Goal: Task Accomplishment & Management: Manage account settings

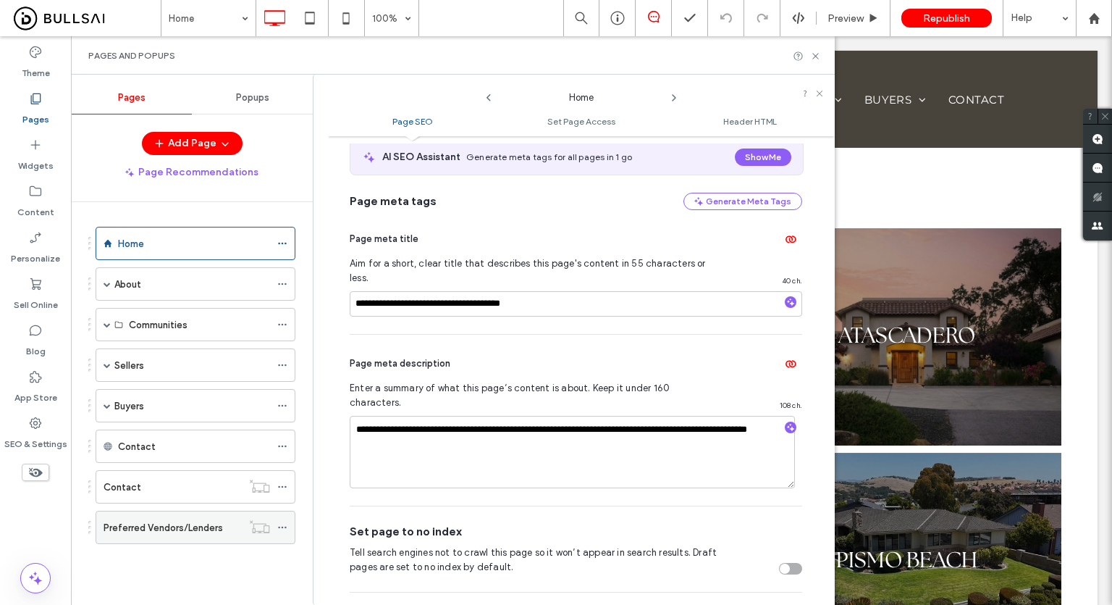
scroll to position [80, 0]
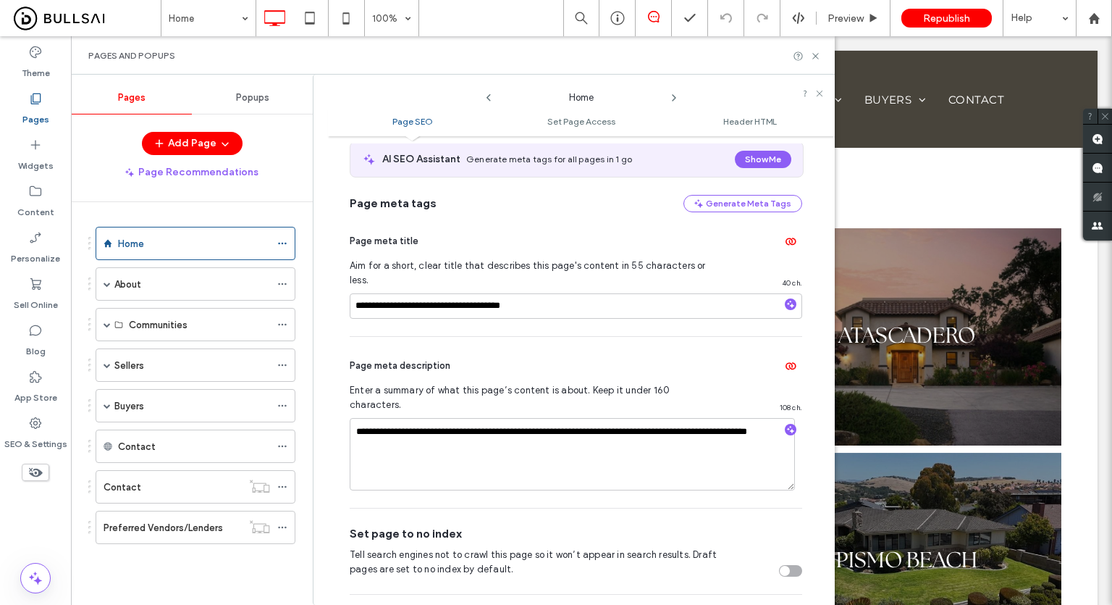
click at [487, 94] on icon at bounding box center [489, 98] width 12 height 12
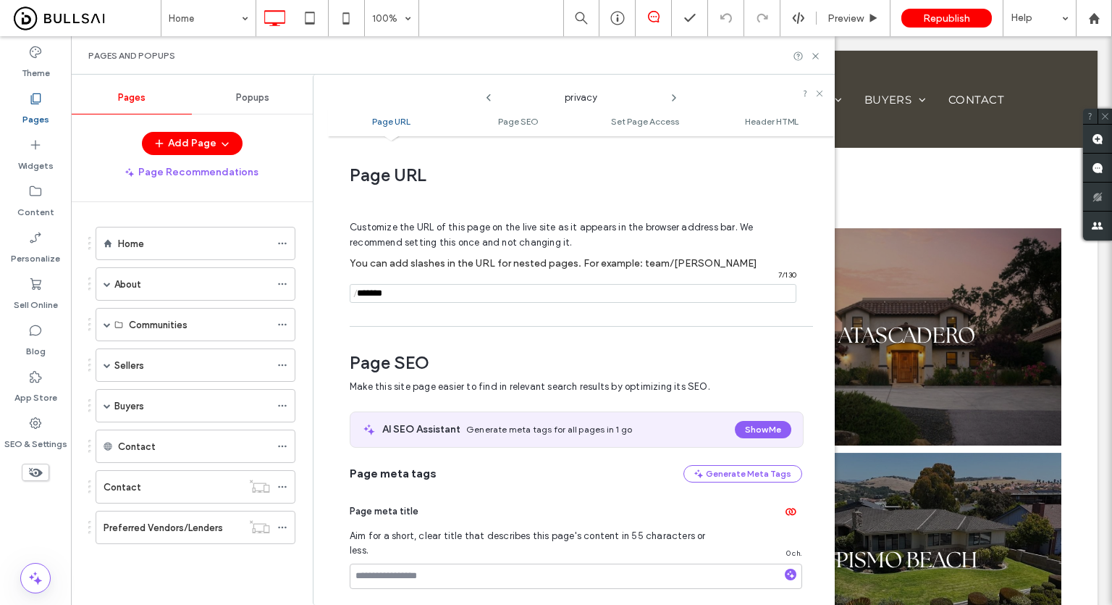
scroll to position [198, 0]
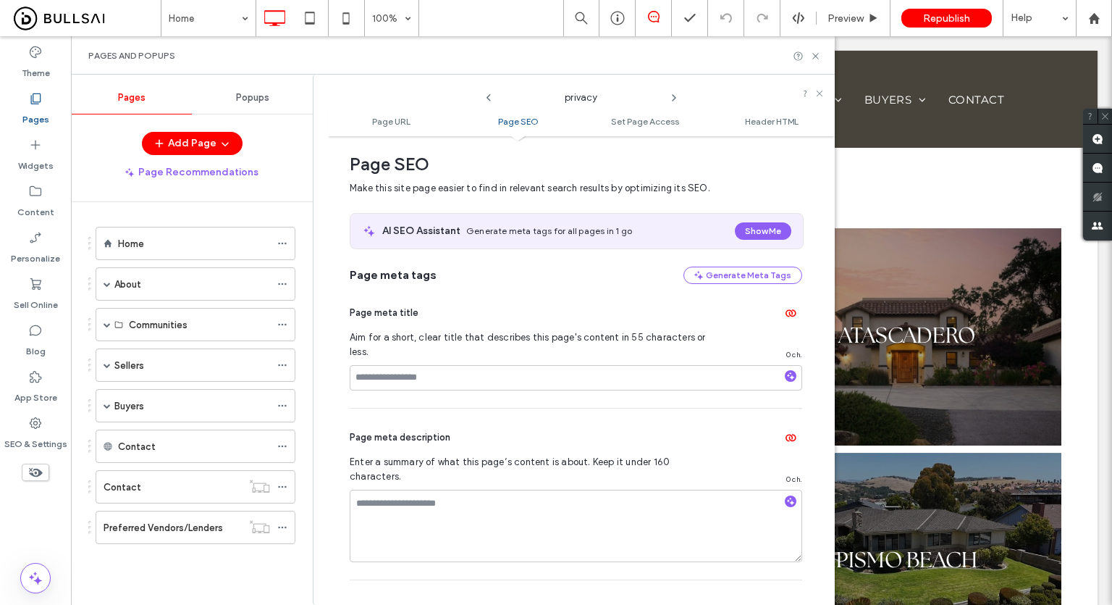
click at [487, 94] on icon at bounding box center [489, 98] width 12 height 12
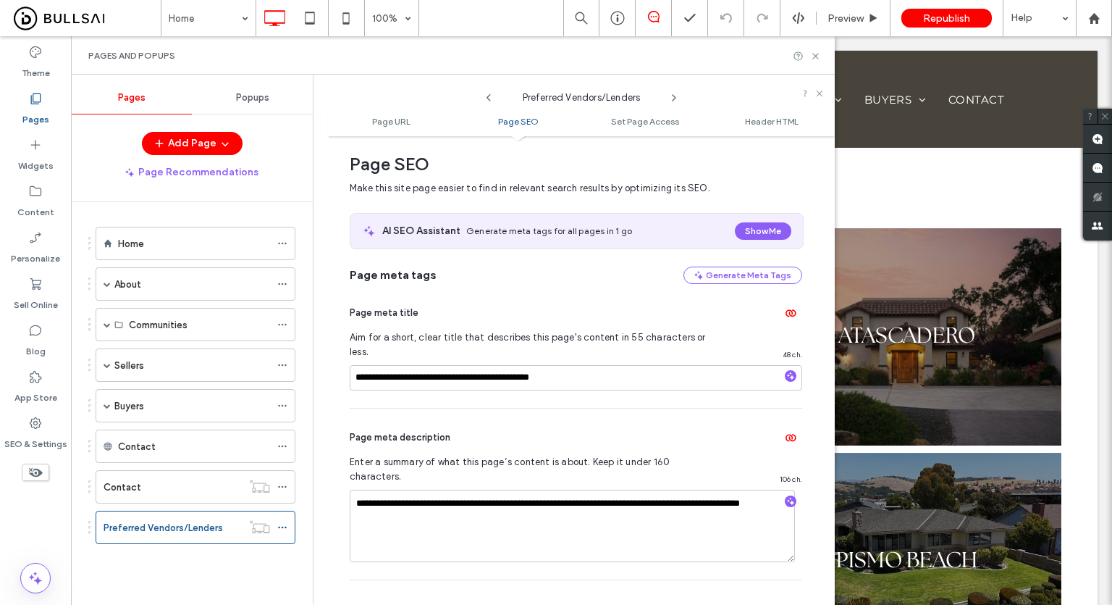
click at [487, 94] on icon at bounding box center [489, 98] width 12 height 12
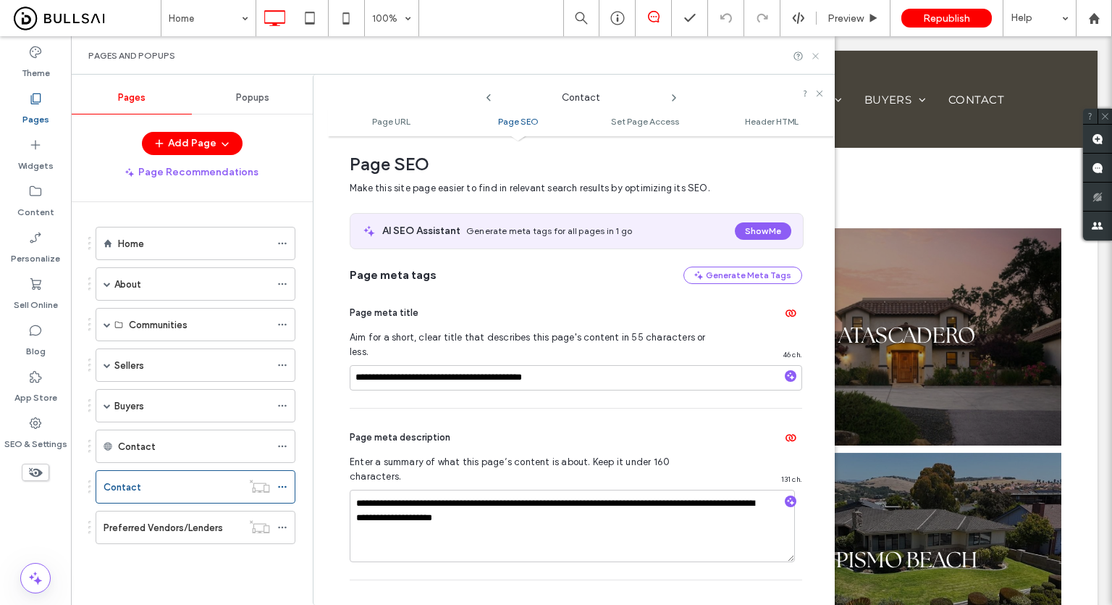
click at [818, 56] on icon at bounding box center [815, 56] width 11 height 11
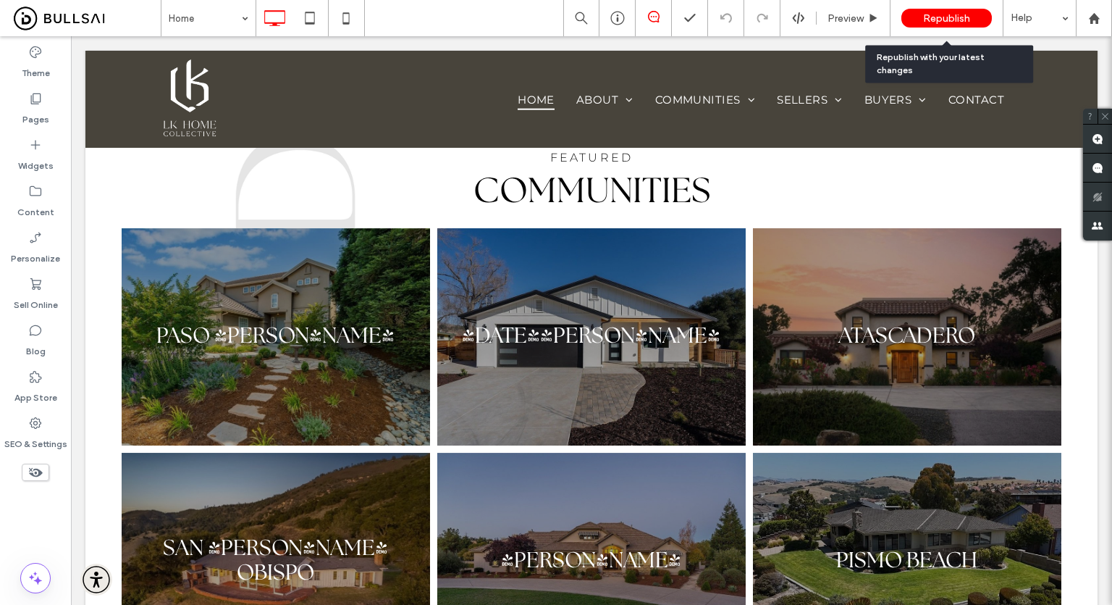
click at [925, 21] on span "Republish" at bounding box center [946, 18] width 47 height 12
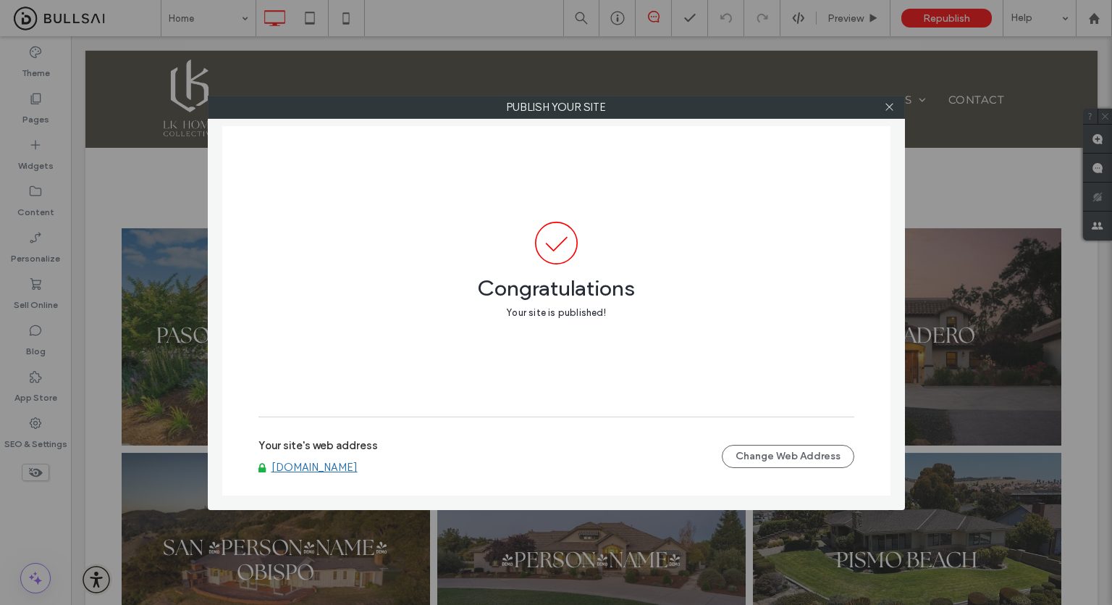
click at [721, 97] on label "Publish your site" at bounding box center [557, 107] width 696 height 22
click at [880, 110] on div at bounding box center [890, 107] width 22 height 22
click at [888, 107] on icon at bounding box center [889, 106] width 11 height 11
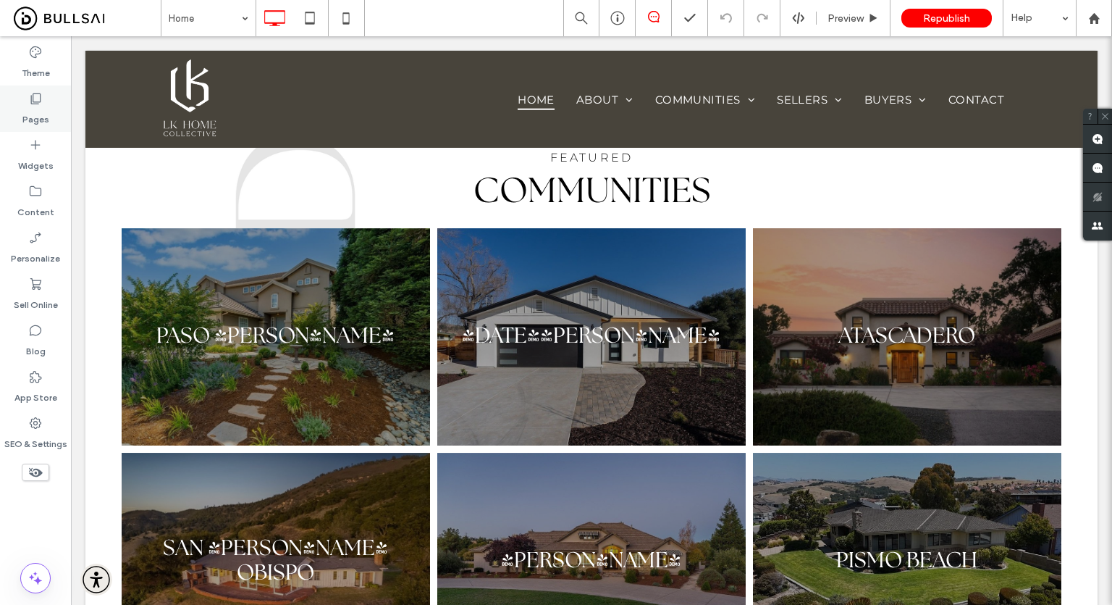
click at [9, 103] on div "Pages" at bounding box center [35, 108] width 71 height 46
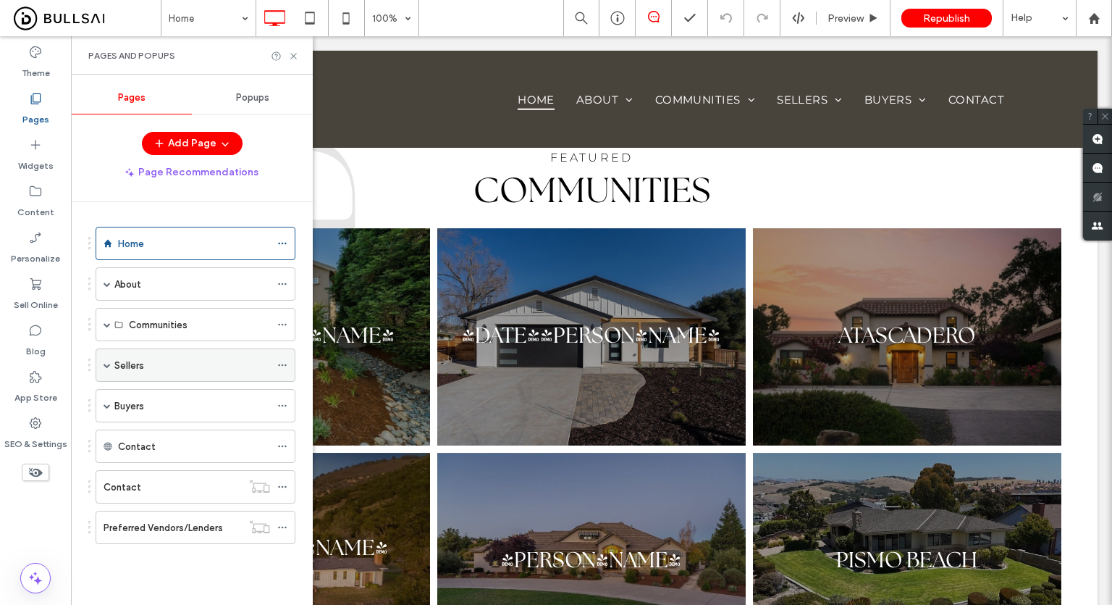
click at [106, 364] on span at bounding box center [107, 364] width 7 height 7
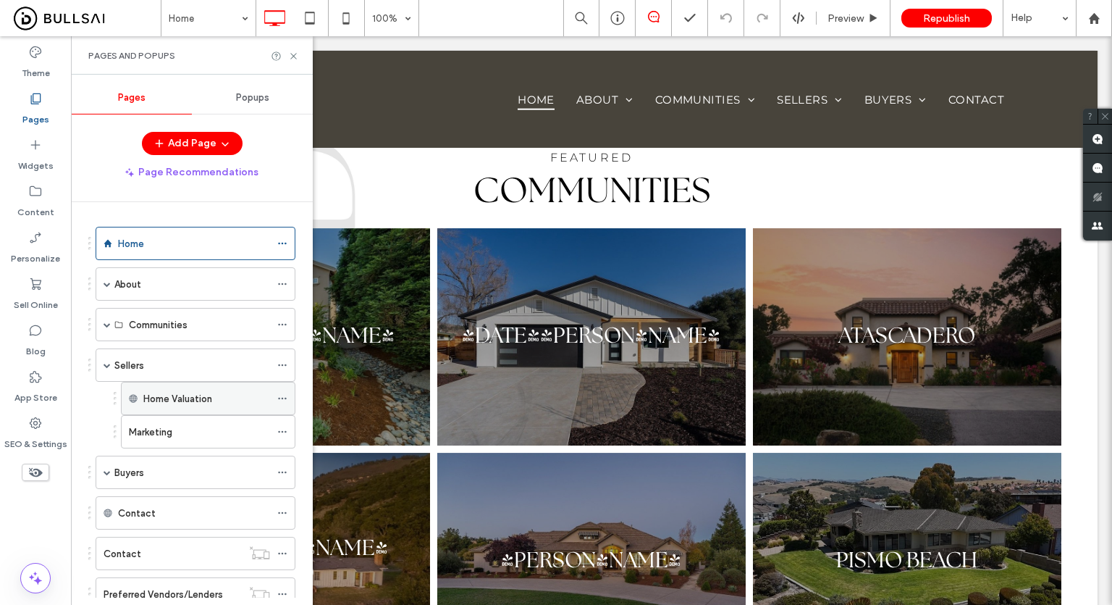
click at [281, 394] on icon at bounding box center [282, 398] width 10 height 10
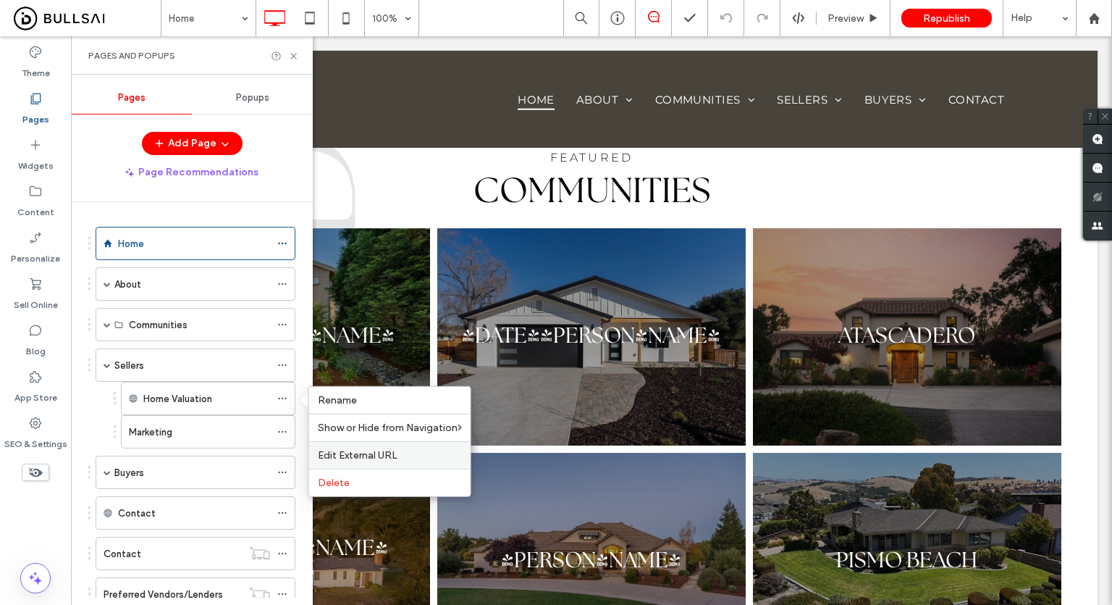
click at [361, 455] on span "Edit External URL" at bounding box center [358, 455] width 80 height 12
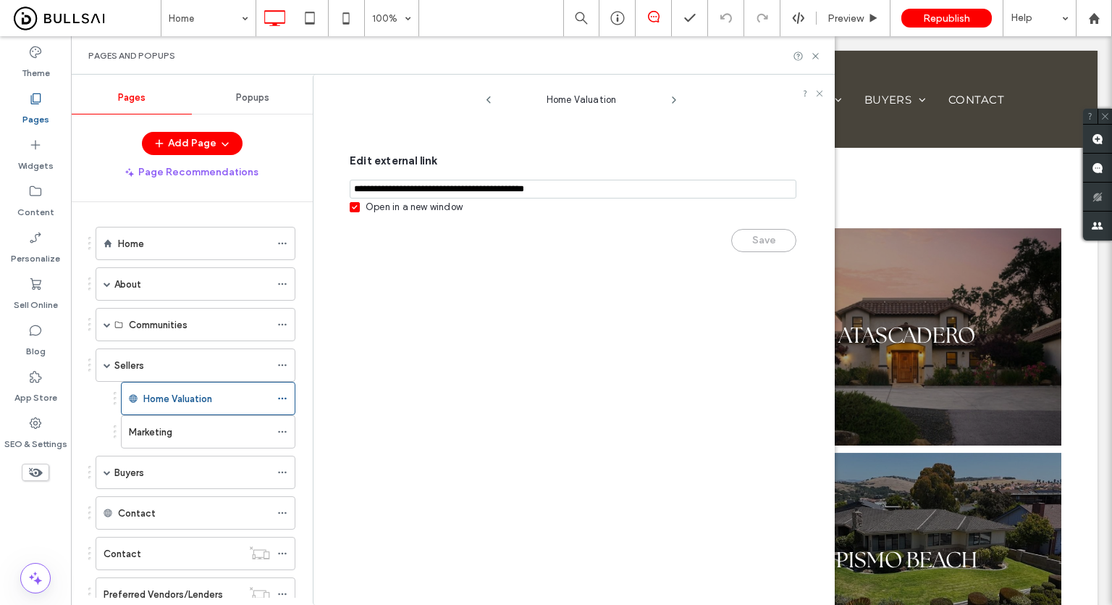
click at [433, 201] on div "Open in a new window" at bounding box center [414, 207] width 97 height 14
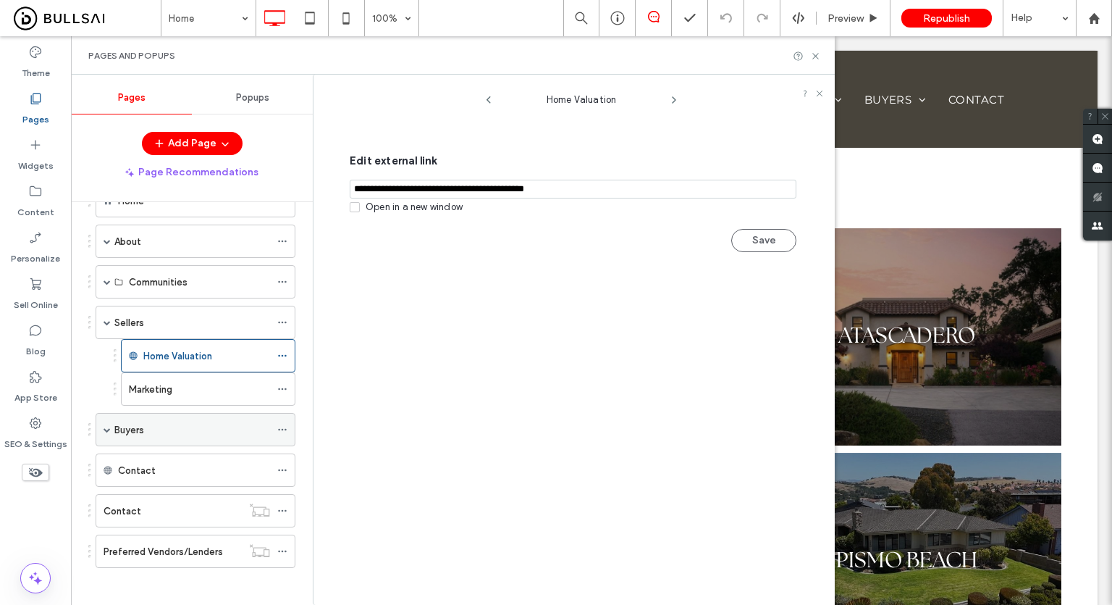
scroll to position [46, 0]
click at [281, 465] on icon at bounding box center [282, 467] width 10 height 10
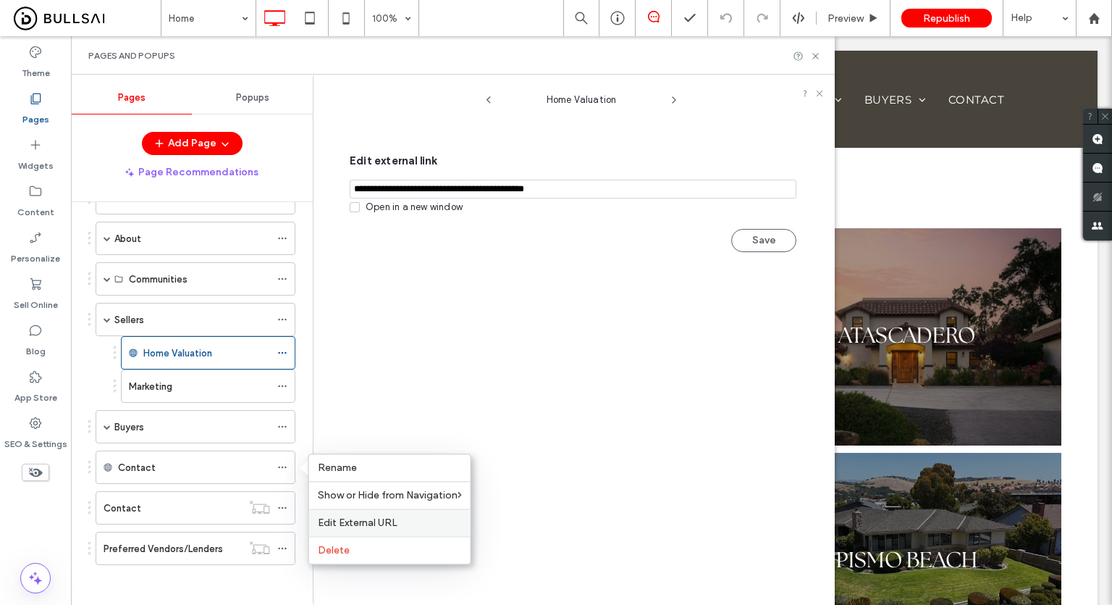
click at [350, 523] on span "Edit External URL" at bounding box center [358, 522] width 80 height 12
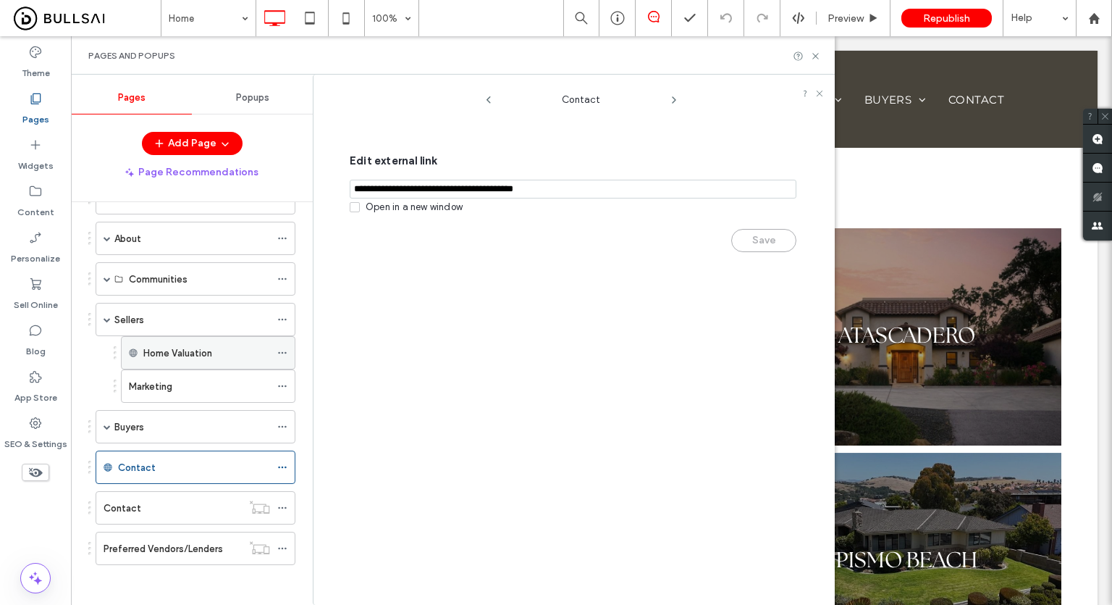
click at [284, 352] on icon at bounding box center [282, 353] width 10 height 10
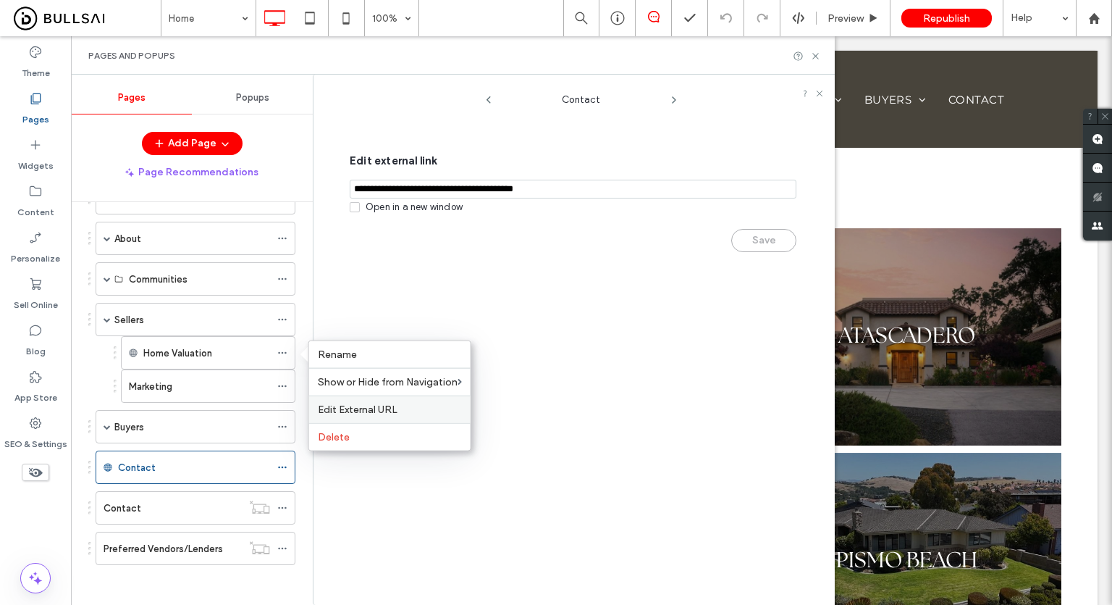
click at [344, 405] on span "Edit External URL" at bounding box center [358, 409] width 80 height 12
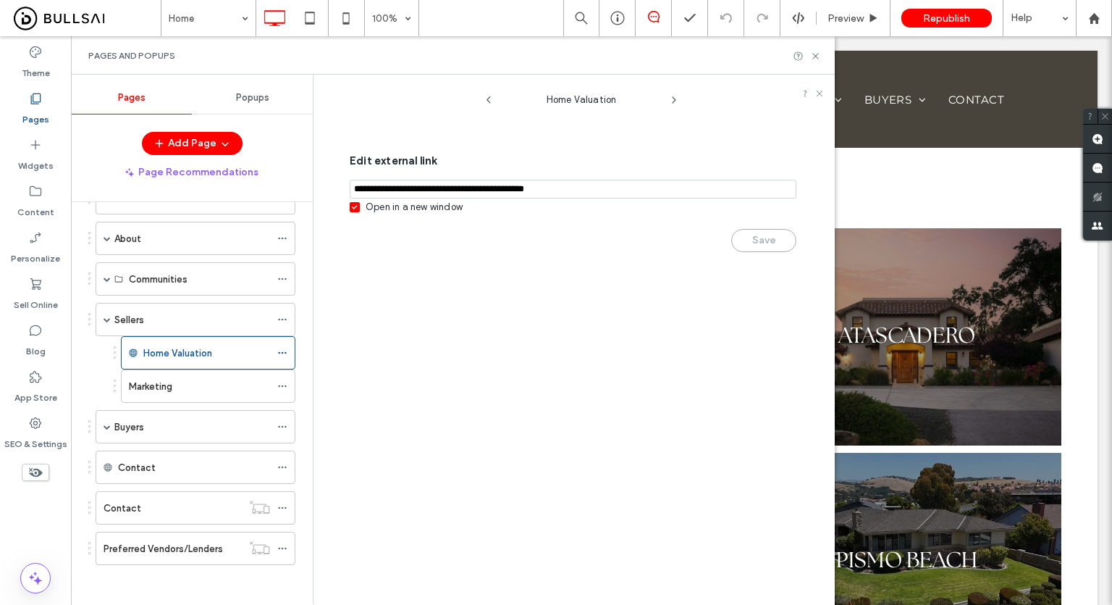
click at [453, 209] on div "Open in a new window" at bounding box center [414, 207] width 97 height 14
click at [765, 244] on button "Save" at bounding box center [763, 240] width 65 height 23
click at [815, 53] on icon at bounding box center [815, 56] width 11 height 11
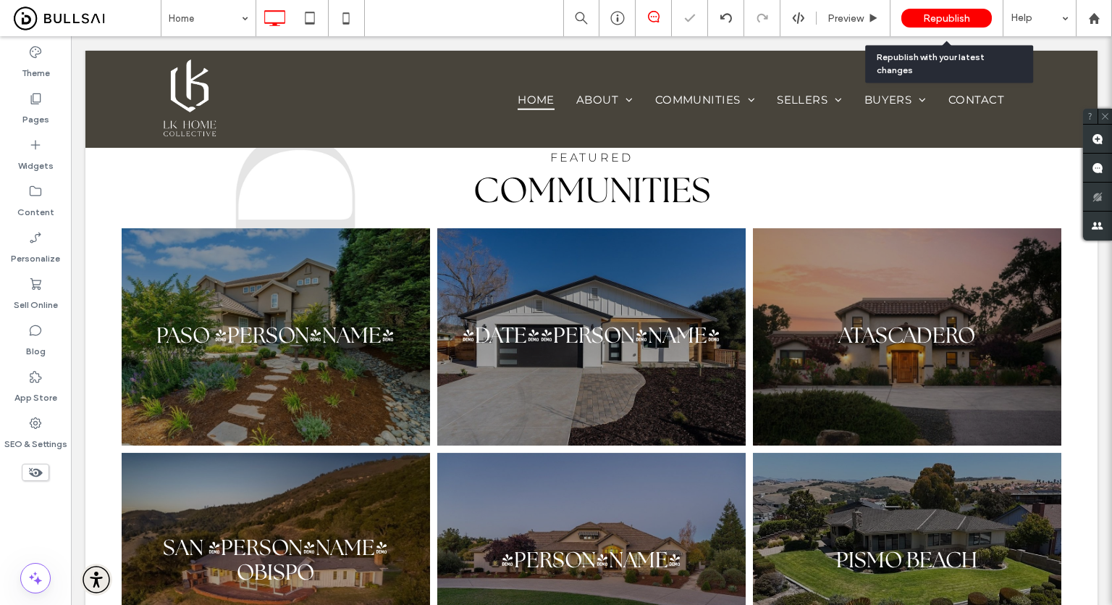
click at [980, 18] on div "Republish" at bounding box center [946, 18] width 91 height 19
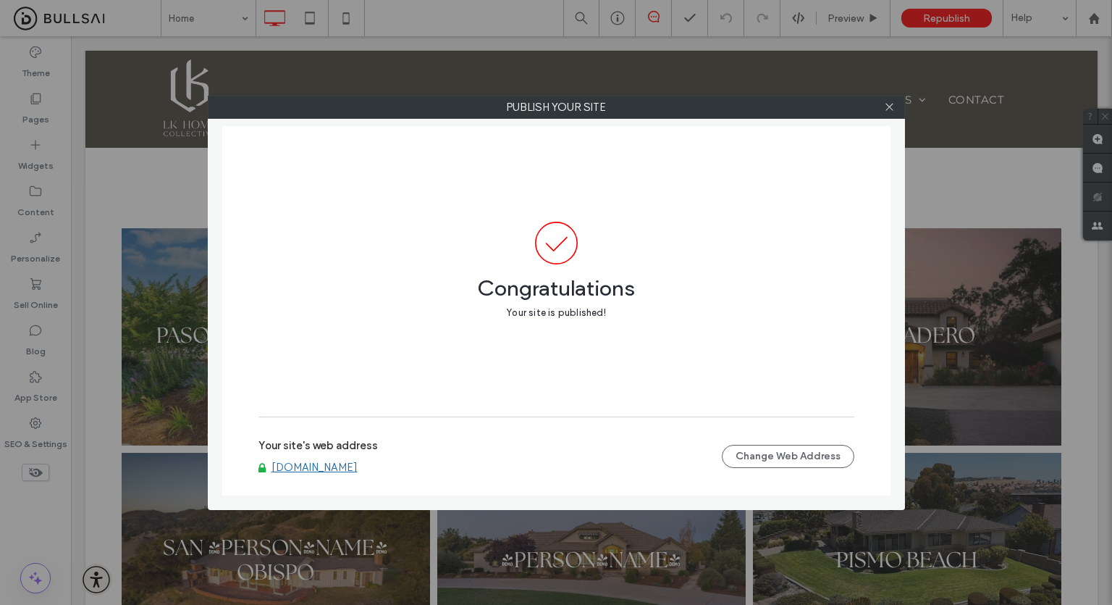
click at [350, 466] on link "www.lk-homecollective.com" at bounding box center [315, 466] width 86 height 13
click at [358, 473] on link "www.lk-homecollective.com" at bounding box center [315, 466] width 86 height 13
click at [895, 106] on div at bounding box center [890, 107] width 22 height 22
click at [894, 104] on icon at bounding box center [889, 106] width 11 height 11
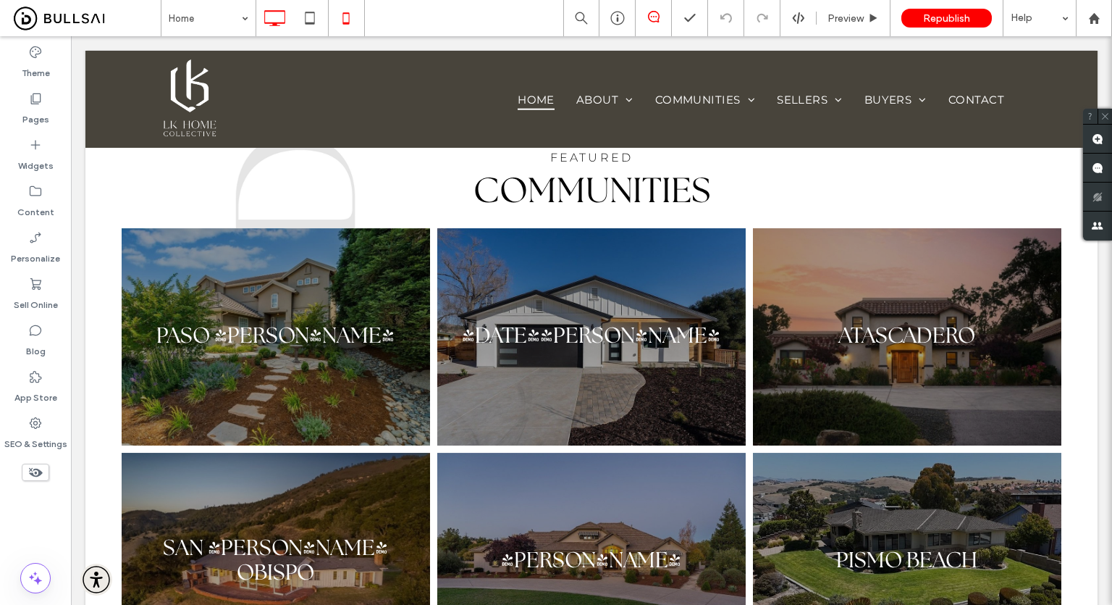
click at [342, 18] on icon at bounding box center [346, 18] width 29 height 29
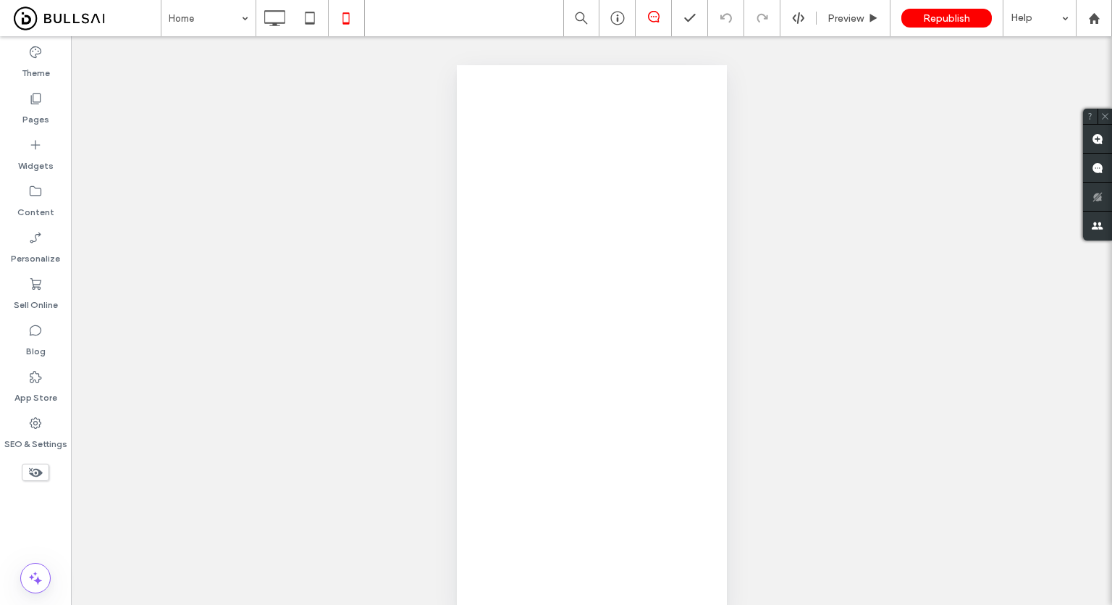
scroll to position [0, 0]
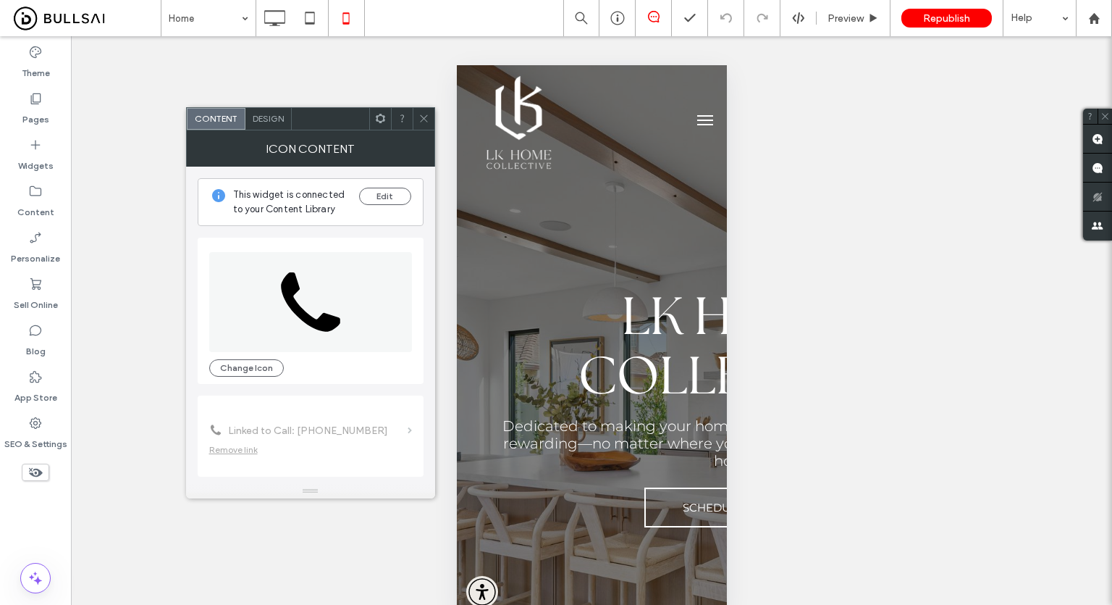
click at [418, 119] on icon at bounding box center [423, 118] width 11 height 11
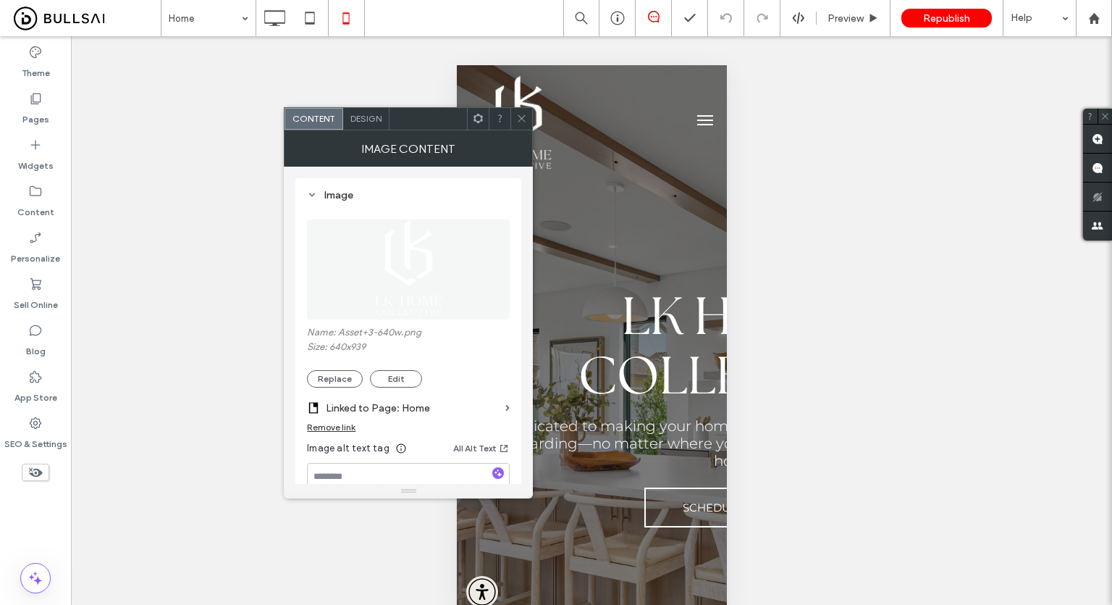
click at [518, 117] on icon at bounding box center [521, 118] width 11 height 11
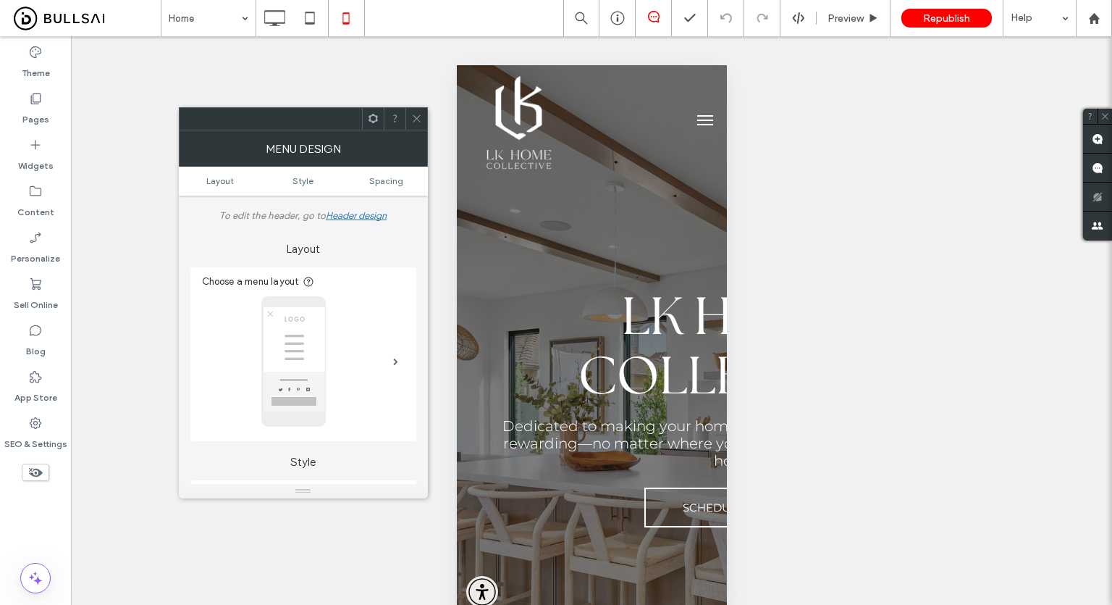
drag, startPoint x: 416, startPoint y: 117, endPoint x: 442, endPoint y: 146, distance: 39.5
click at [416, 117] on icon at bounding box center [416, 118] width 11 height 11
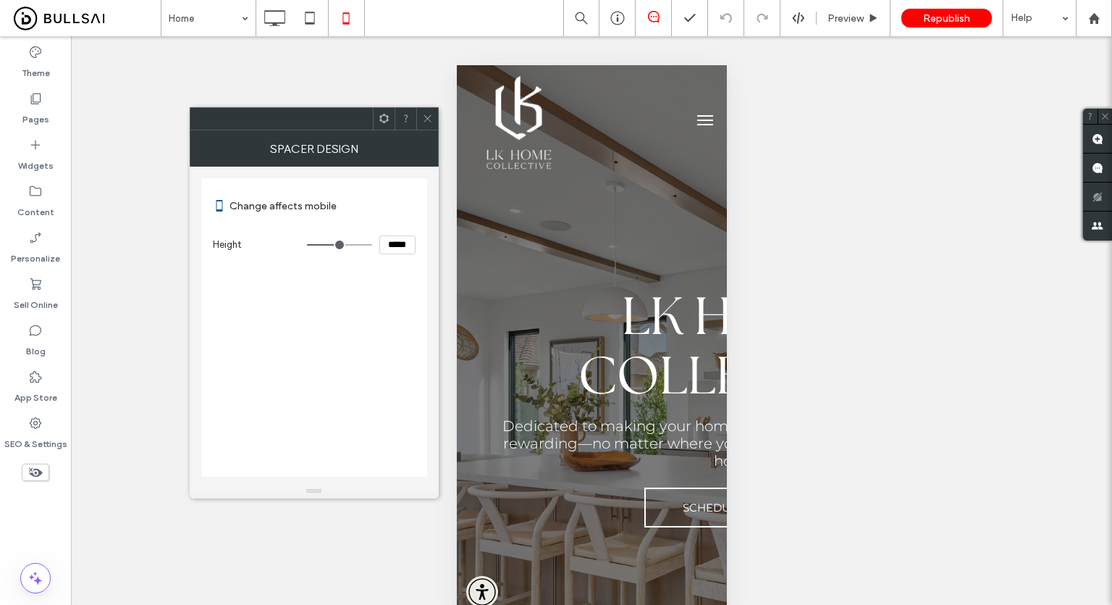
click at [423, 116] on icon at bounding box center [427, 118] width 11 height 11
click at [421, 126] on div at bounding box center [427, 119] width 22 height 22
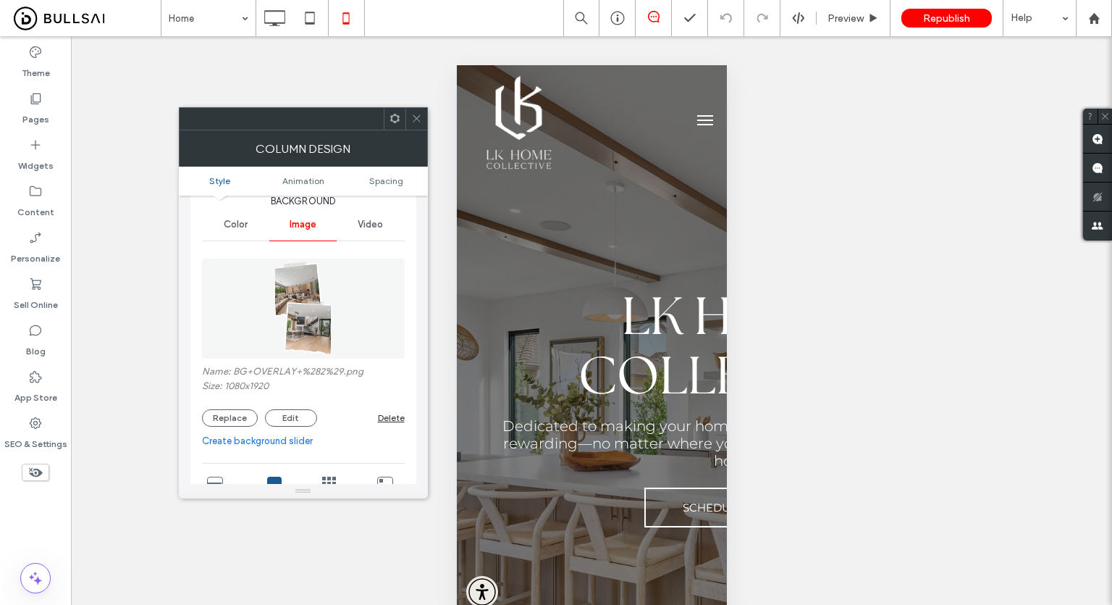
scroll to position [72, 0]
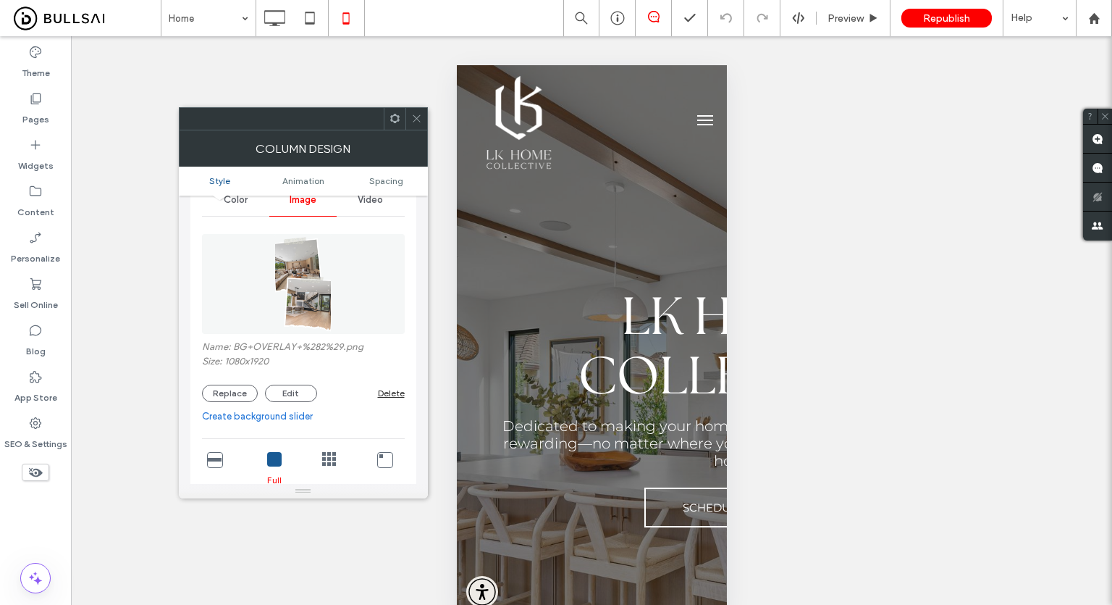
click at [415, 122] on icon at bounding box center [416, 118] width 11 height 11
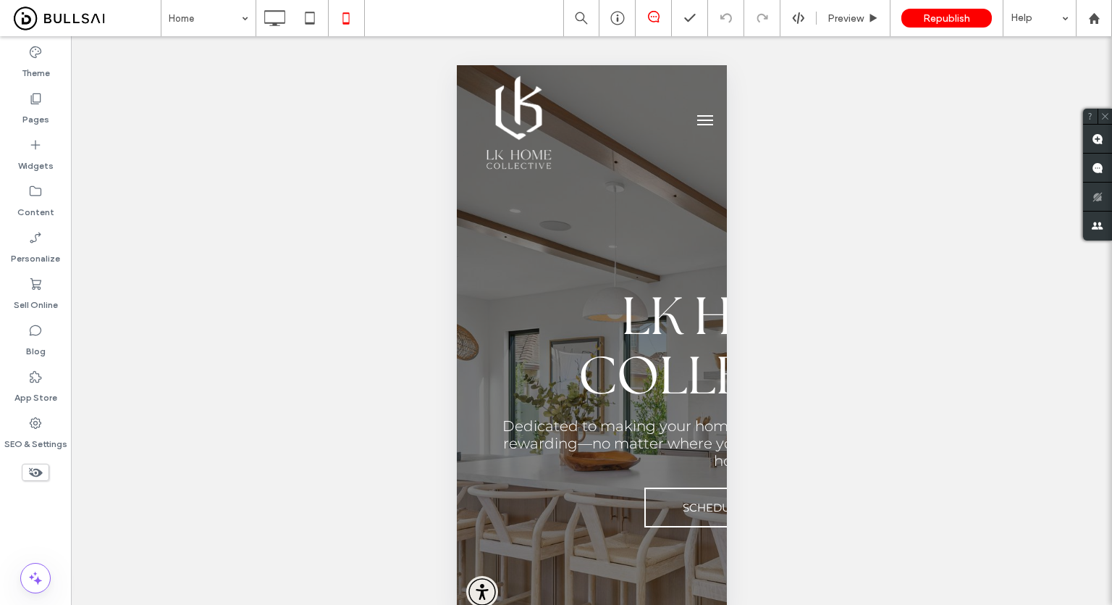
click at [19, 533] on div "Theme Pages Widgets Content Personalize Sell Online Blog App Store SEO & Settin…" at bounding box center [35, 335] width 71 height 599
click at [220, 24] on input at bounding box center [205, 18] width 72 height 36
click at [172, 3] on input at bounding box center [205, 18] width 72 height 36
click at [183, 24] on input at bounding box center [205, 18] width 72 height 36
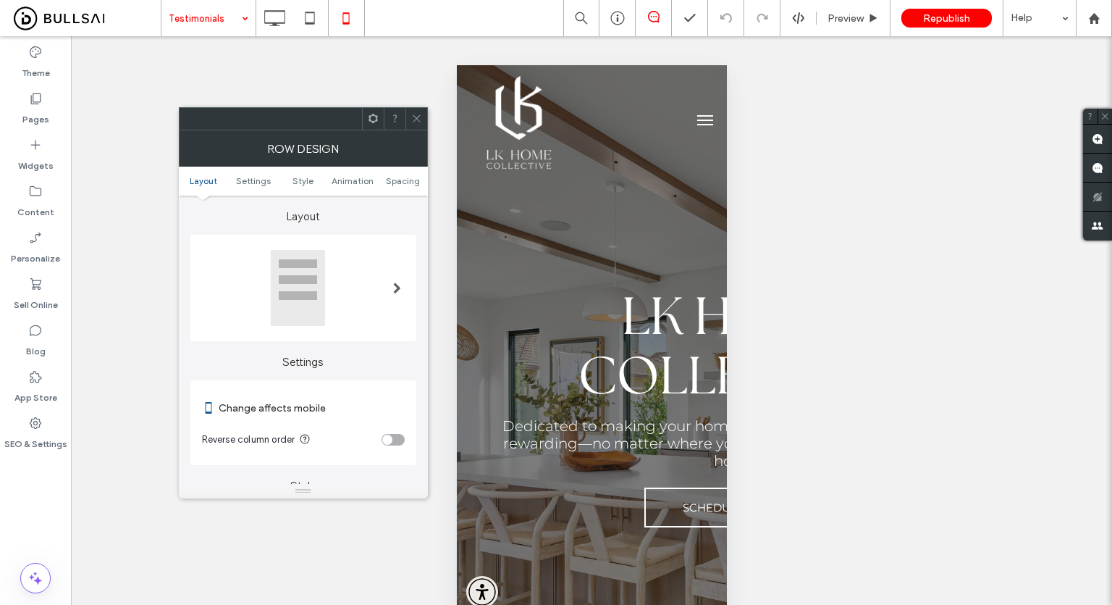
click at [413, 113] on icon at bounding box center [416, 118] width 11 height 11
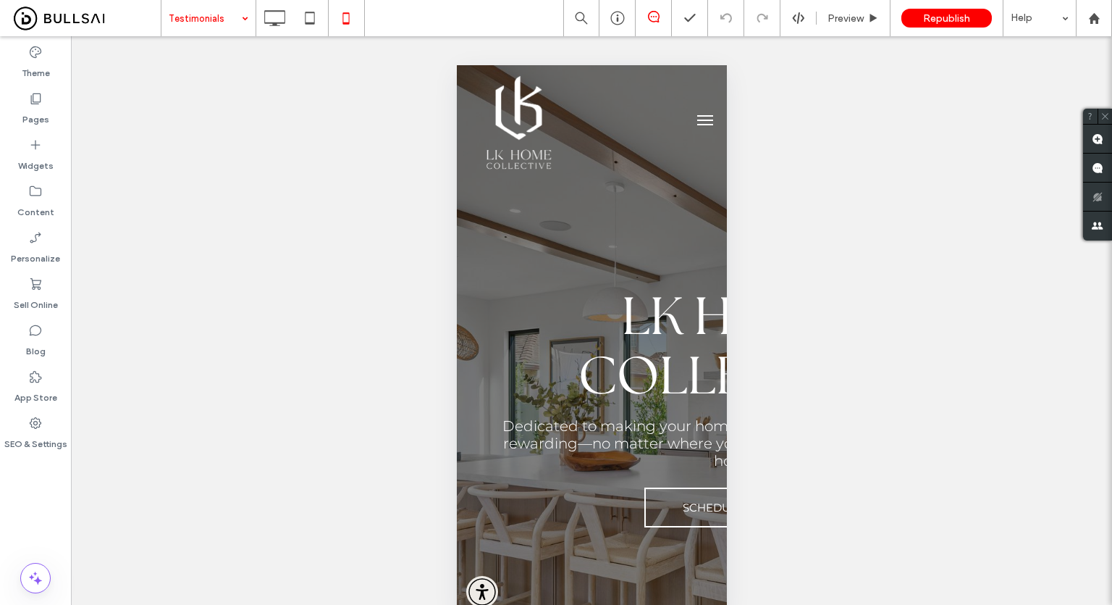
click at [0, 510] on div "Theme Pages Widgets Content Personalize Sell Online Blog App Store SEO & Settin…" at bounding box center [35, 335] width 71 height 599
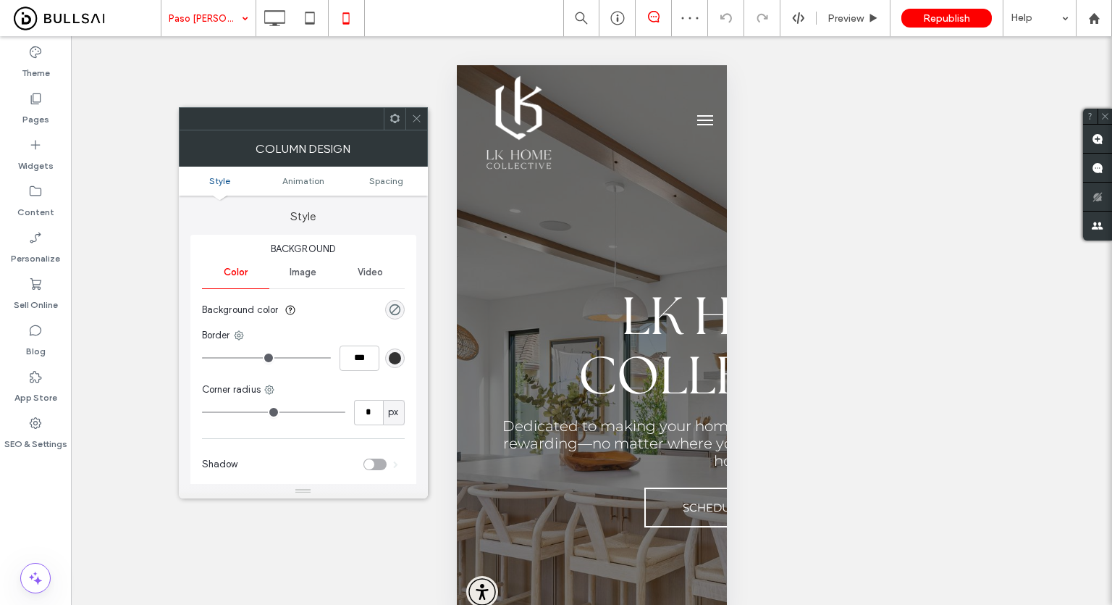
click at [395, 127] on span at bounding box center [395, 119] width 11 height 22
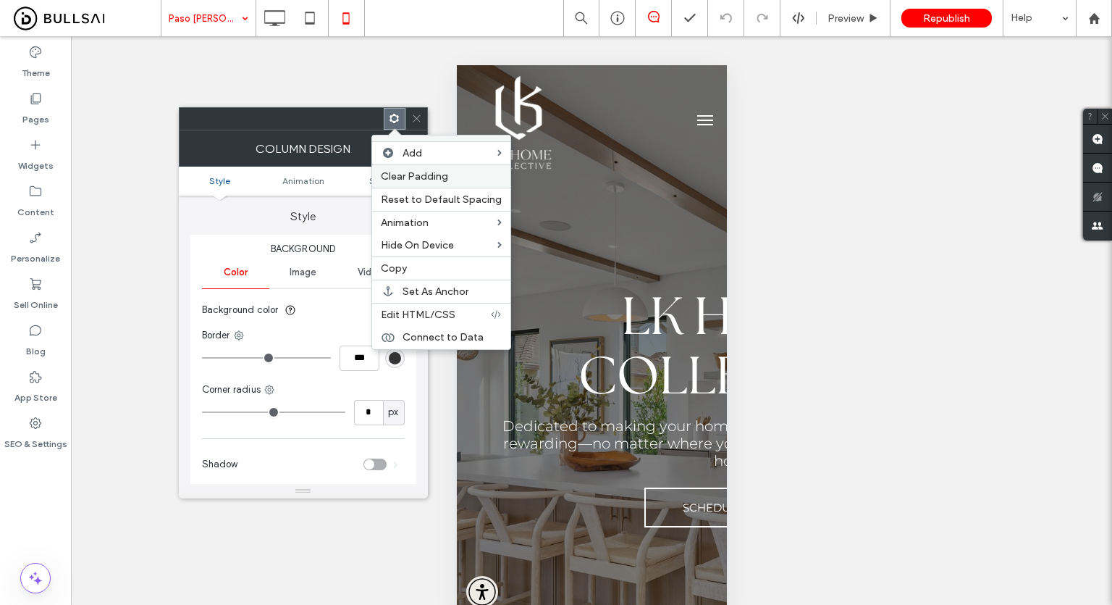
click at [443, 180] on span "Clear Padding" at bounding box center [414, 176] width 67 height 12
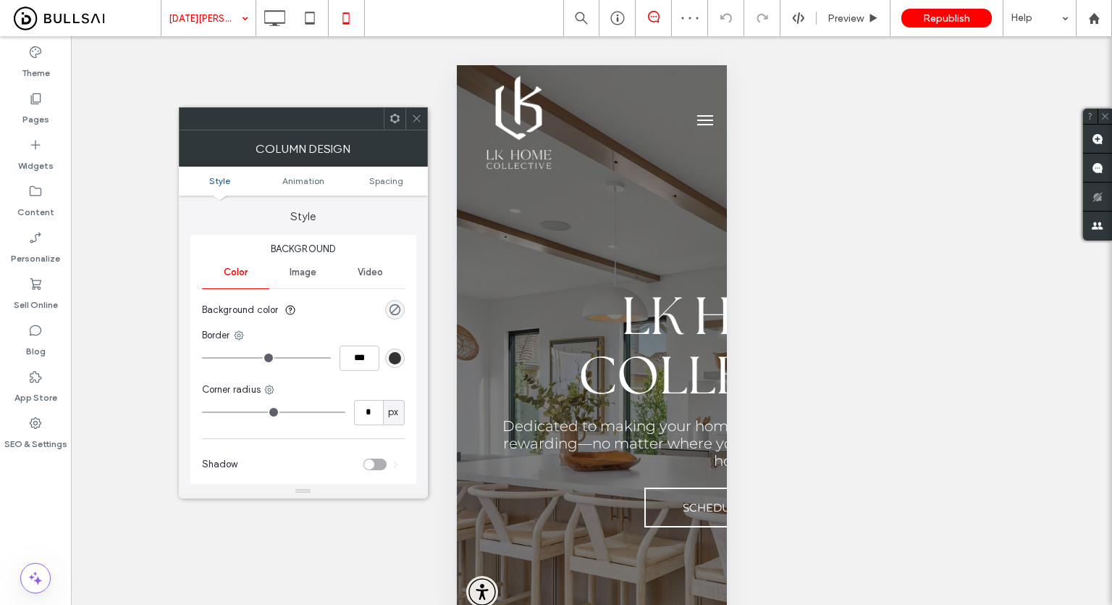
click at [396, 111] on span at bounding box center [395, 119] width 11 height 22
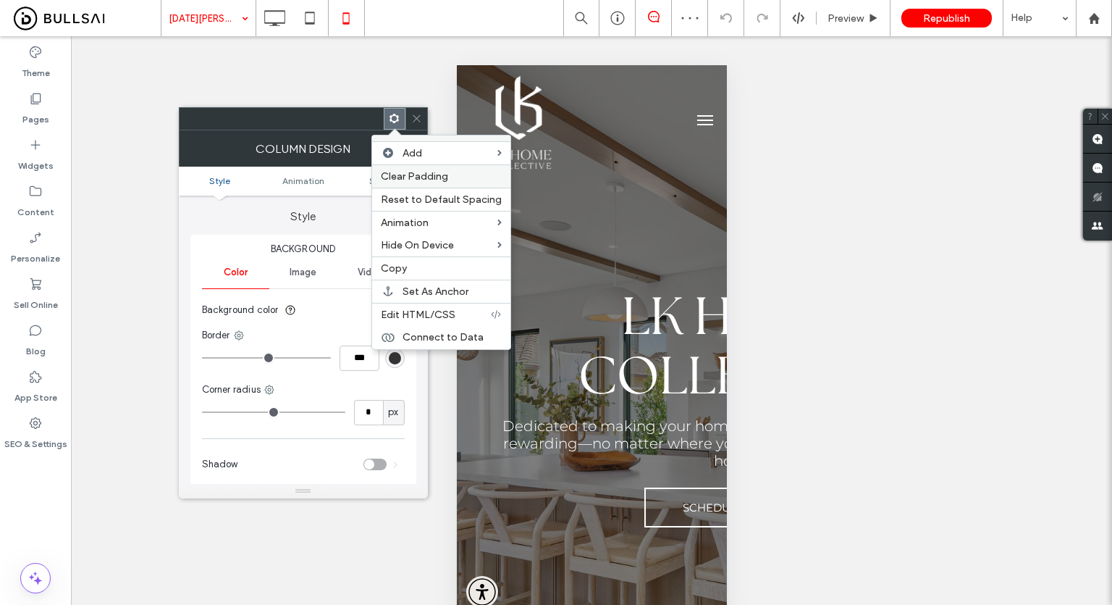
click at [426, 174] on span "Clear Padding" at bounding box center [414, 176] width 67 height 12
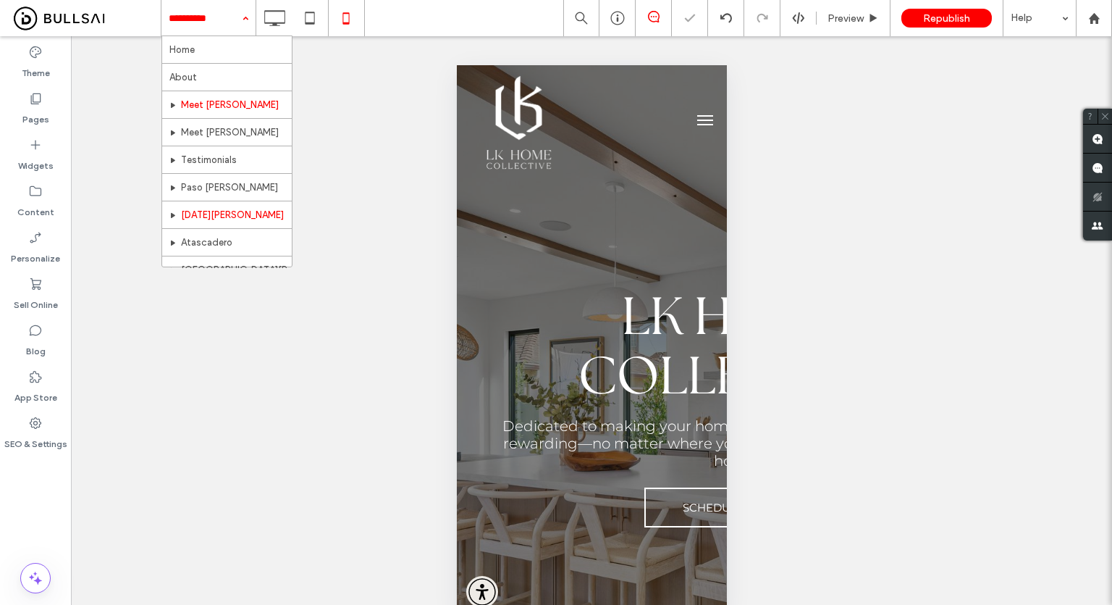
scroll to position [72, 0]
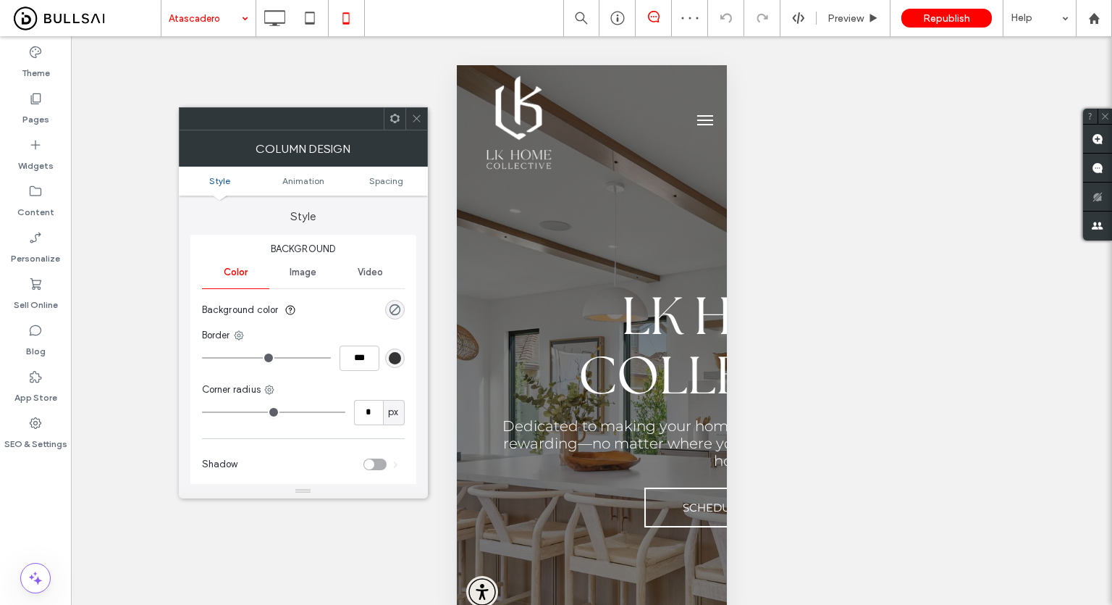
click at [390, 120] on icon at bounding box center [395, 118] width 11 height 11
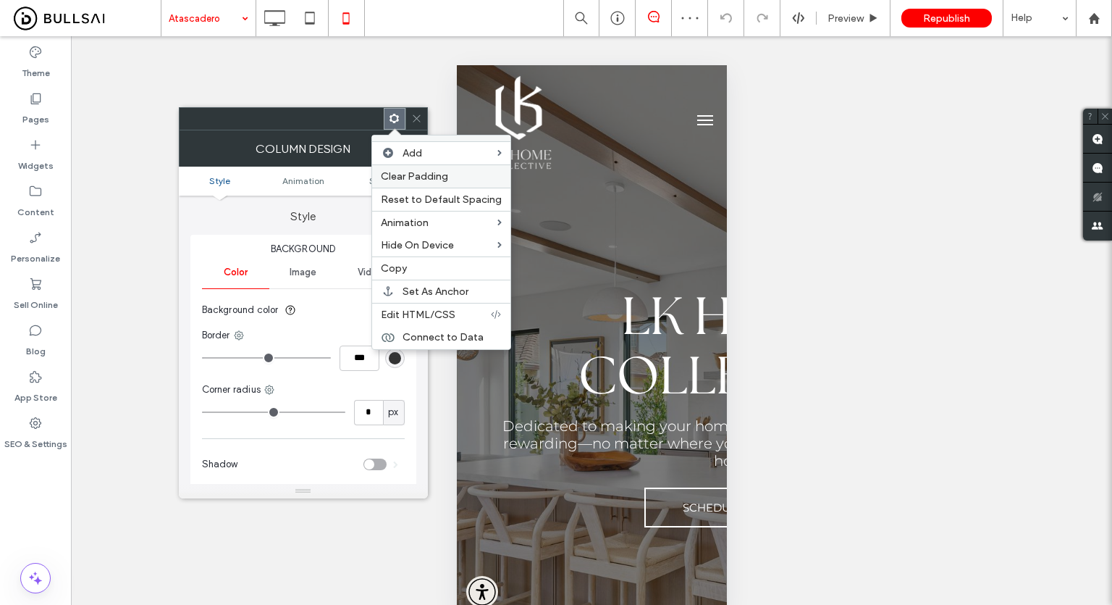
click at [412, 177] on span "Clear Padding" at bounding box center [414, 176] width 67 height 12
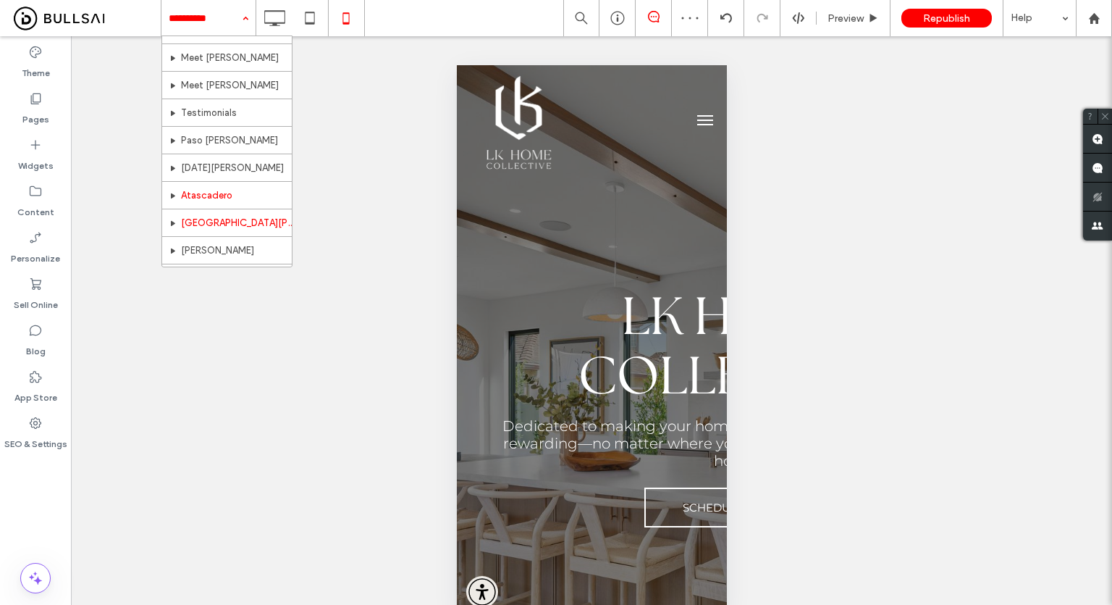
scroll to position [72, 0]
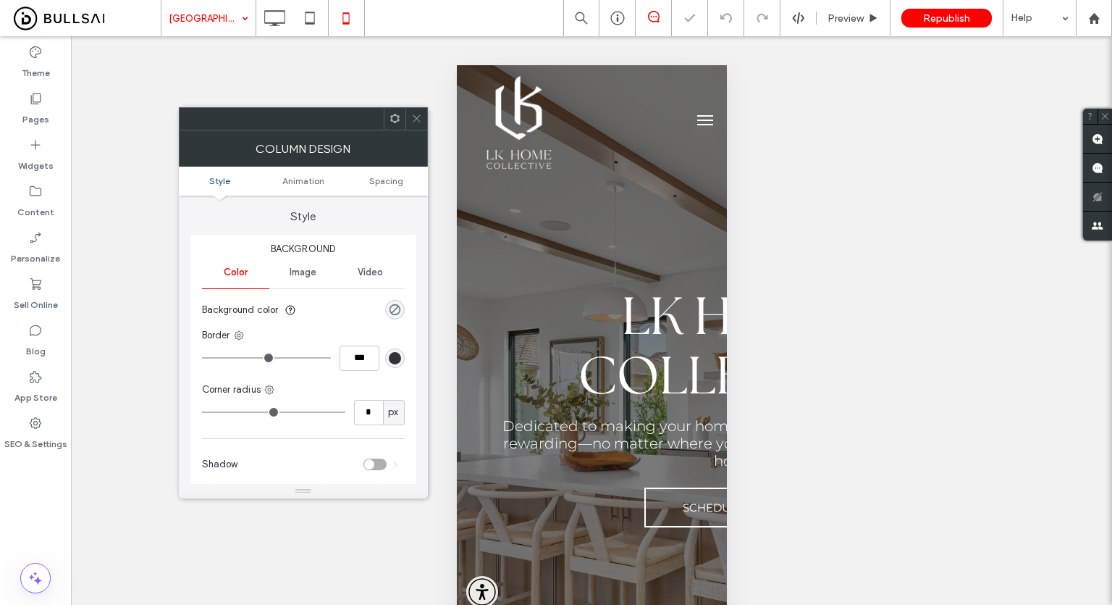
click at [384, 122] on div at bounding box center [395, 119] width 22 height 22
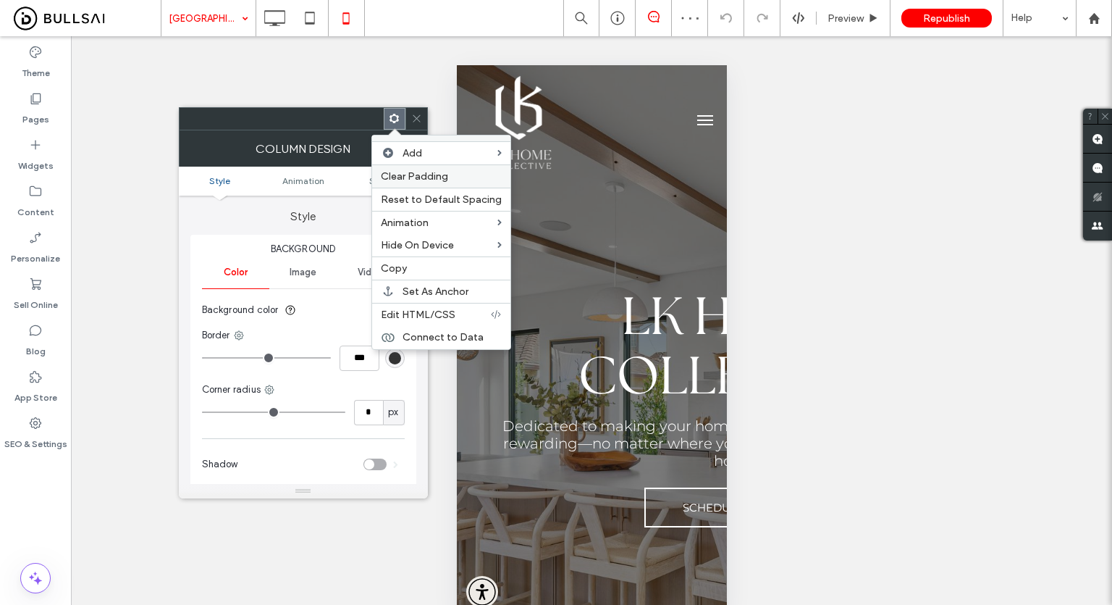
click at [413, 180] on span "Clear Padding" at bounding box center [414, 176] width 67 height 12
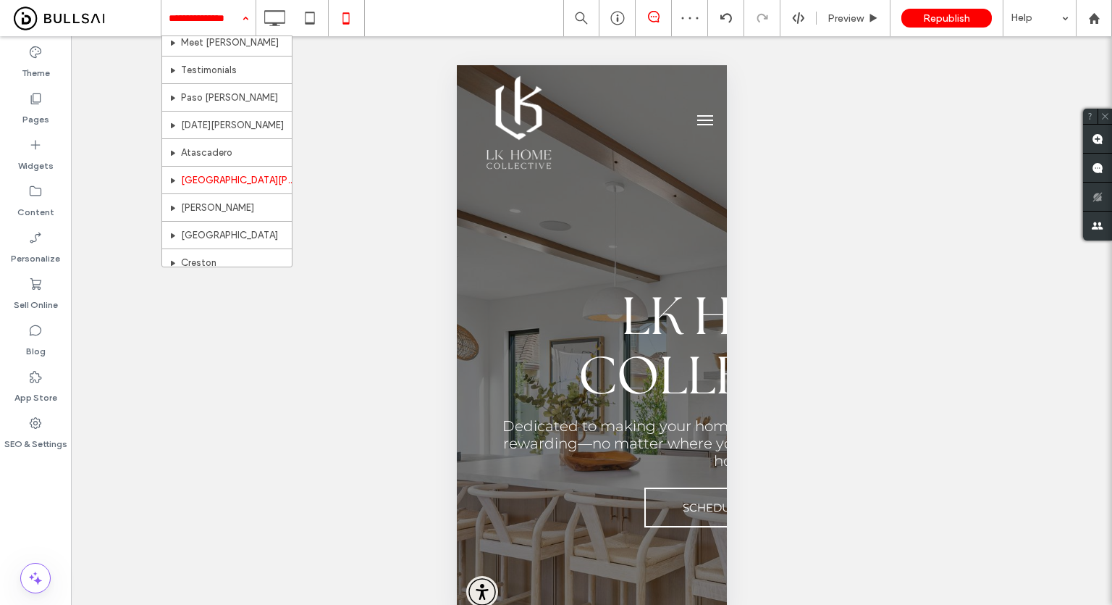
scroll to position [217, 0]
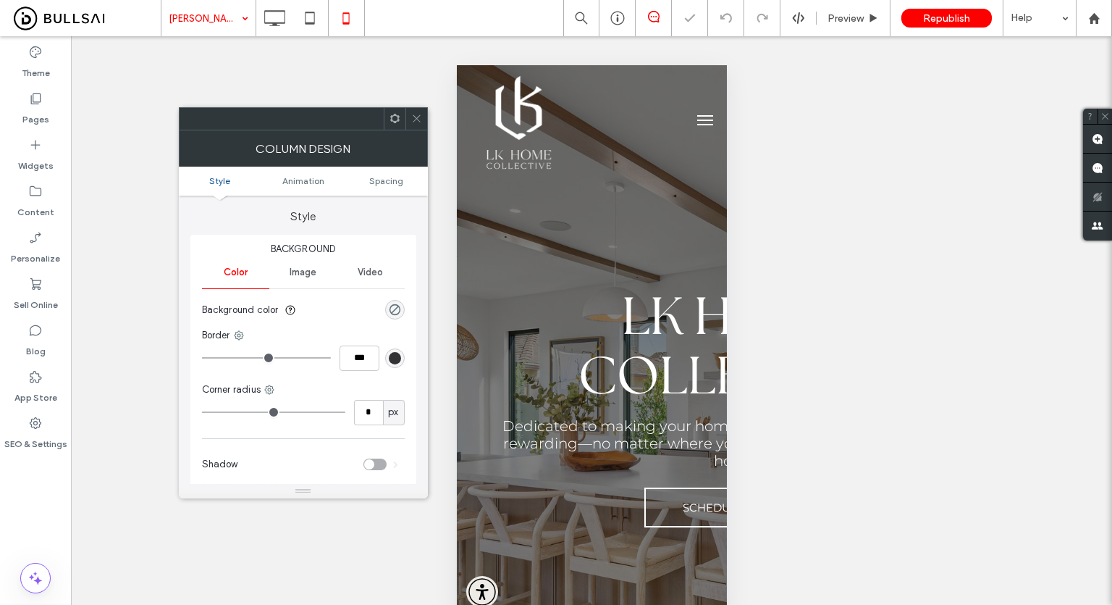
click at [390, 114] on icon at bounding box center [395, 118] width 11 height 11
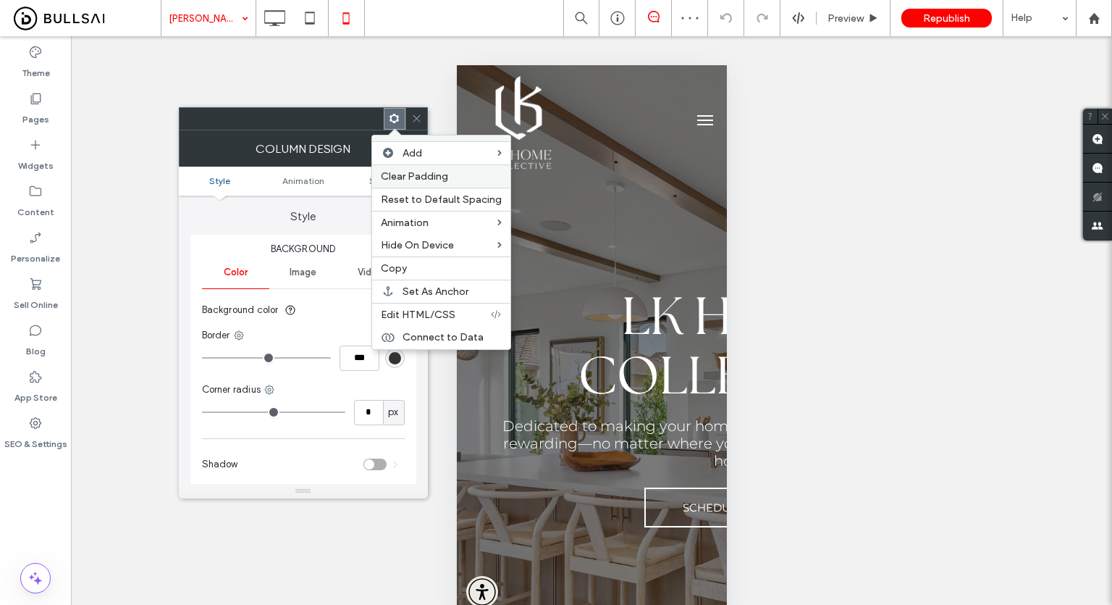
click at [426, 180] on span "Clear Padding" at bounding box center [414, 176] width 67 height 12
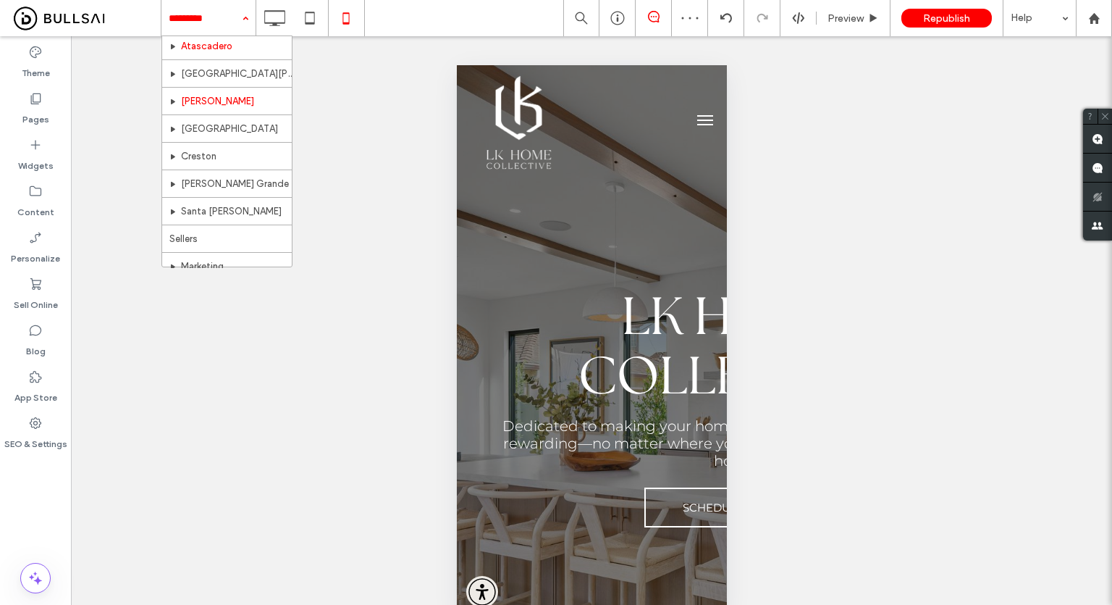
scroll to position [217, 0]
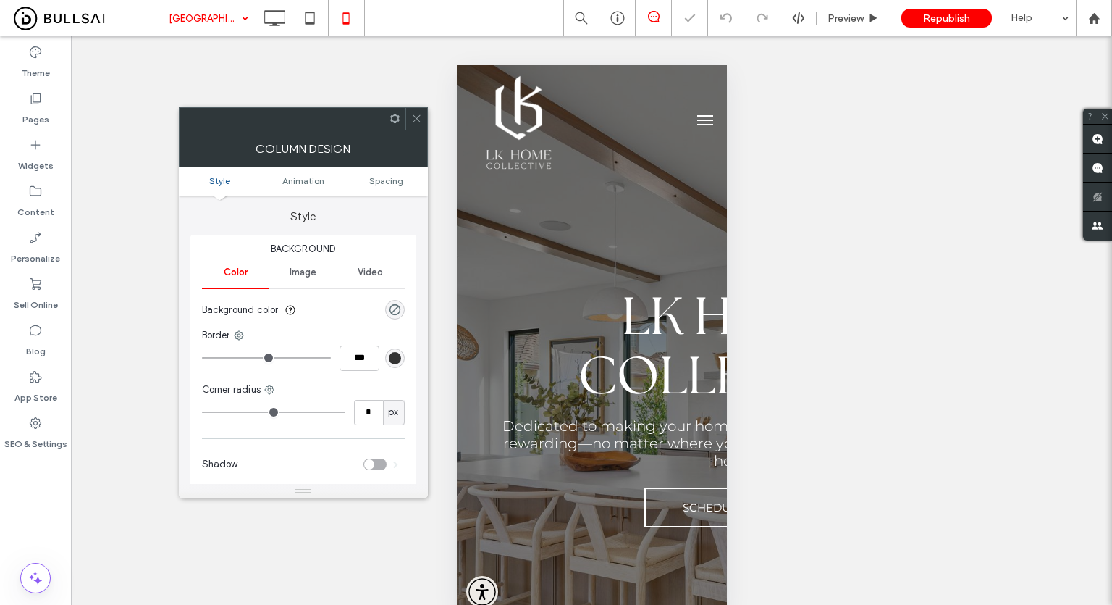
drag, startPoint x: 387, startPoint y: 119, endPoint x: 398, endPoint y: 125, distance: 13.0
click at [387, 120] on div at bounding box center [395, 119] width 22 height 22
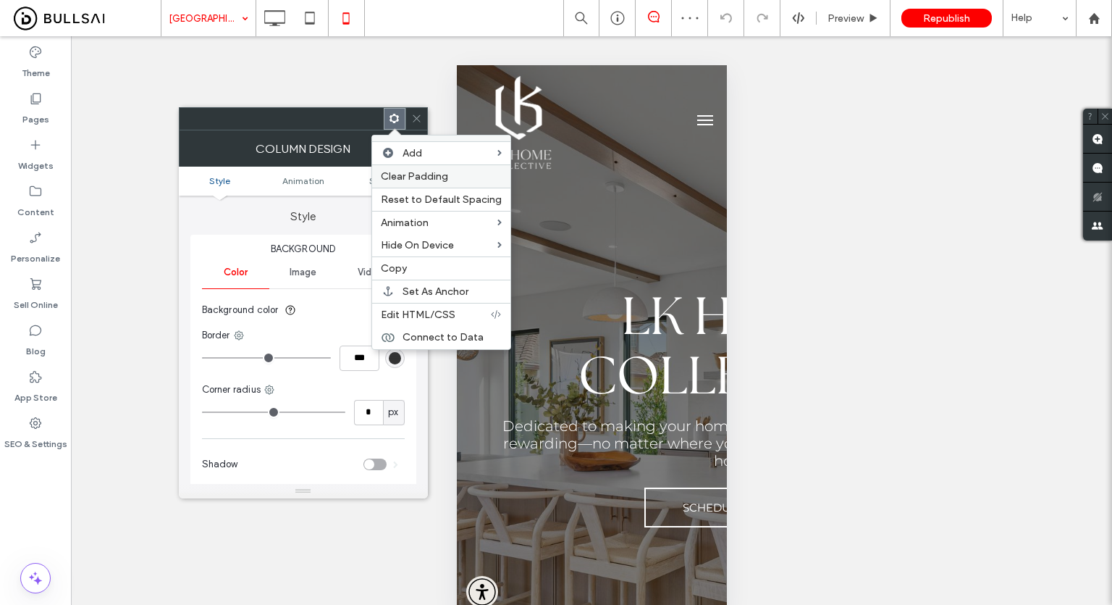
click at [435, 182] on div "Clear Padding" at bounding box center [441, 175] width 138 height 23
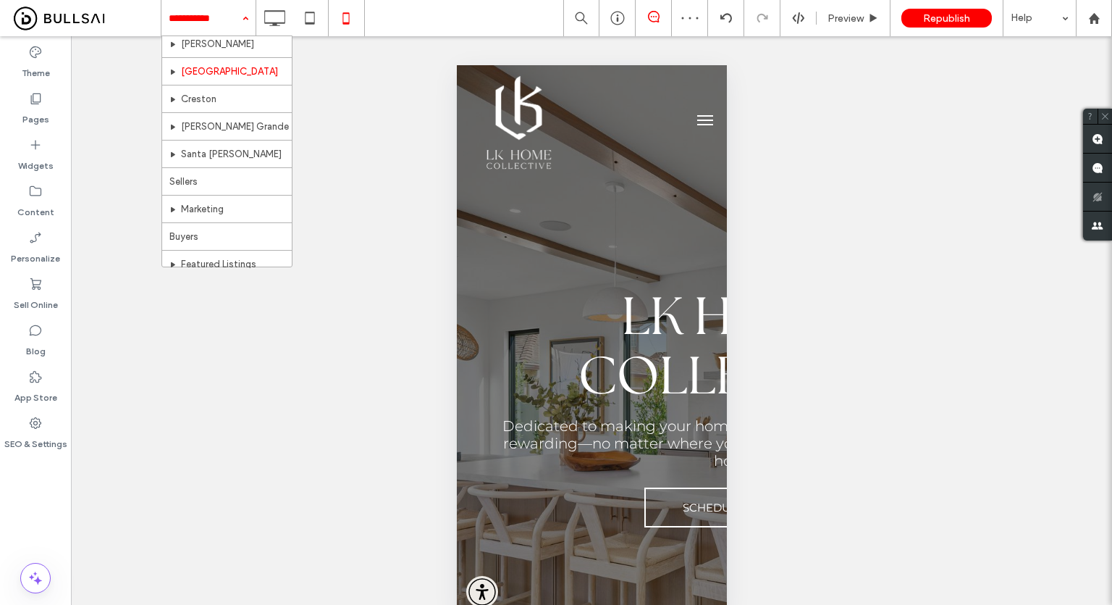
scroll to position [290, 0]
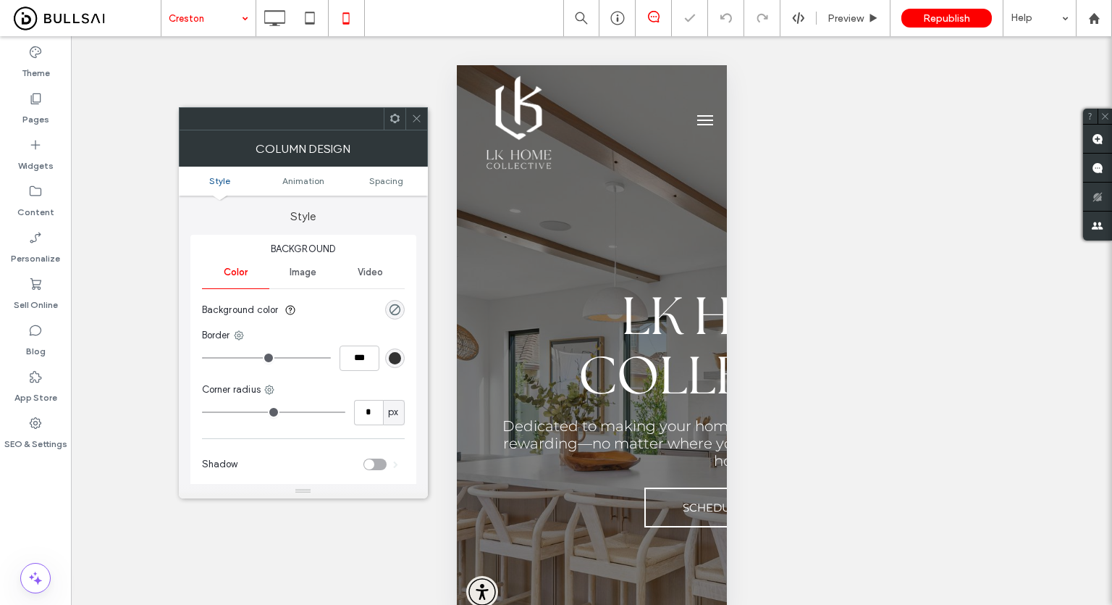
click at [387, 121] on div at bounding box center [395, 119] width 22 height 22
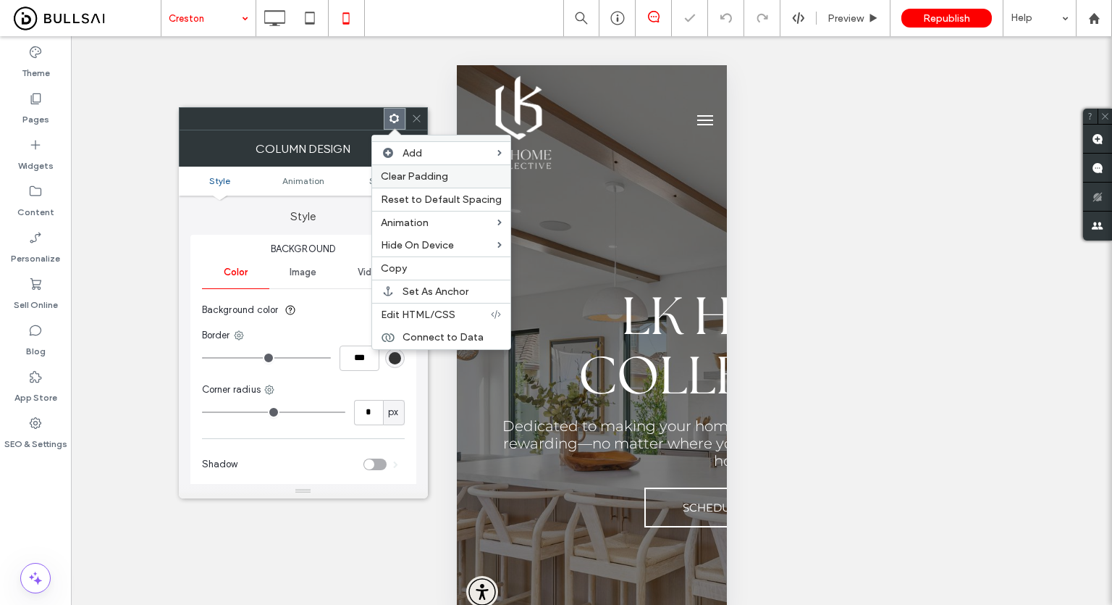
click at [417, 179] on span "Clear Padding" at bounding box center [414, 176] width 67 height 12
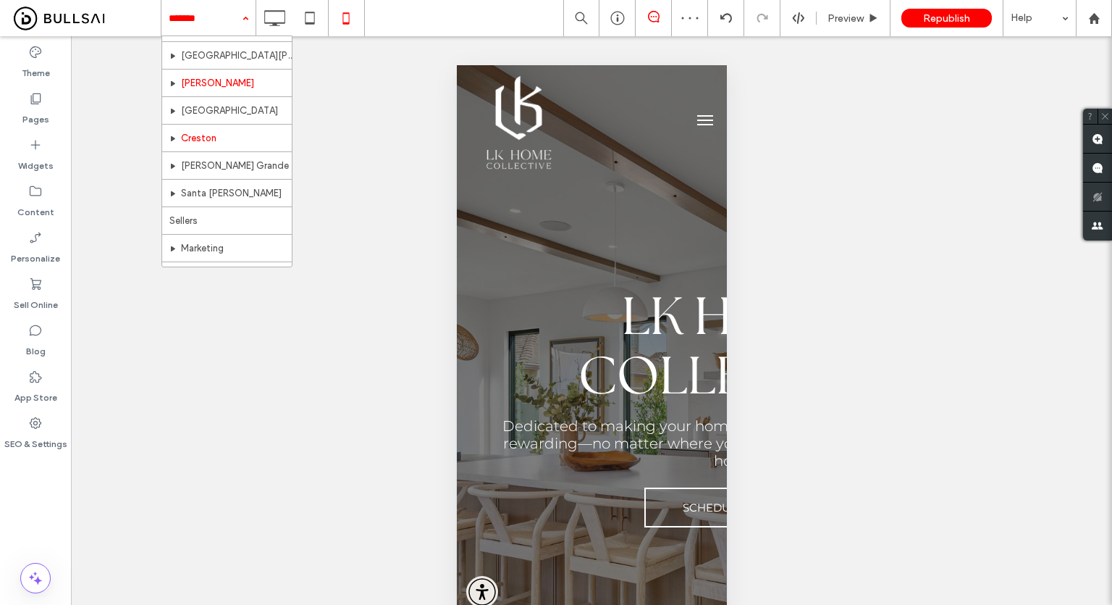
scroll to position [217, 0]
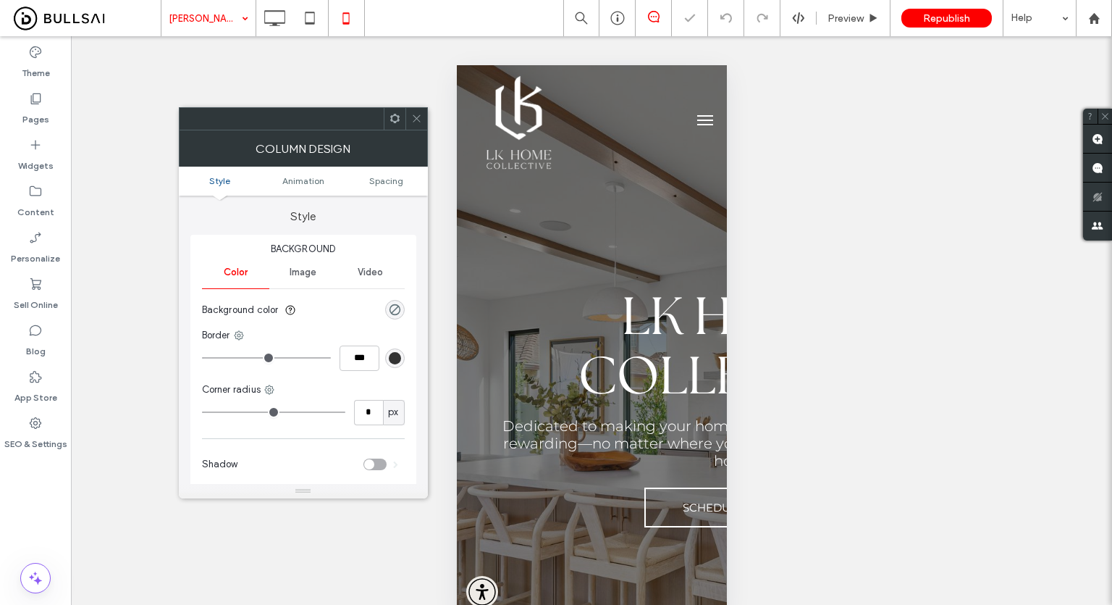
click at [390, 124] on span at bounding box center [395, 119] width 11 height 22
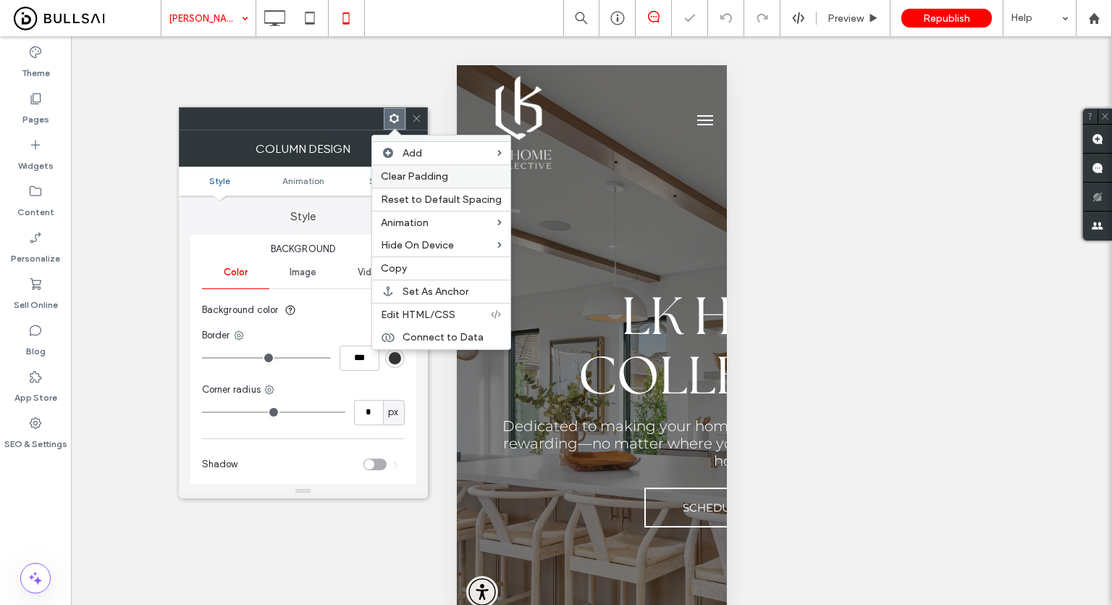
click at [418, 175] on span "Clear Padding" at bounding box center [414, 176] width 67 height 12
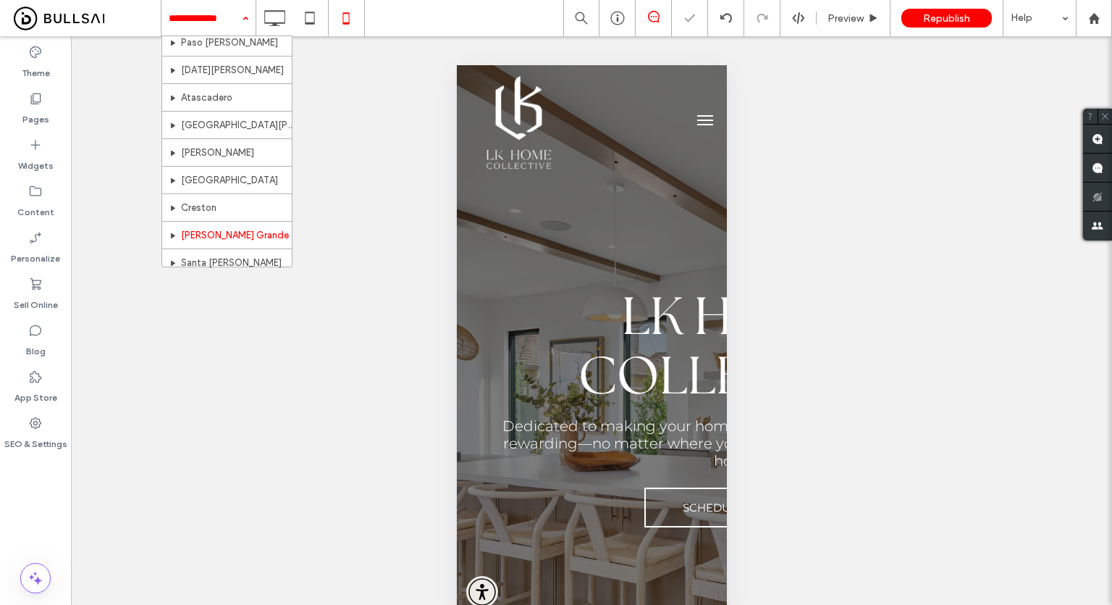
scroll to position [217, 0]
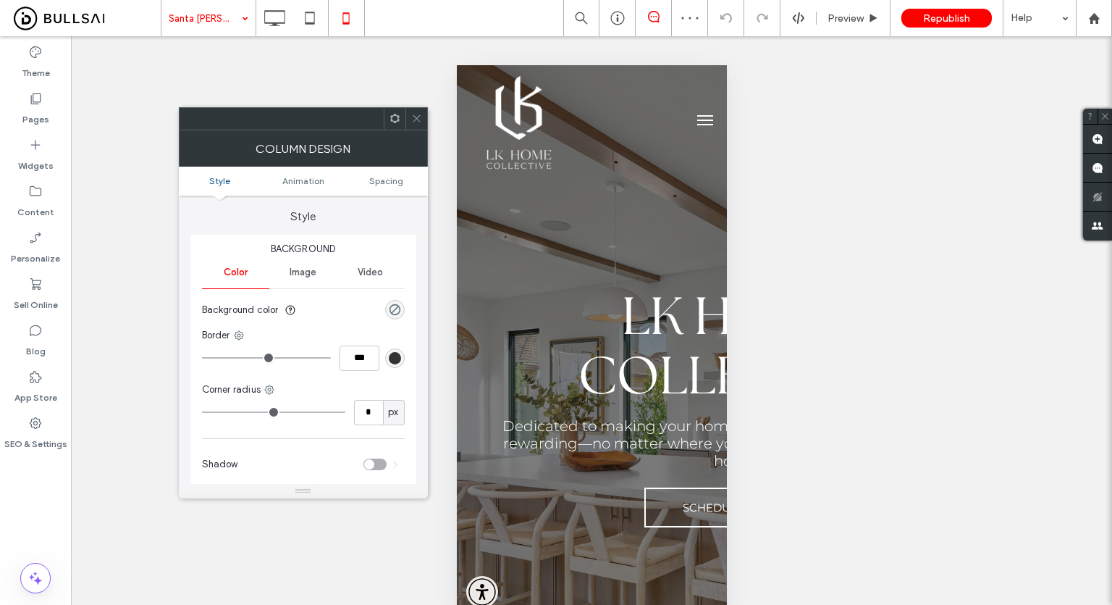
click at [397, 111] on span at bounding box center [395, 119] width 11 height 22
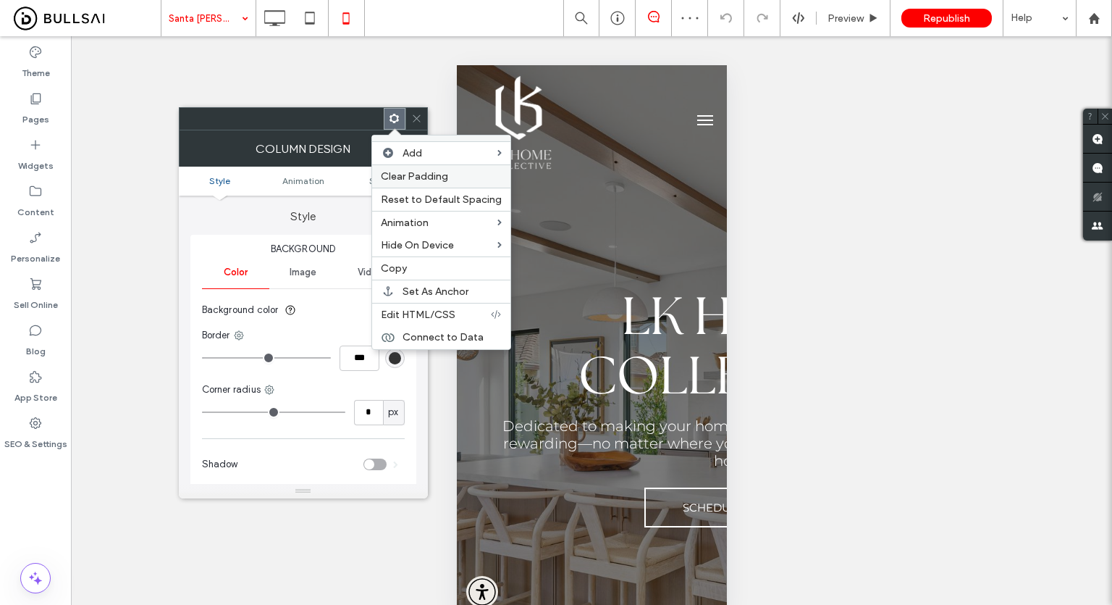
click at [429, 174] on span "Clear Padding" at bounding box center [414, 176] width 67 height 12
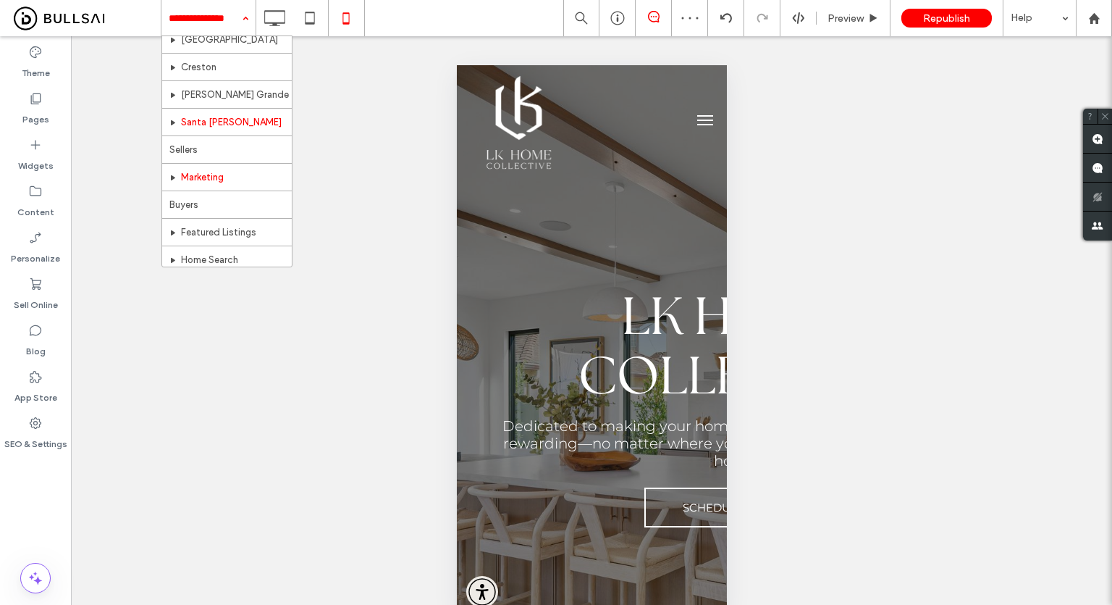
scroll to position [290, 0]
click at [339, 151] on div "Unhide? Yes Unhide? Yes Unhide? Yes Unhide? Yes Unhide? Yes Unhide? Yes Unhide?…" at bounding box center [591, 335] width 1041 height 599
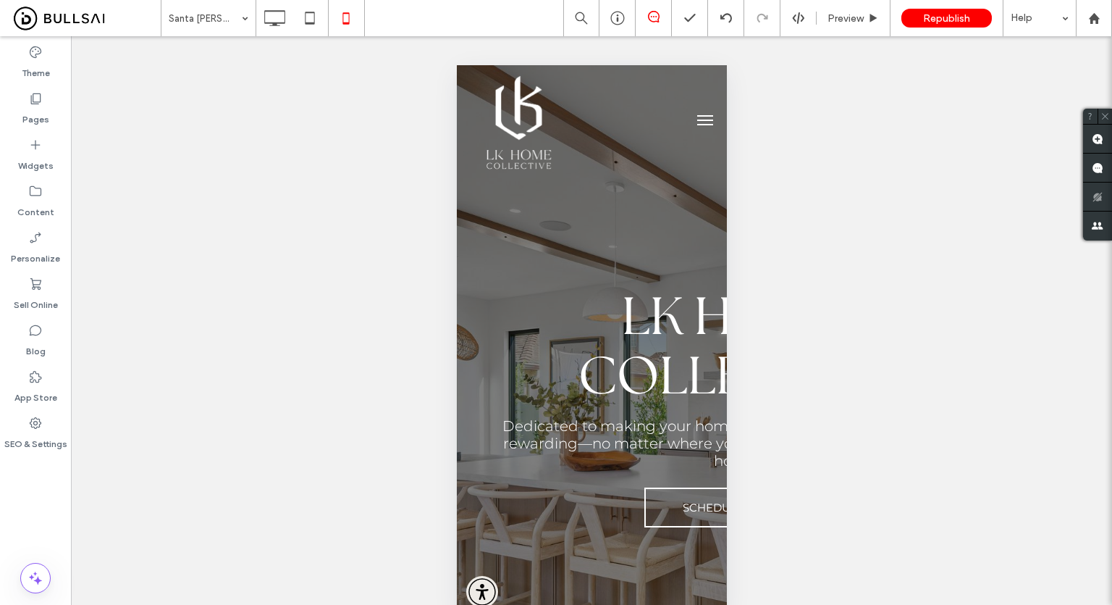
click at [960, 21] on span "Republish" at bounding box center [946, 18] width 47 height 12
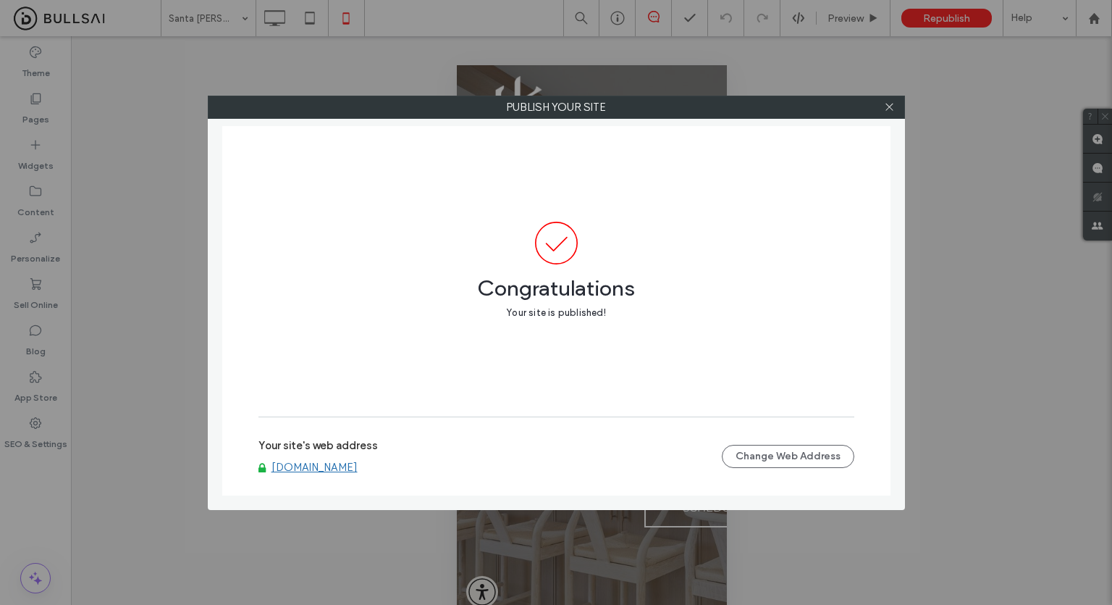
click at [342, 475] on div "Your site's web address www.lk-homecollective.com Change Web Address" at bounding box center [556, 456] width 596 height 46
click at [352, 464] on link "www.lk-homecollective.com" at bounding box center [315, 466] width 86 height 13
click at [895, 111] on icon at bounding box center [889, 106] width 11 height 11
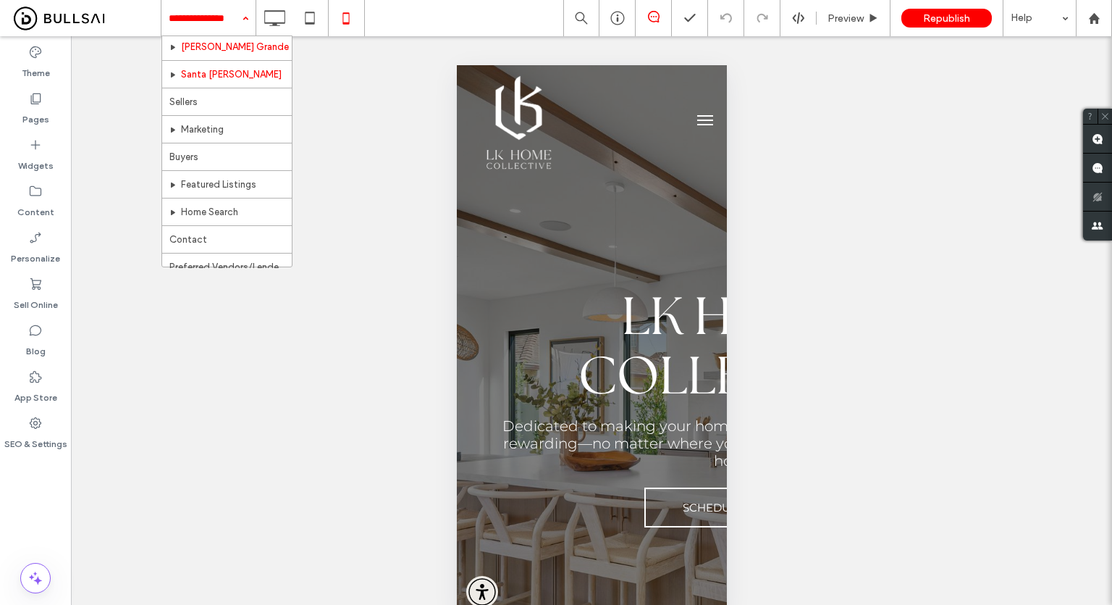
scroll to position [358, 0]
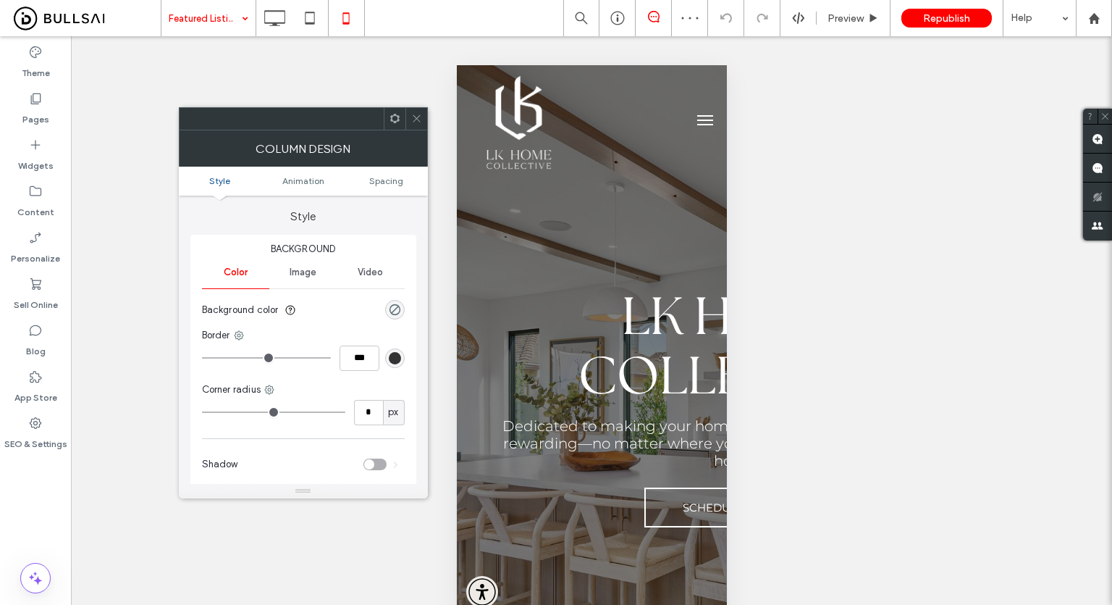
click at [391, 121] on use at bounding box center [394, 118] width 9 height 9
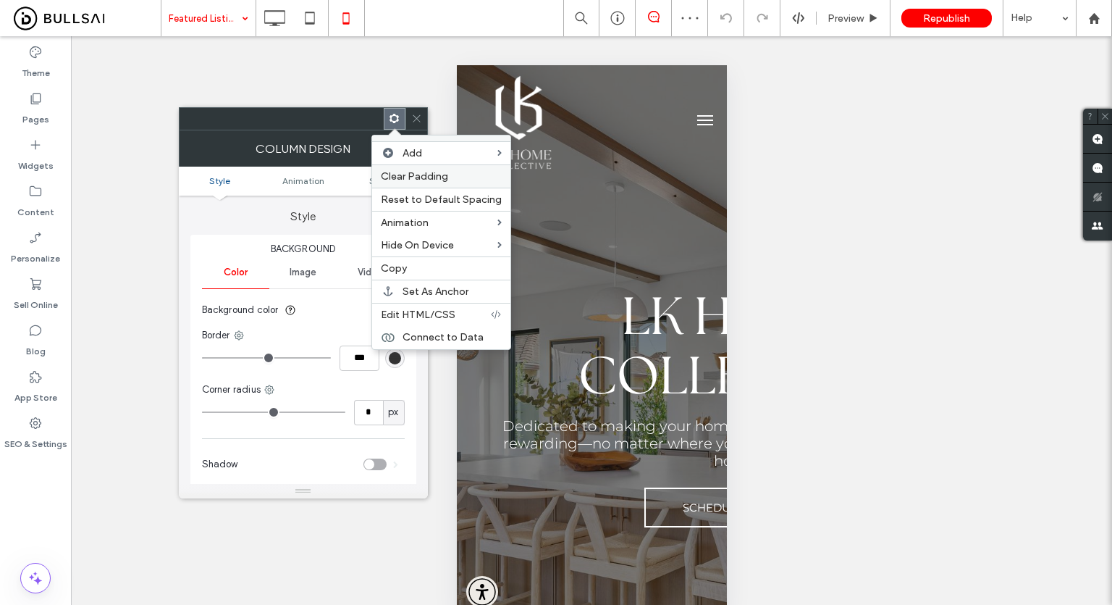
click at [439, 180] on span "Clear Padding" at bounding box center [414, 176] width 67 height 12
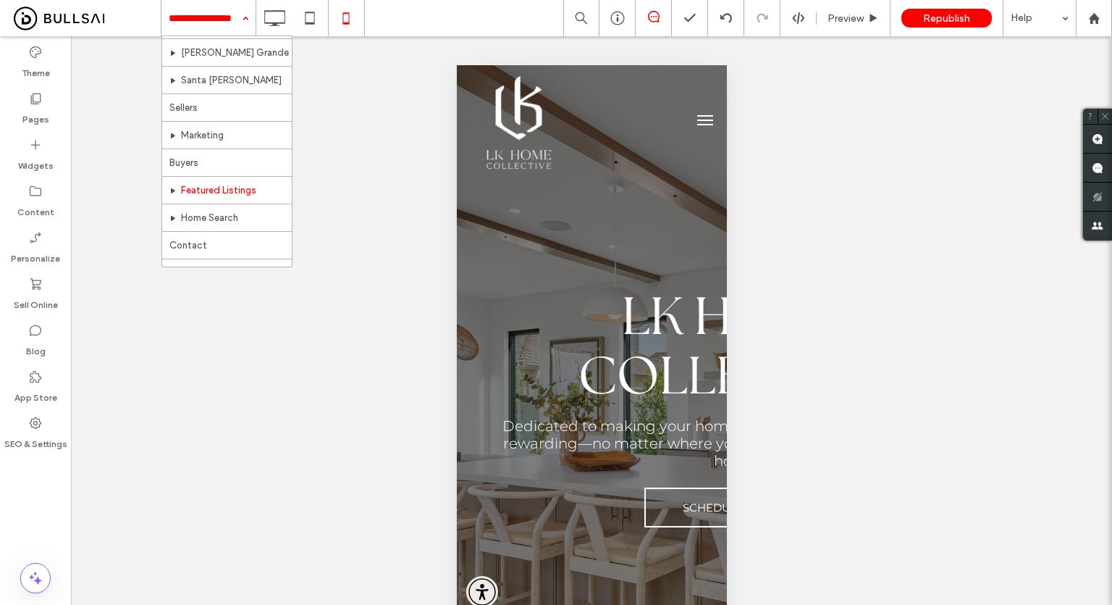
scroll to position [358, 0]
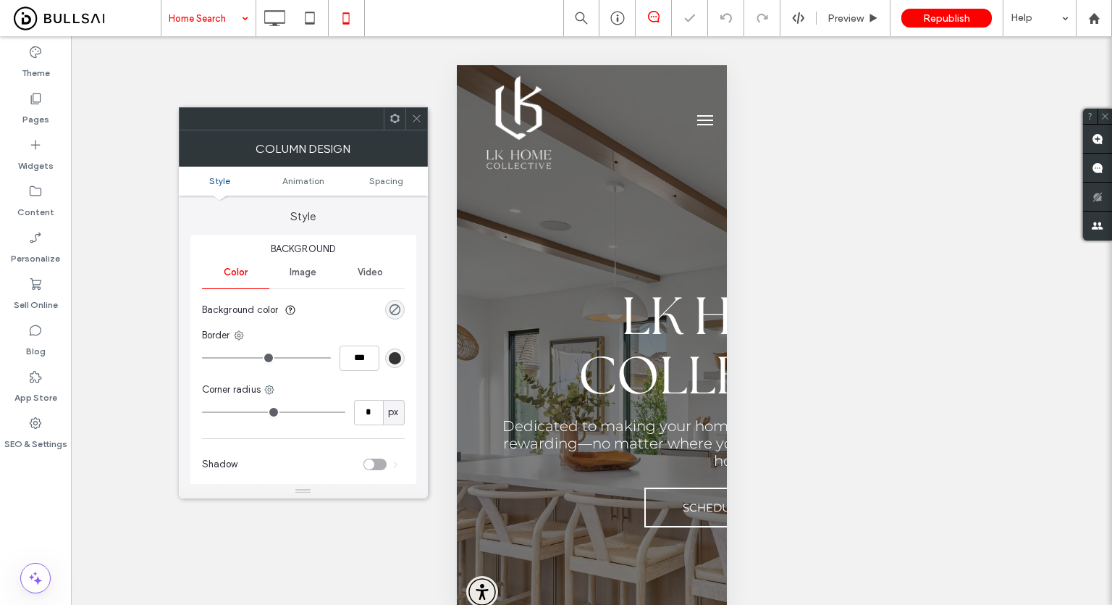
click at [390, 121] on icon at bounding box center [395, 118] width 11 height 11
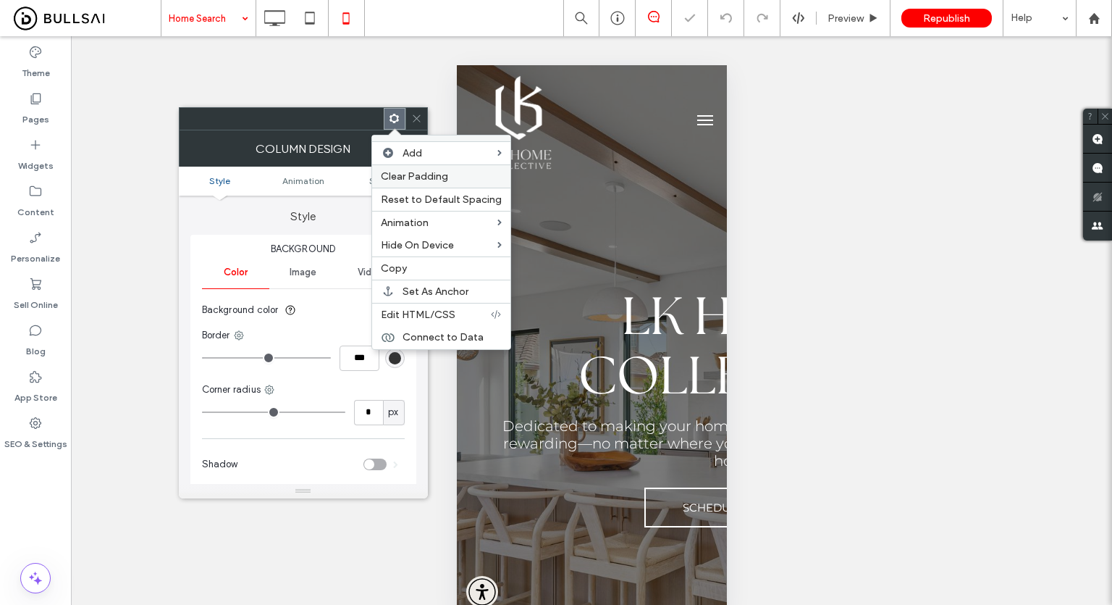
click at [421, 183] on div "Clear Padding" at bounding box center [441, 175] width 138 height 23
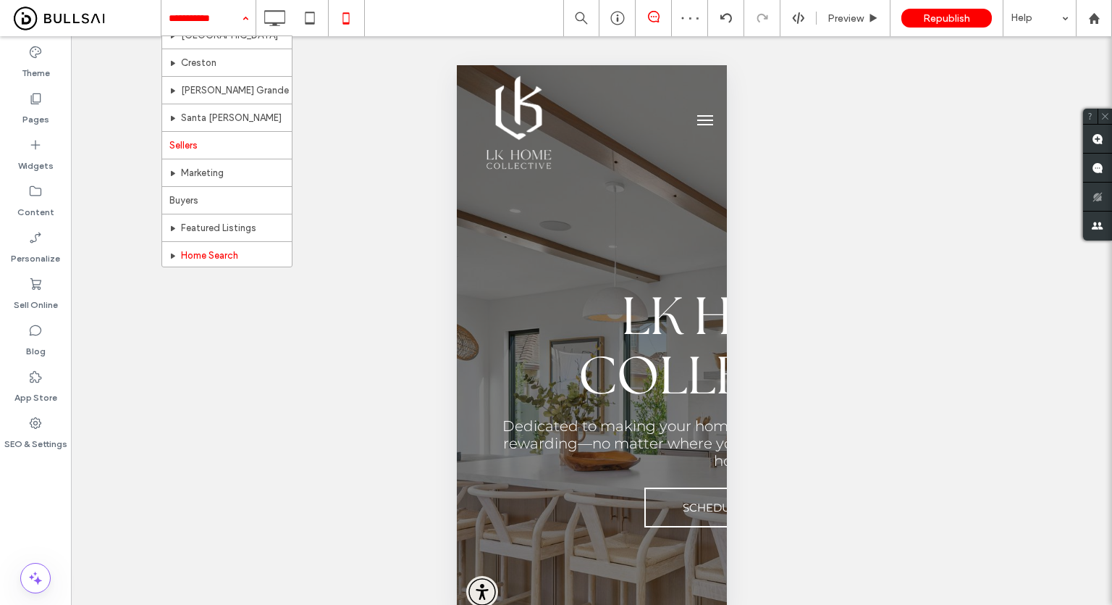
scroll to position [358, 0]
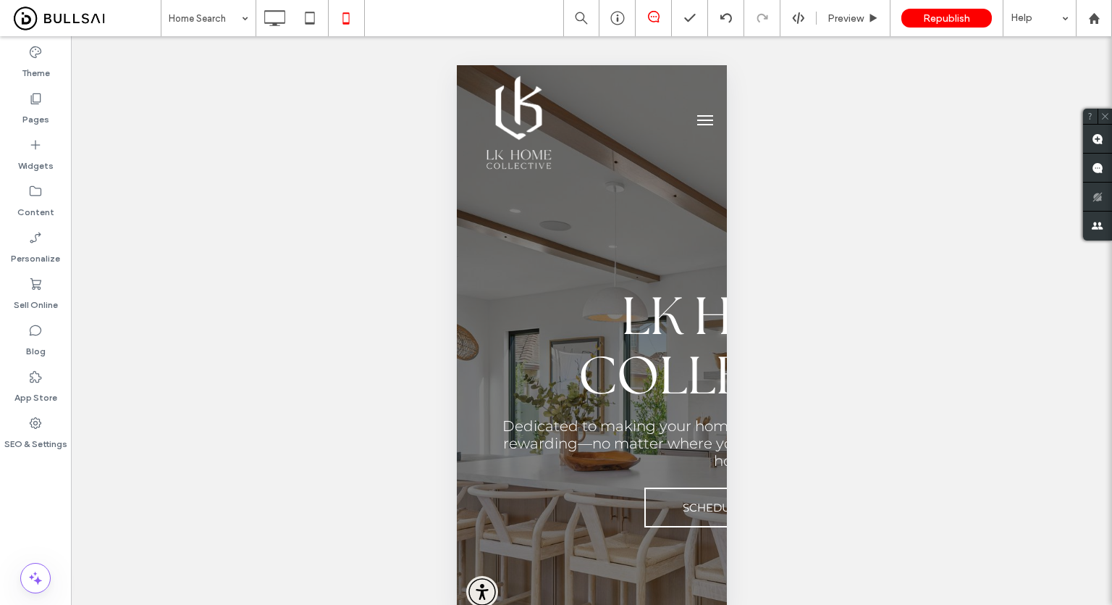
click at [130, 134] on div "Unhide? Yes Unhide? Yes Unhide? Yes Unhide? Yes Unhide? Yes Unhide? Yes Unhide?…" at bounding box center [591, 335] width 1041 height 599
click at [24, 96] on div "Pages" at bounding box center [35, 108] width 71 height 46
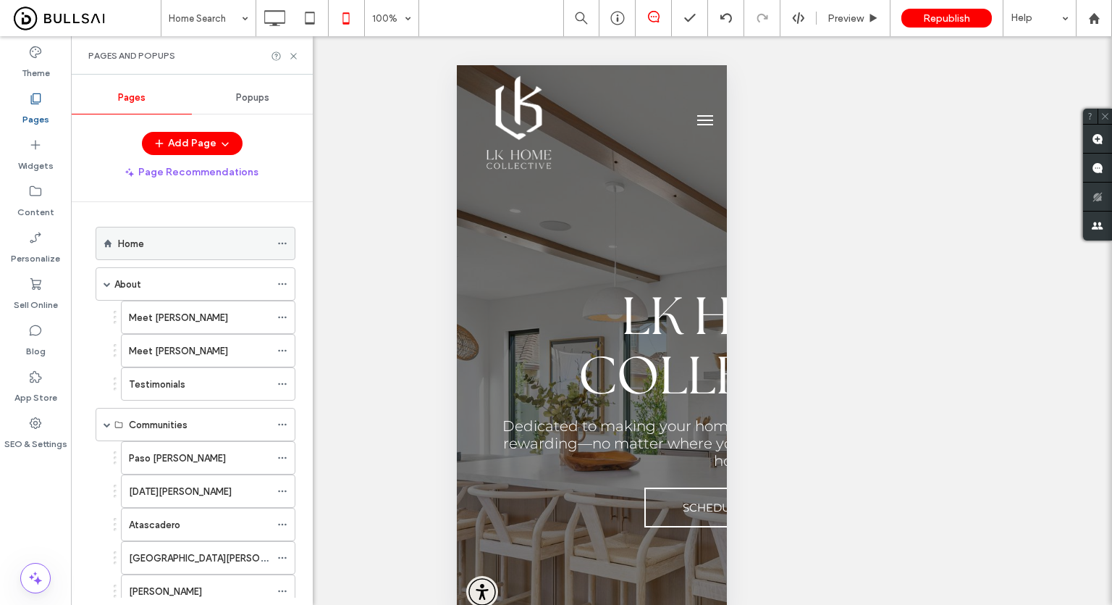
scroll to position [0, 0]
click at [182, 245] on div "Home" at bounding box center [194, 243] width 152 height 15
click at [293, 59] on icon at bounding box center [293, 56] width 11 height 11
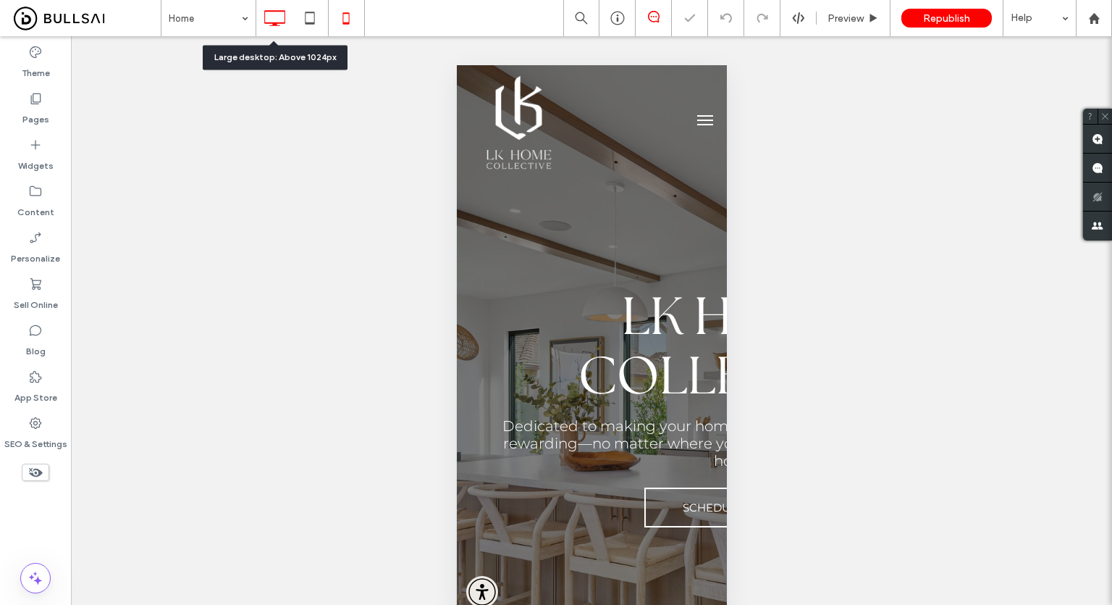
click at [275, 9] on icon at bounding box center [274, 18] width 29 height 29
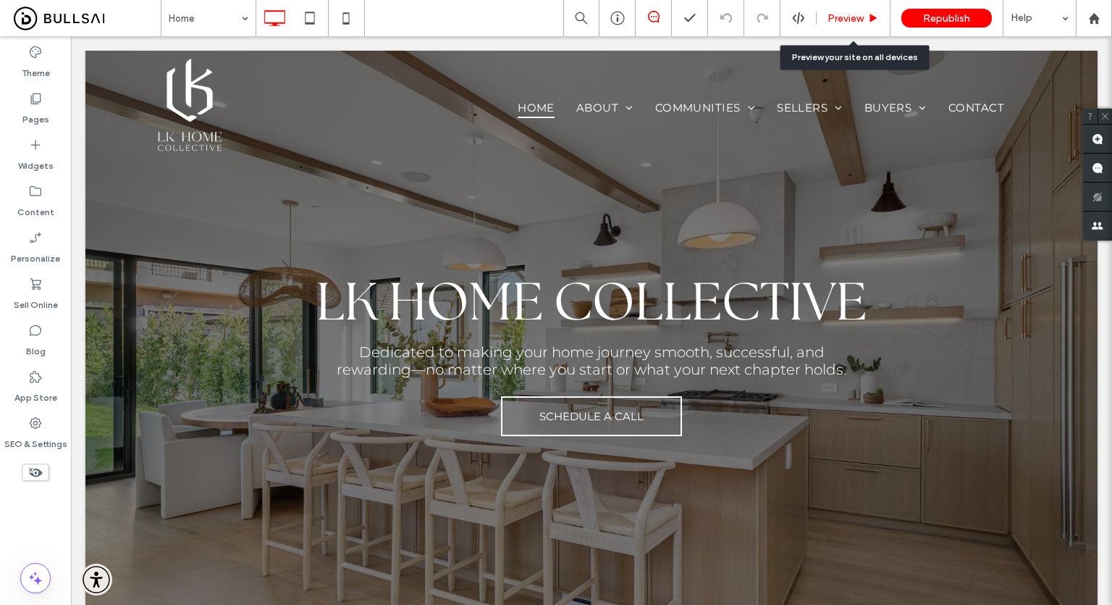
click at [829, 17] on span "Preview" at bounding box center [846, 18] width 36 height 12
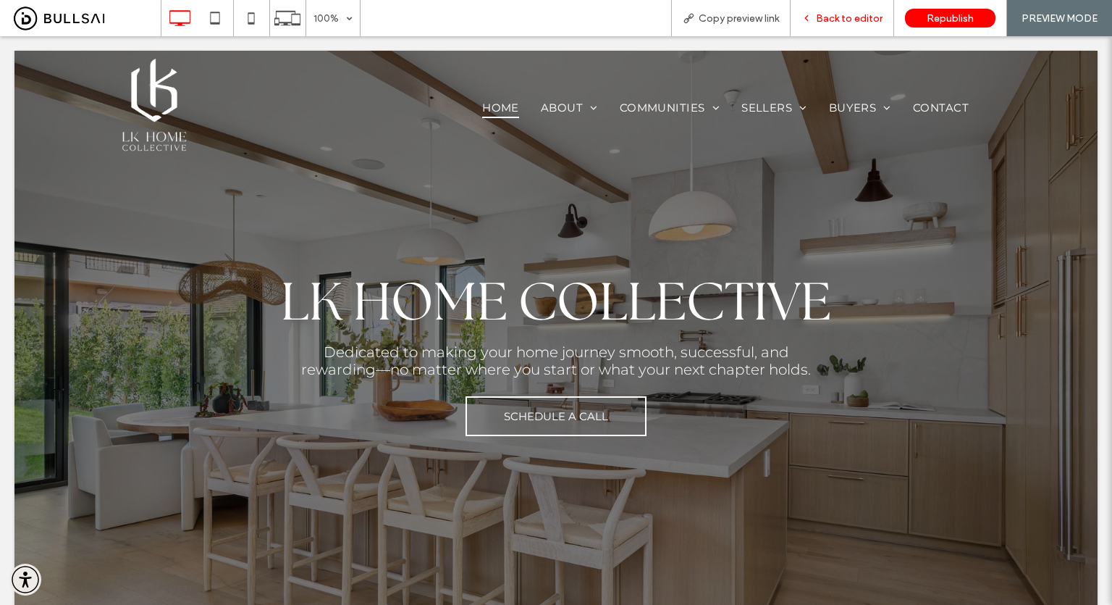
click at [838, 28] on div "Back to editor" at bounding box center [843, 18] width 104 height 36
click at [846, 11] on div "Back to editor" at bounding box center [843, 18] width 104 height 36
click at [844, 14] on span "Back to editor" at bounding box center [849, 18] width 67 height 12
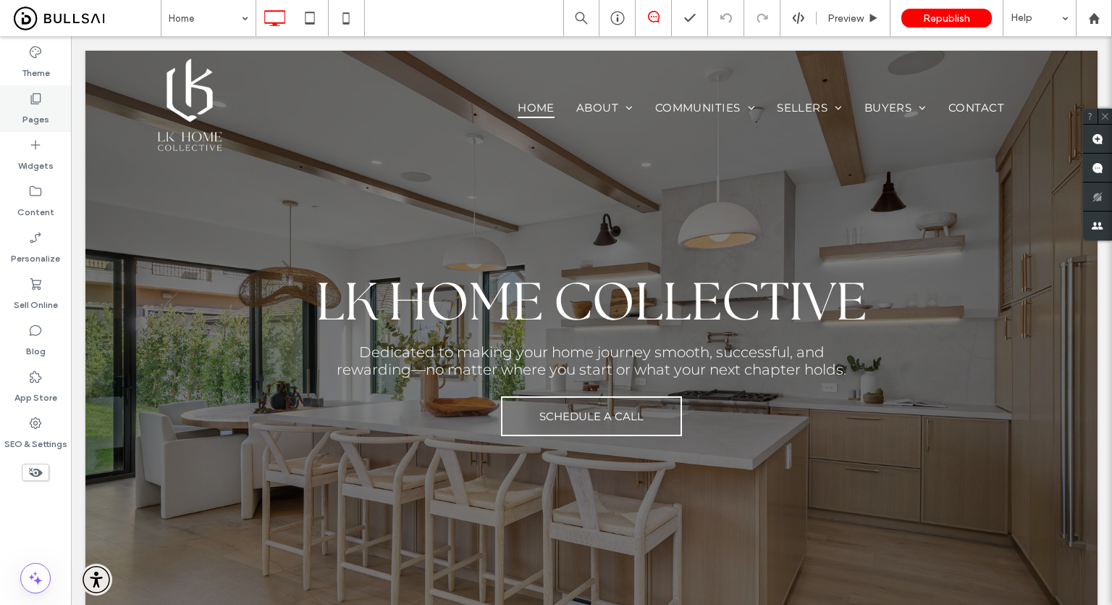
click at [9, 116] on div "Pages" at bounding box center [35, 108] width 71 height 46
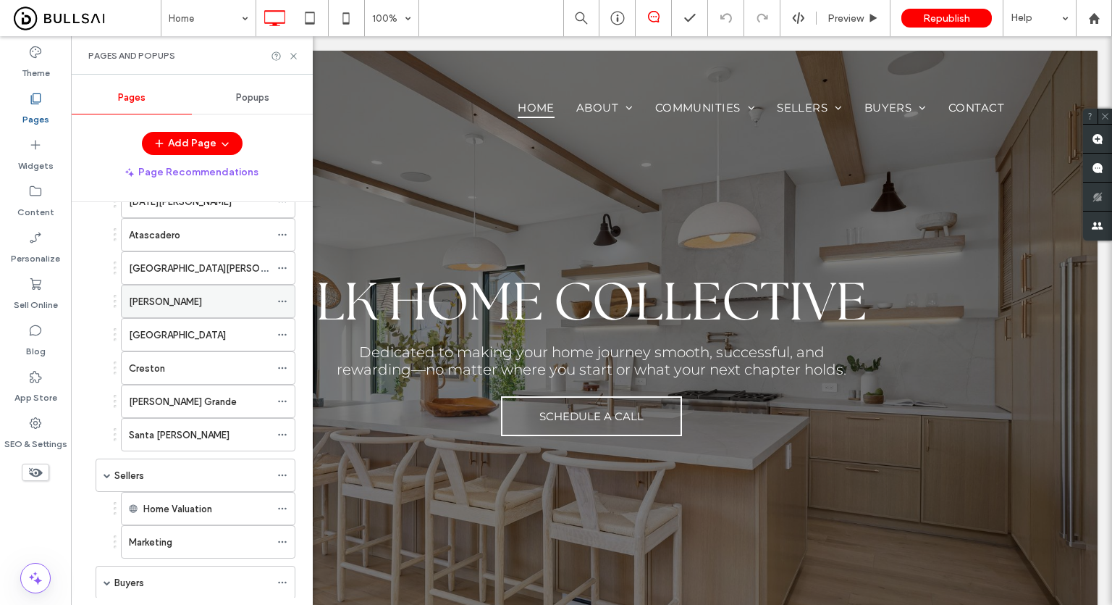
scroll to position [434, 0]
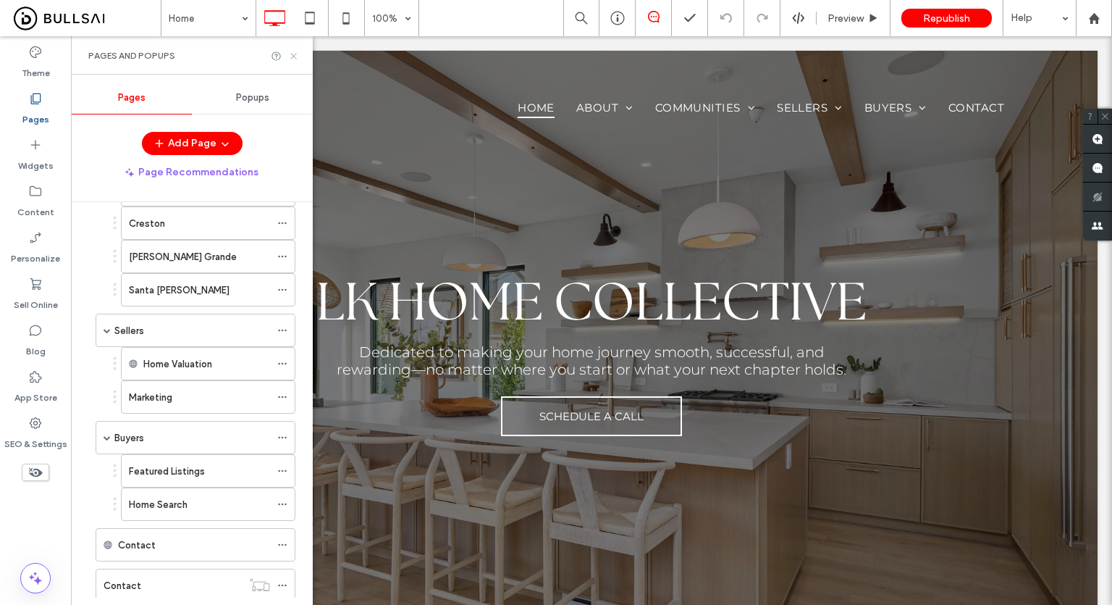
click at [295, 59] on icon at bounding box center [293, 56] width 11 height 11
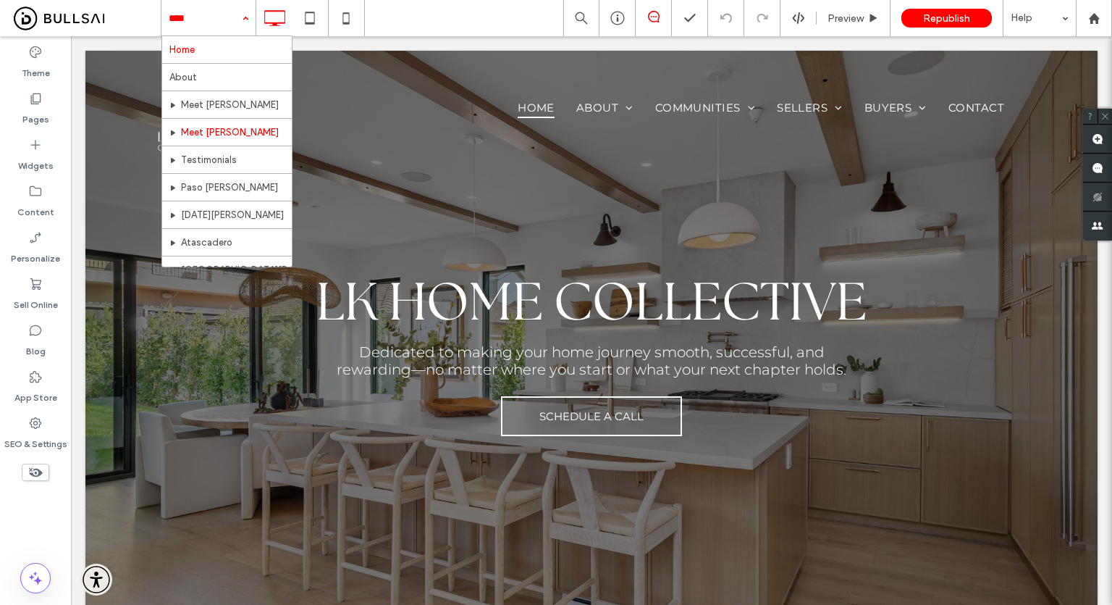
scroll to position [290, 0]
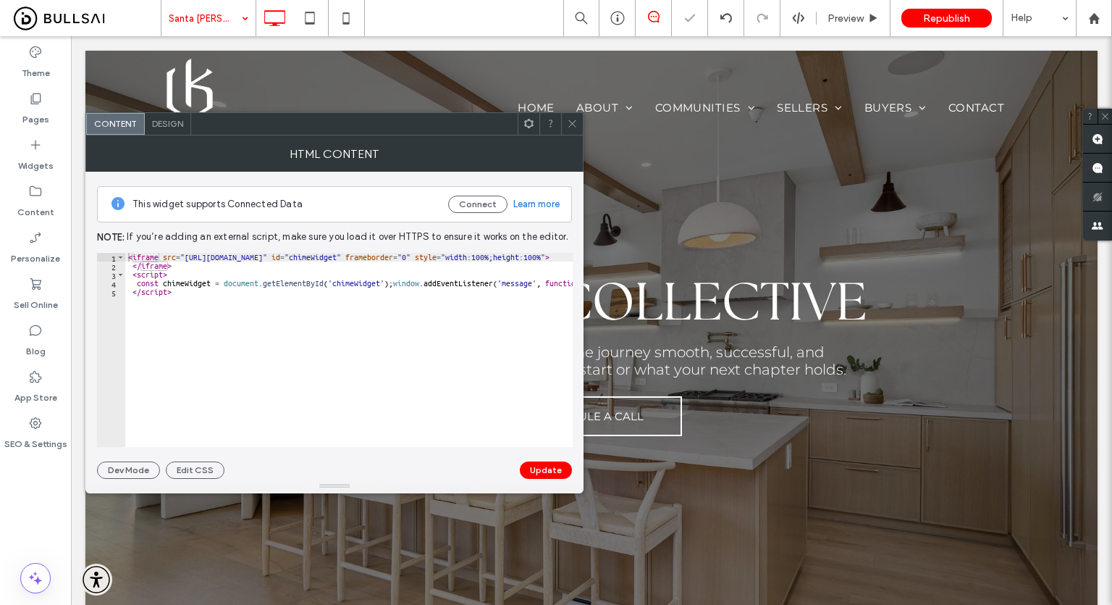
click at [573, 124] on use at bounding box center [571, 123] width 7 height 7
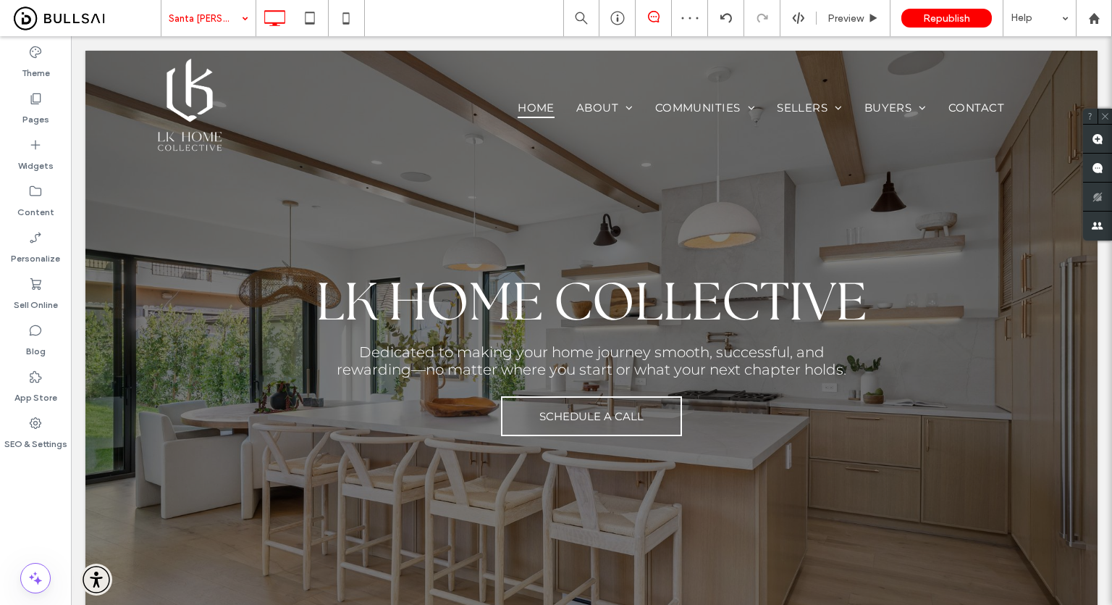
click at [434, 9] on div "Santa Margarita Preview Republish Help" at bounding box center [636, 18] width 951 height 36
click at [49, 113] on div "Pages" at bounding box center [35, 108] width 71 height 46
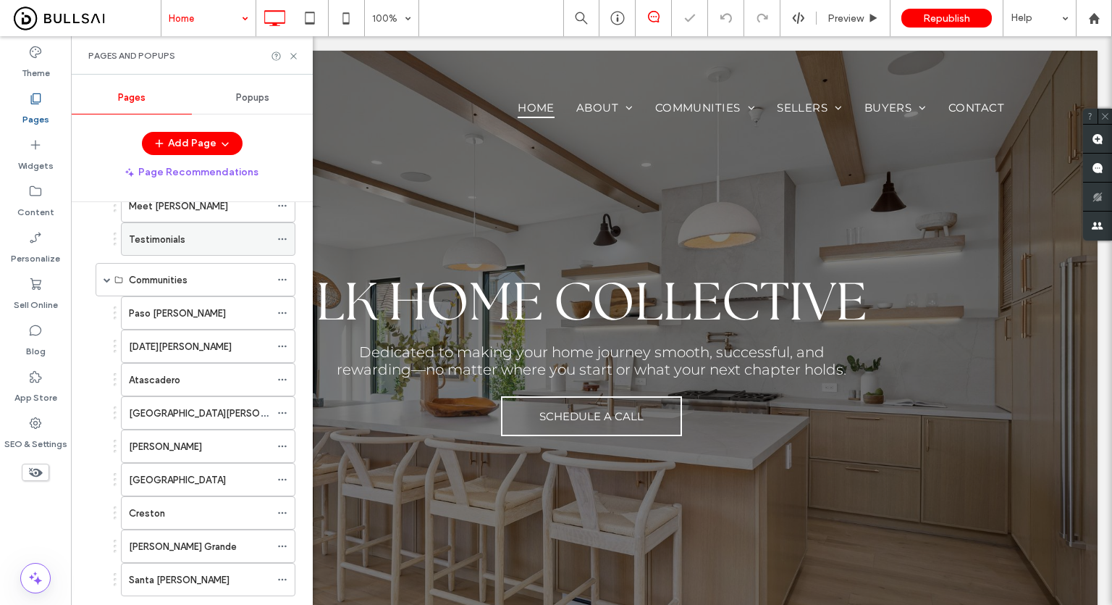
scroll to position [508, 0]
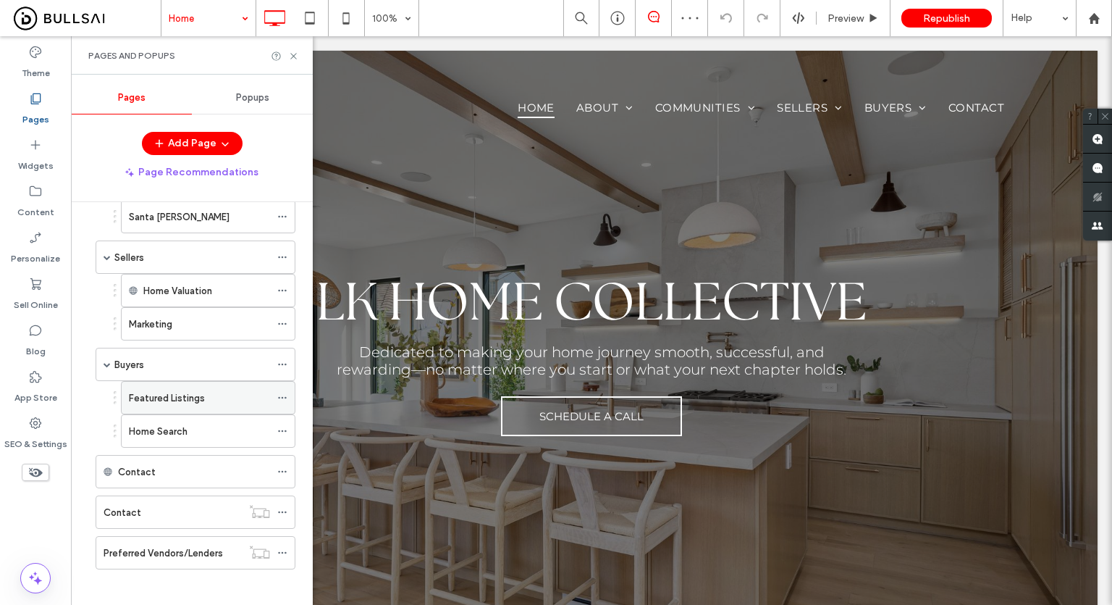
click at [279, 397] on use at bounding box center [282, 398] width 8 height 2
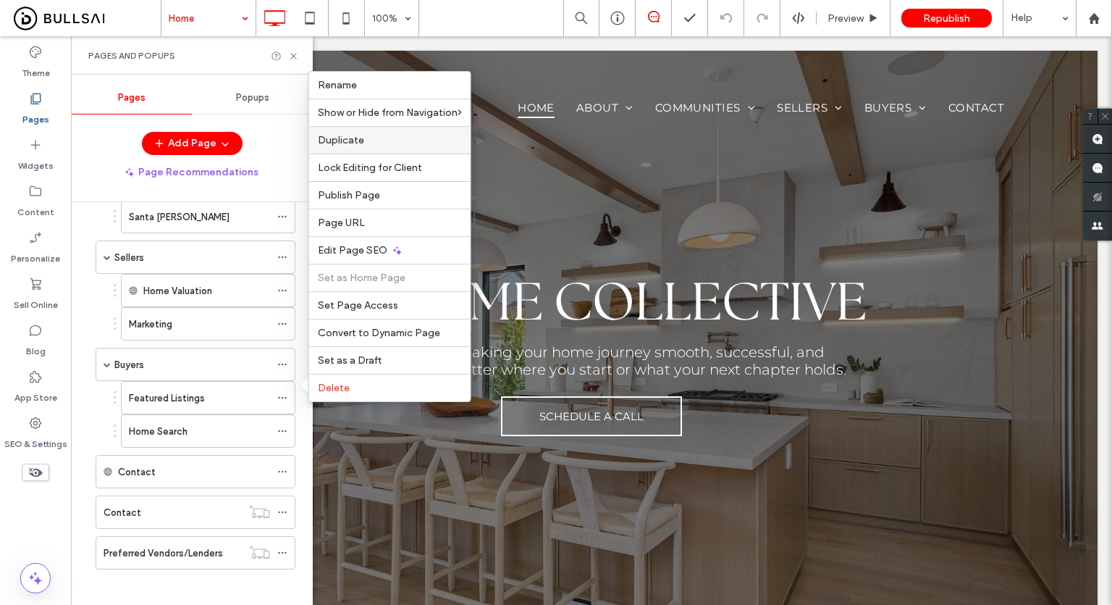
click at [356, 143] on span "Duplicate" at bounding box center [341, 140] width 46 height 12
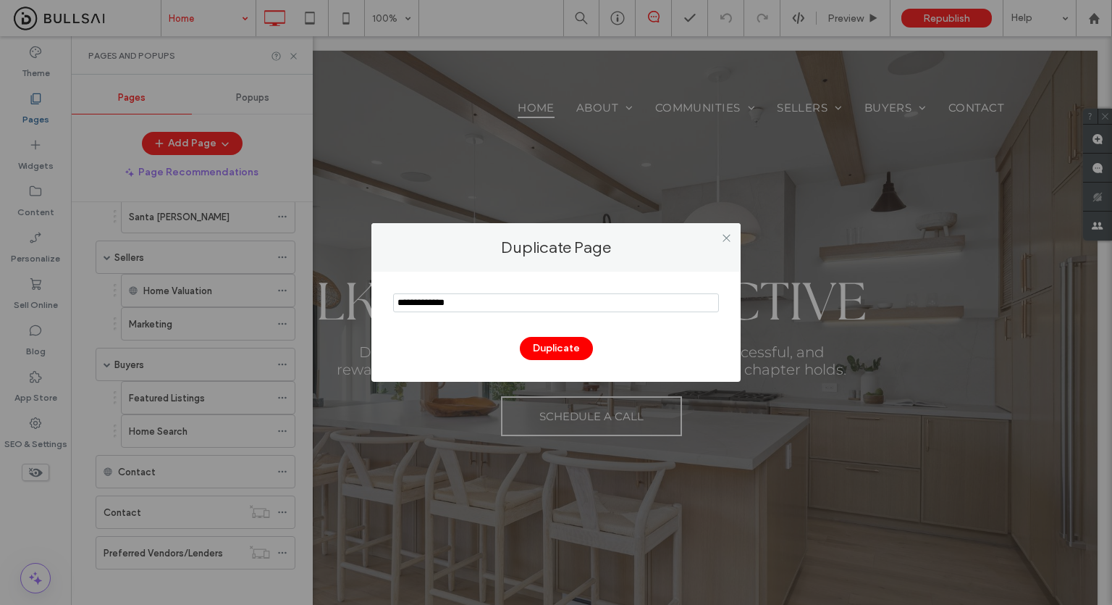
type input "**********"
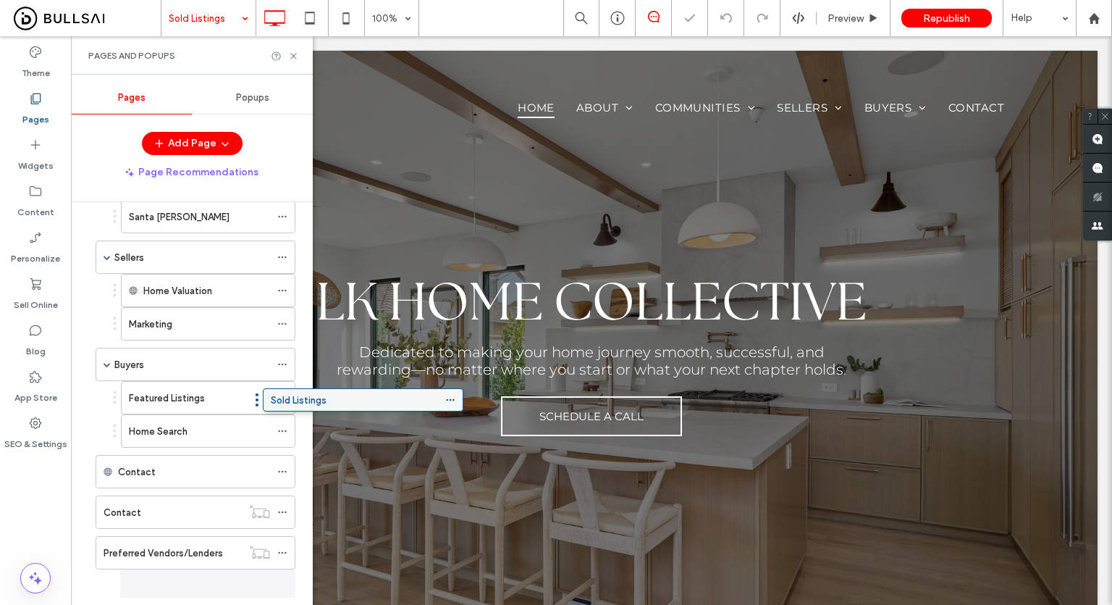
scroll to position [522, 0]
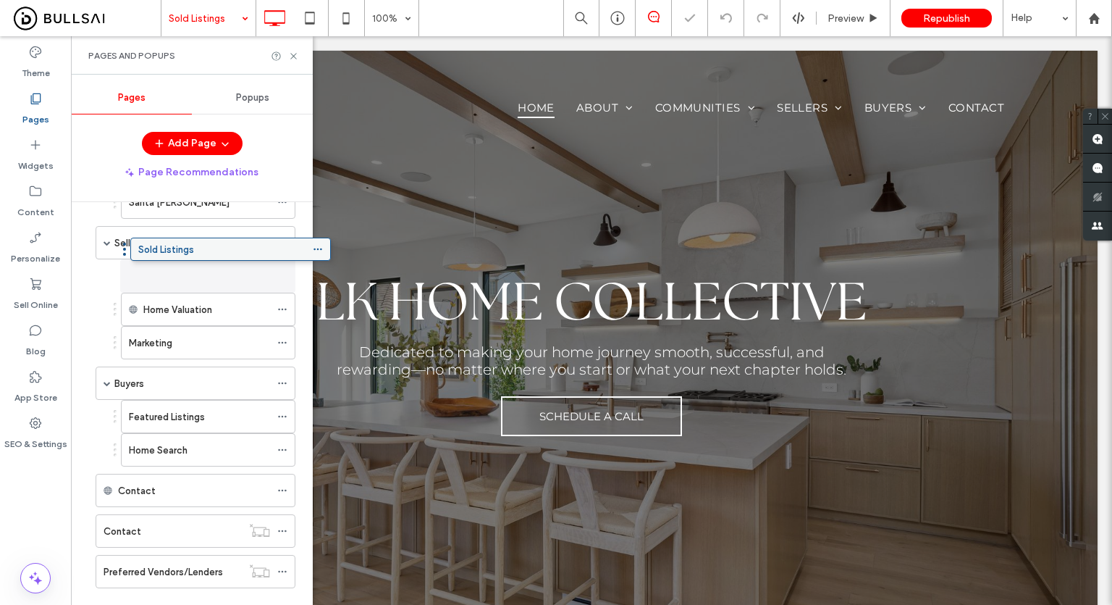
drag, startPoint x: 277, startPoint y: 481, endPoint x: 164, endPoint y: 253, distance: 255.2
click at [89, 284] on div "Sold Listings Home Valuation Marketing" at bounding box center [191, 309] width 207 height 100
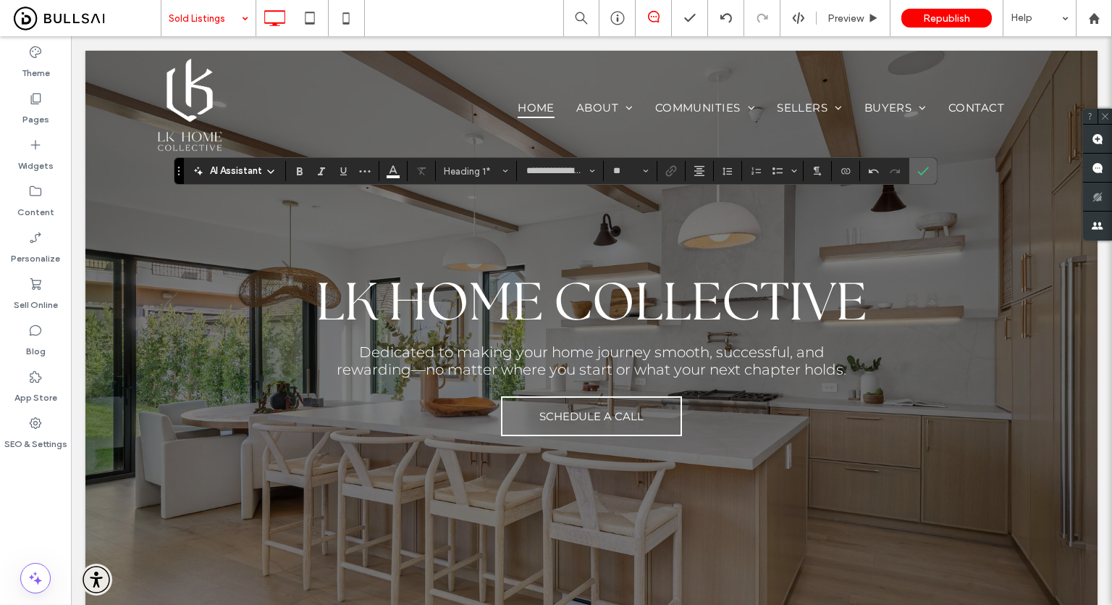
click at [924, 167] on icon "Confirm" at bounding box center [923, 171] width 12 height 12
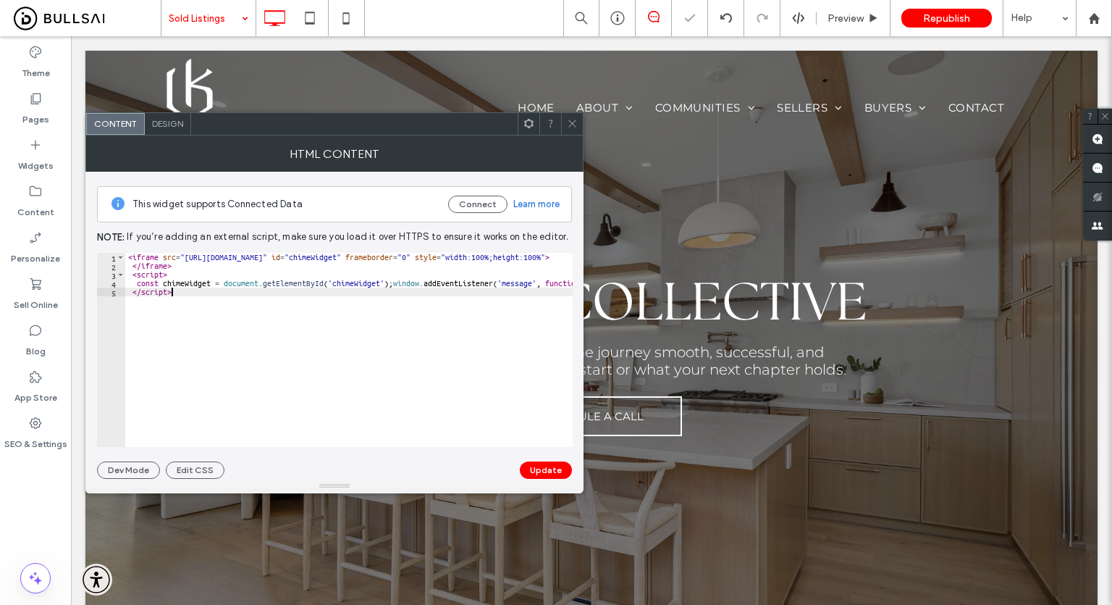
click at [324, 304] on div "< iframe src = "https://search.lk-homecollective.com/api-site/widget/68182" id …" at bounding box center [777, 359] width 1305 height 212
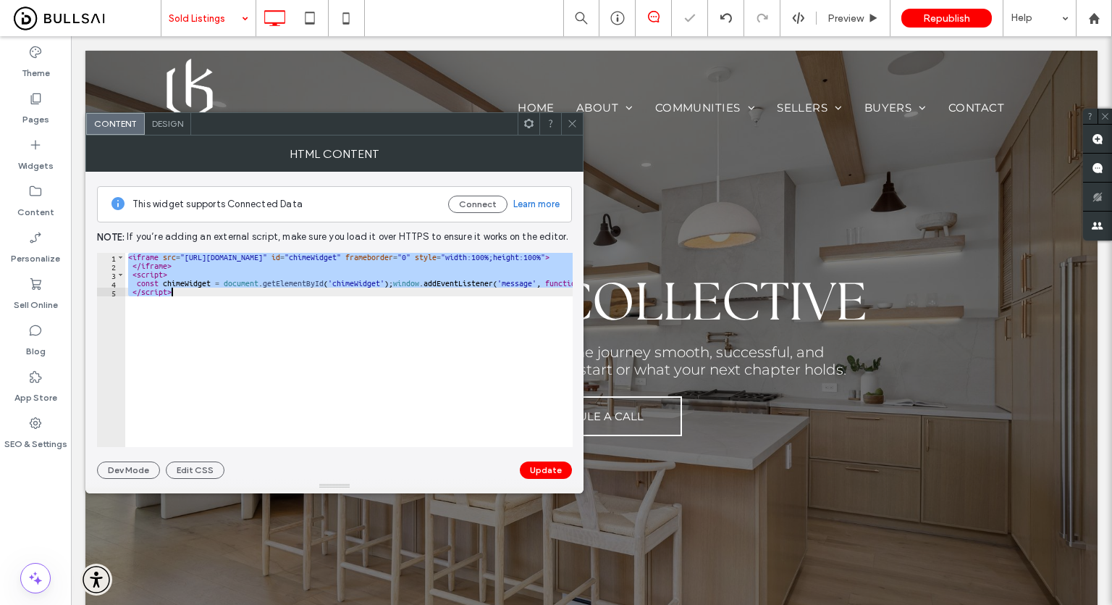
paste textarea "*******"
type textarea "**********"
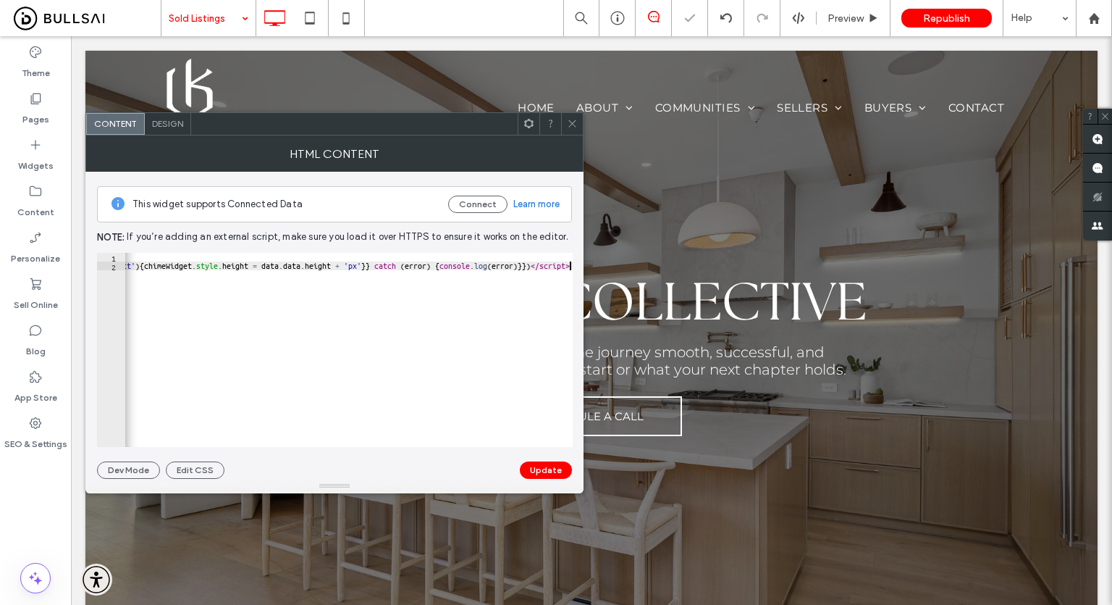
scroll to position [0, 991]
click at [541, 474] on button "Update" at bounding box center [546, 469] width 52 height 17
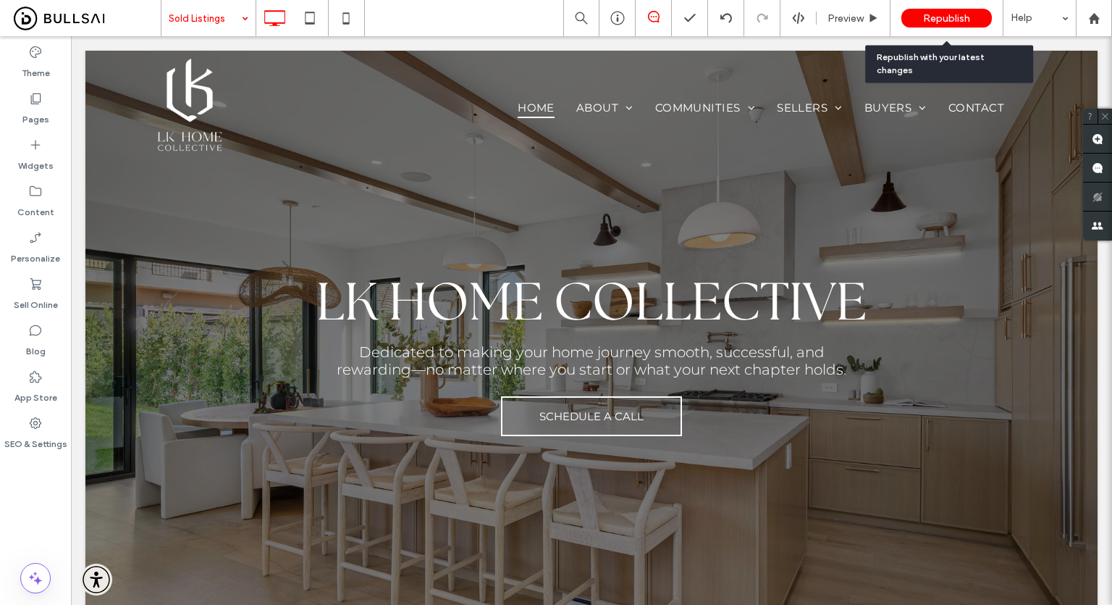
click at [943, 17] on span "Republish" at bounding box center [946, 18] width 47 height 12
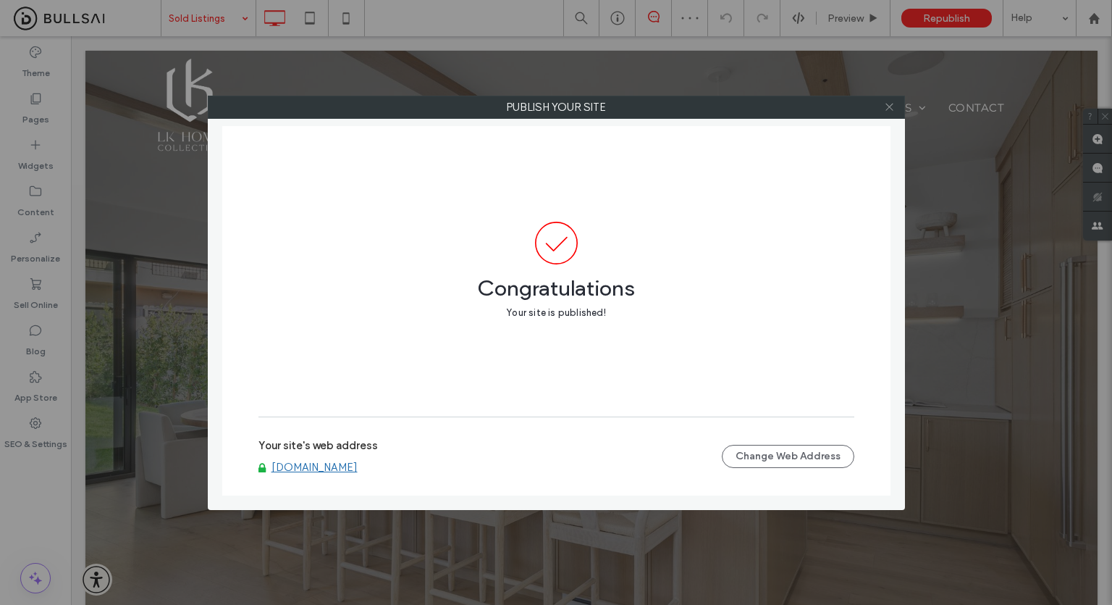
click at [891, 102] on icon at bounding box center [889, 106] width 11 height 11
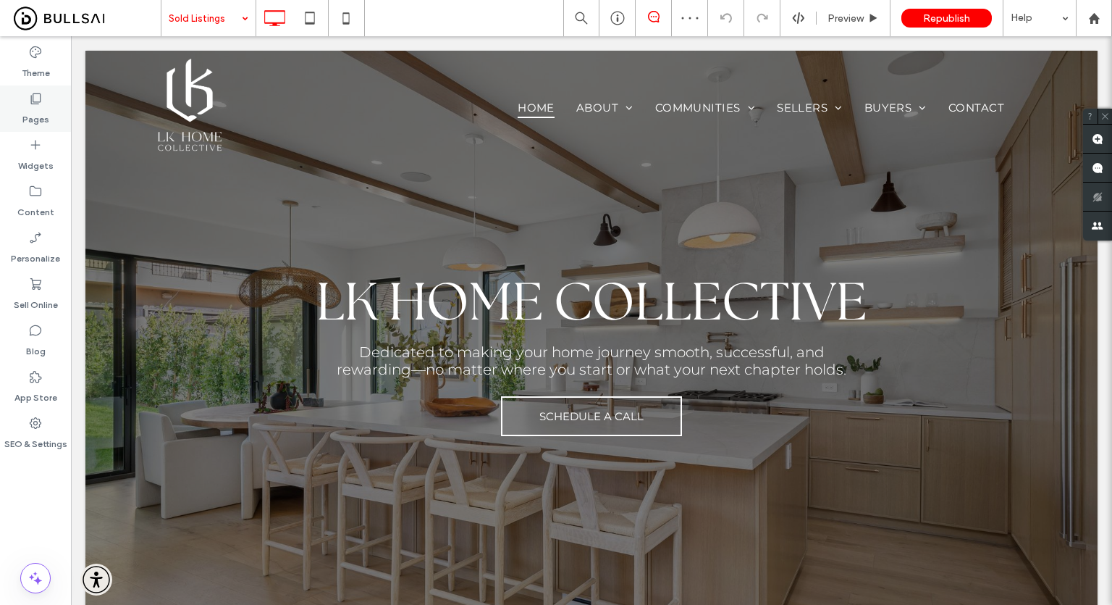
click at [17, 114] on div "Pages" at bounding box center [35, 108] width 71 height 46
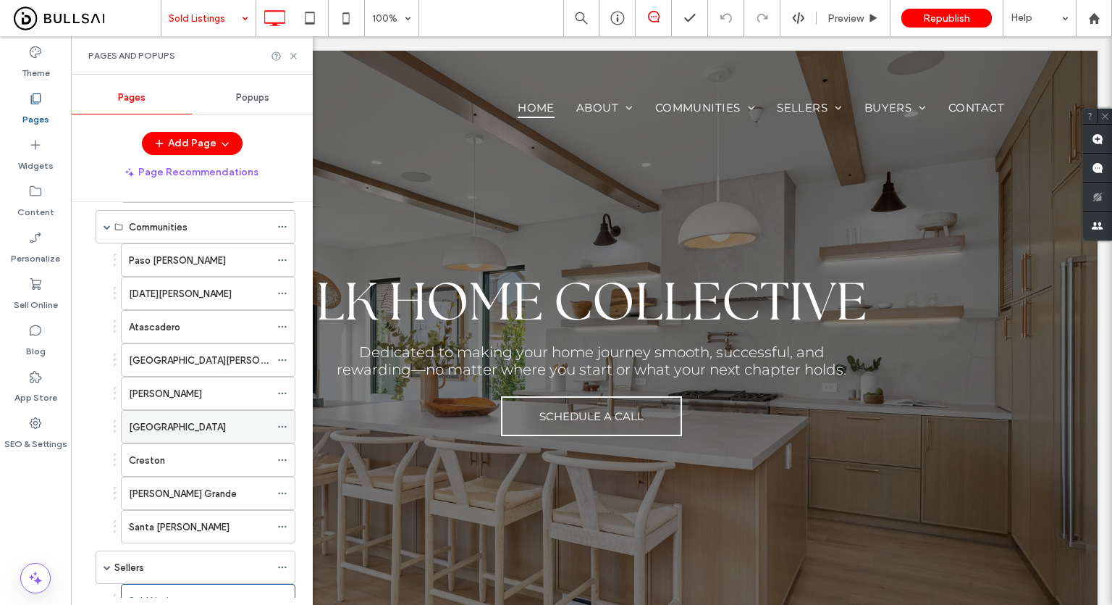
scroll to position [290, 0]
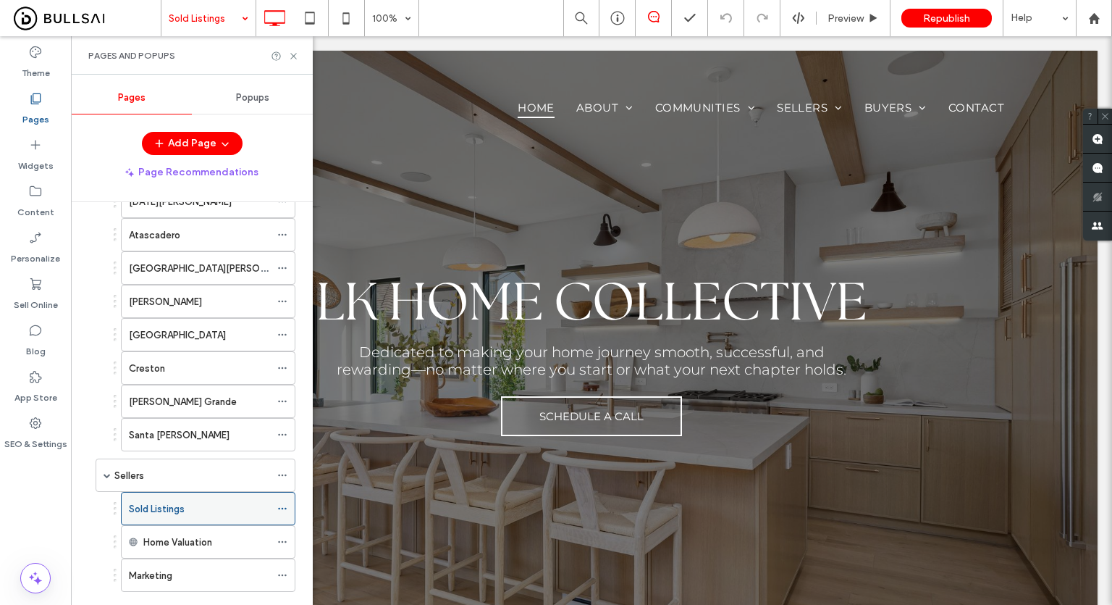
click at [284, 503] on icon at bounding box center [282, 508] width 10 height 10
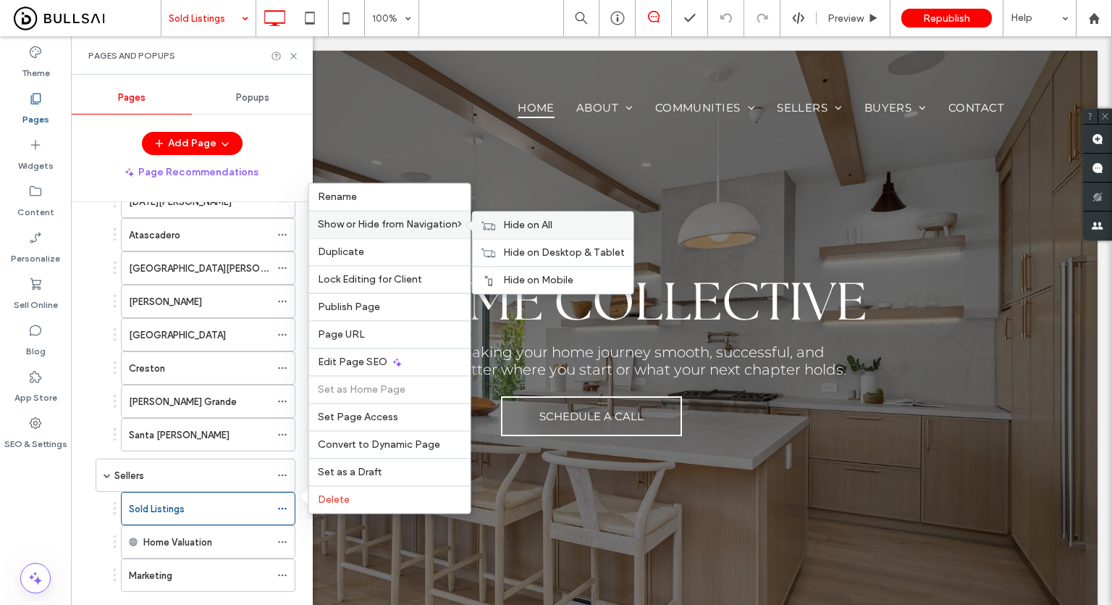
click at [542, 225] on span "Hide on All" at bounding box center [527, 225] width 49 height 12
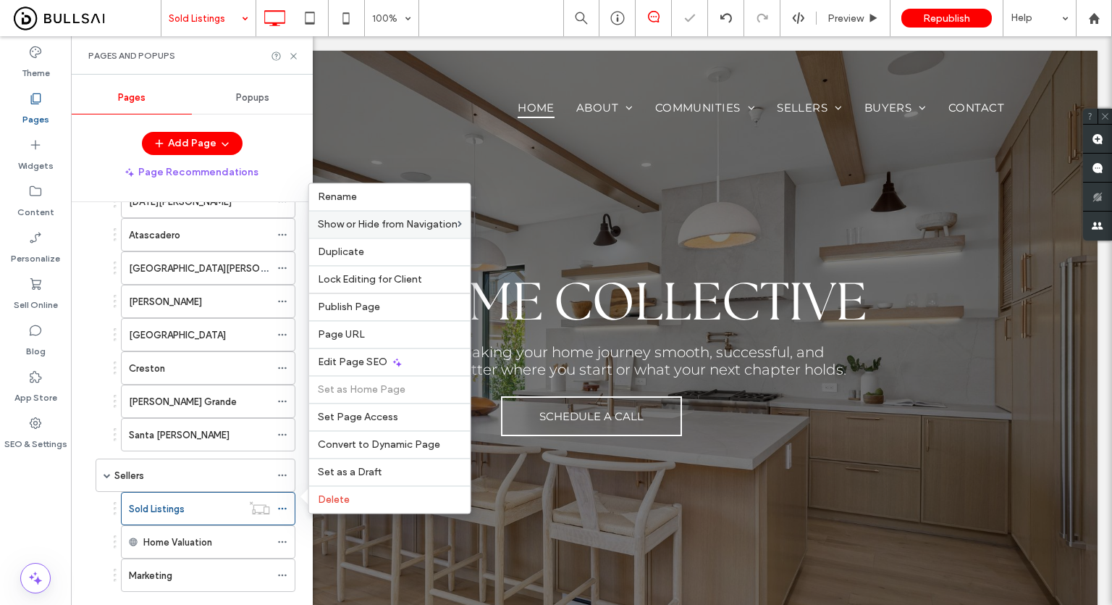
click at [510, 26] on div "Sold Listings 100% Preview Republish Help" at bounding box center [636, 18] width 951 height 36
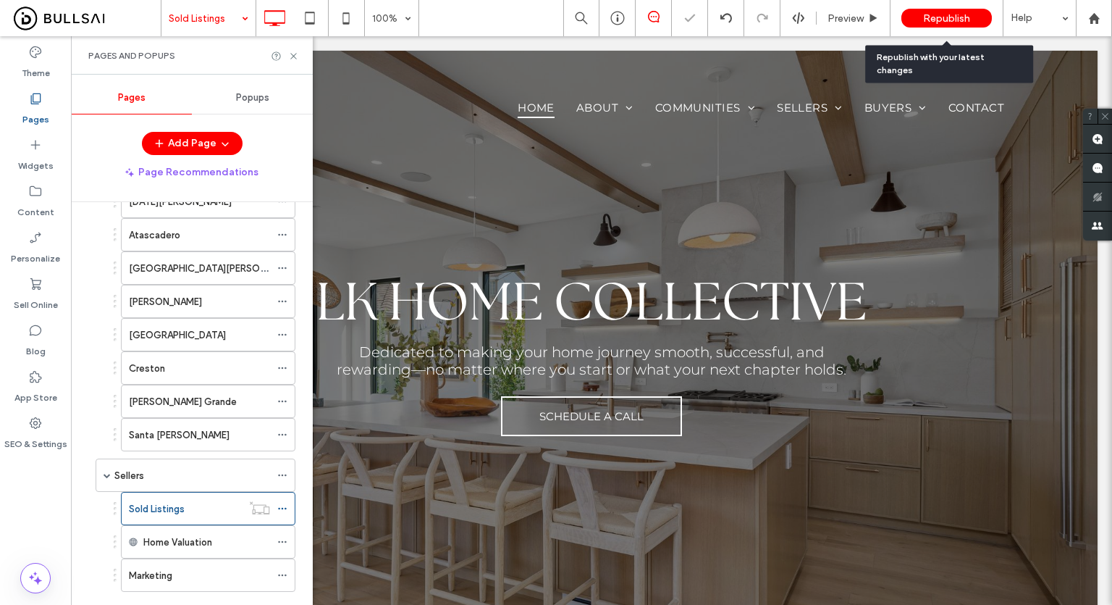
click at [948, 20] on span "Republish" at bounding box center [946, 18] width 47 height 12
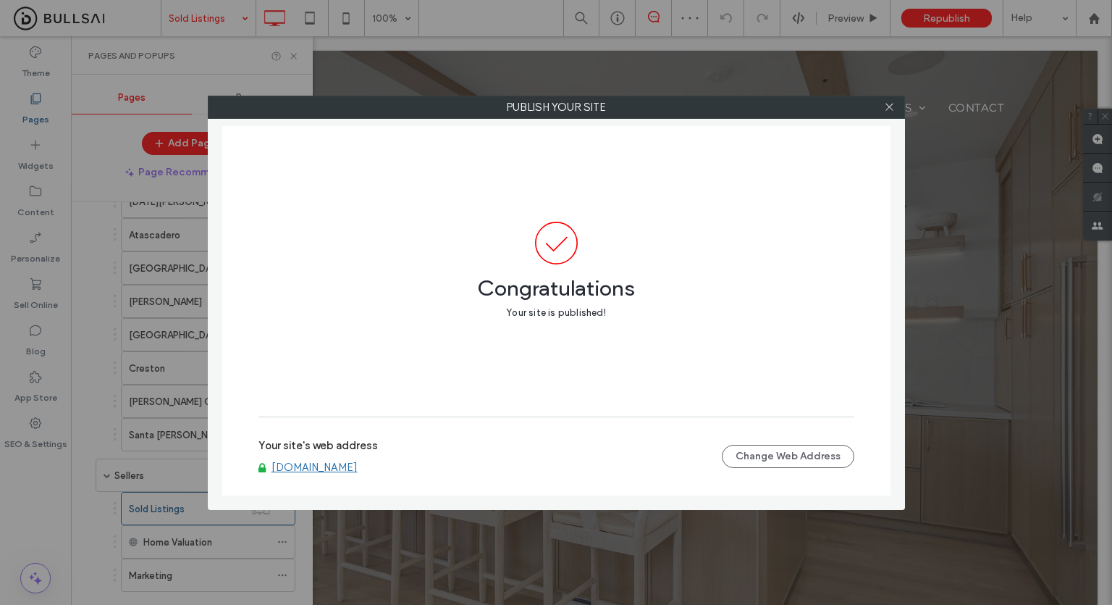
click at [500, 46] on div "Publish your site Congratulations Your site is published! Your site's web addre…" at bounding box center [556, 302] width 1112 height 605
click at [886, 111] on icon at bounding box center [889, 106] width 11 height 11
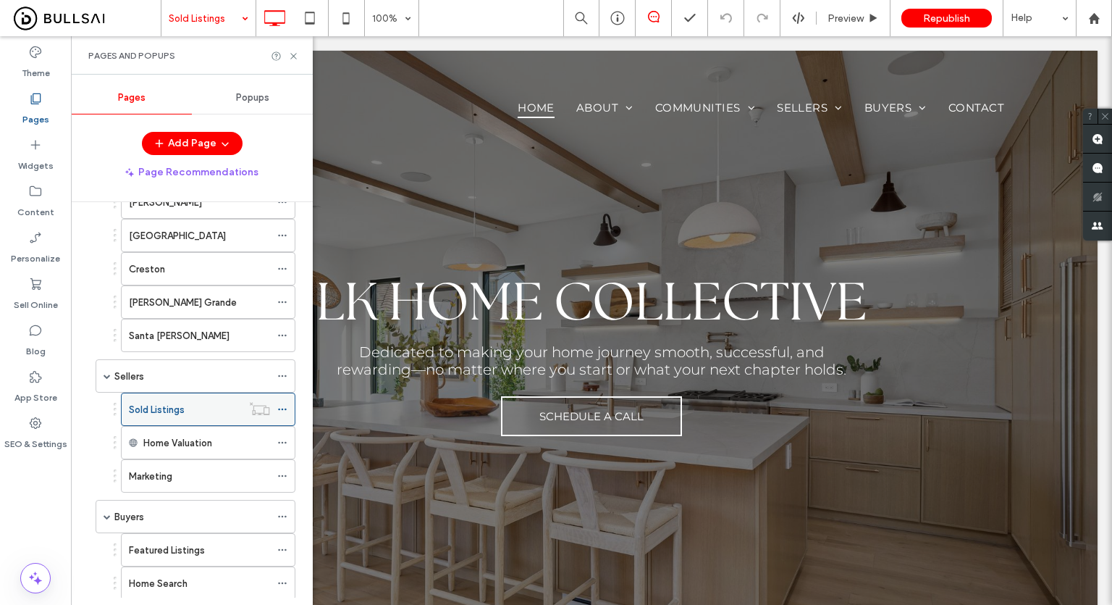
scroll to position [507, 0]
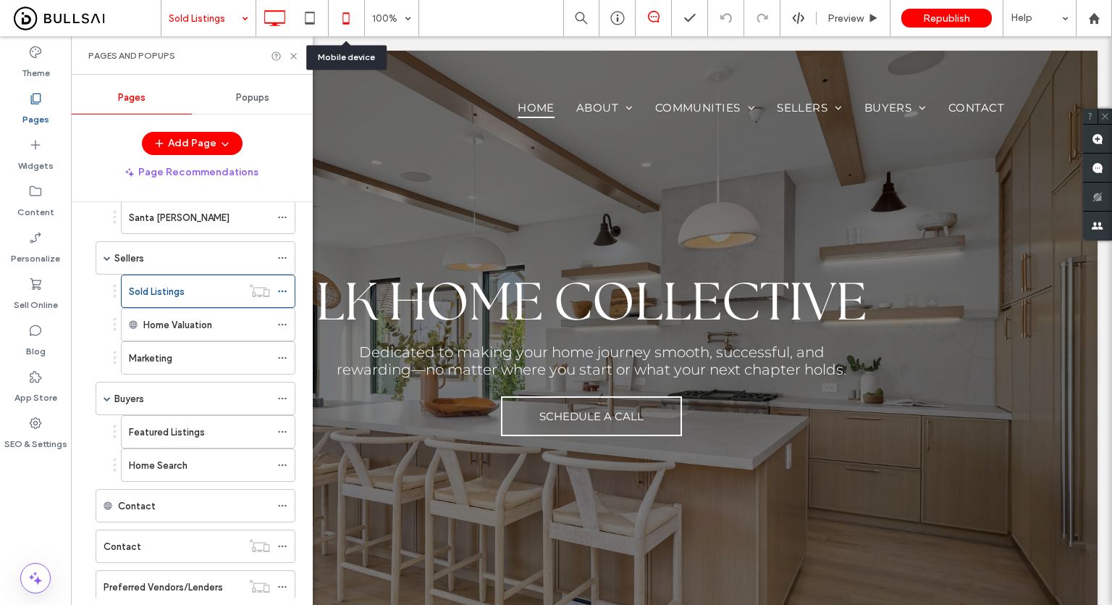
click at [337, 17] on icon at bounding box center [346, 18] width 29 height 29
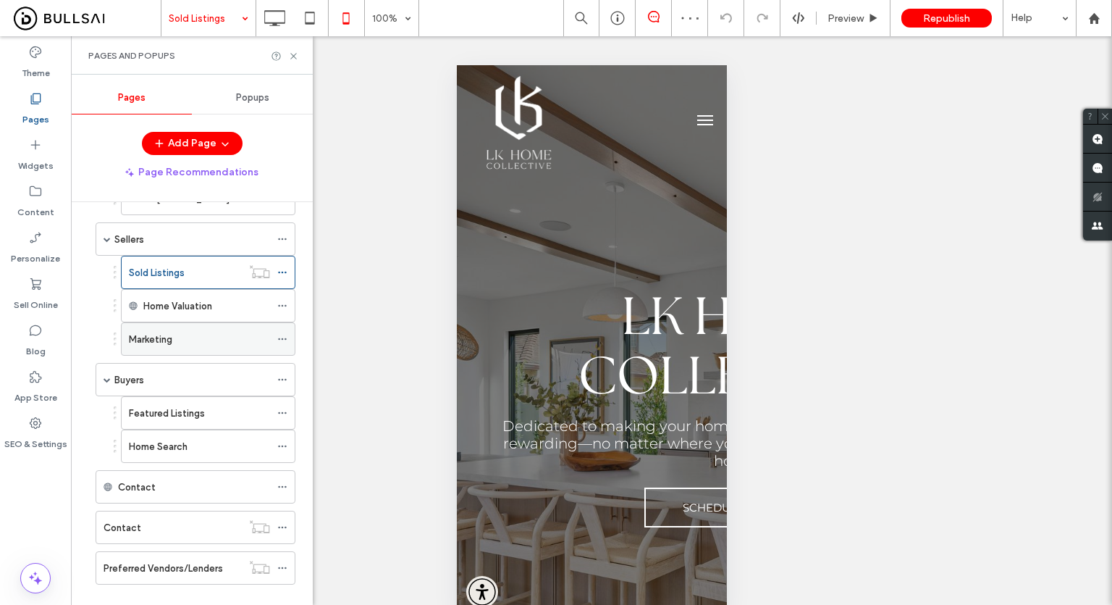
scroll to position [541, 0]
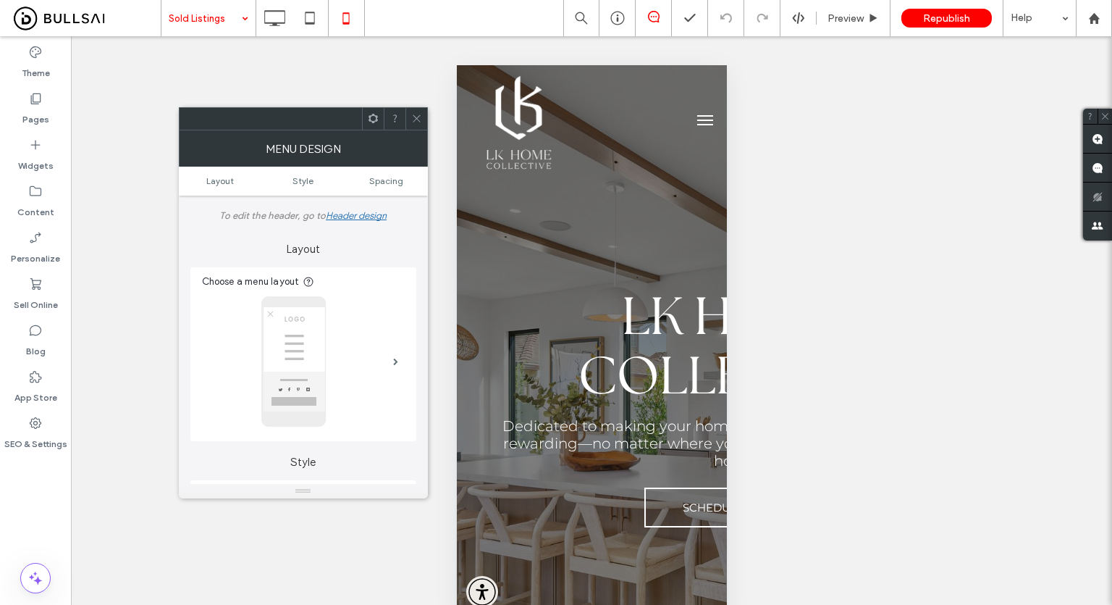
click at [421, 117] on icon at bounding box center [416, 118] width 11 height 11
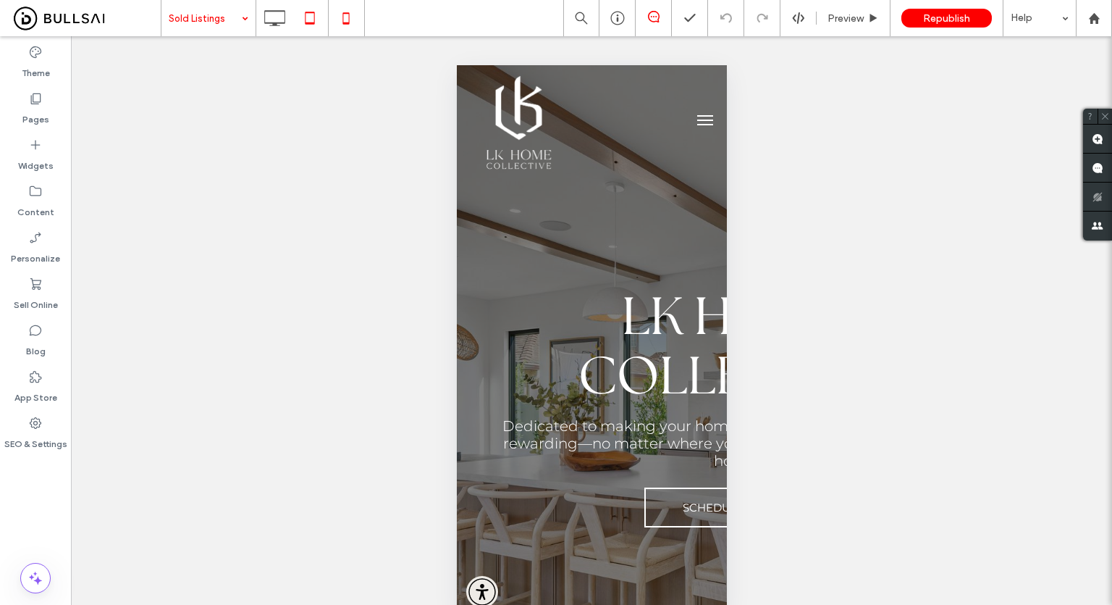
click at [308, 23] on use at bounding box center [309, 18] width 9 height 12
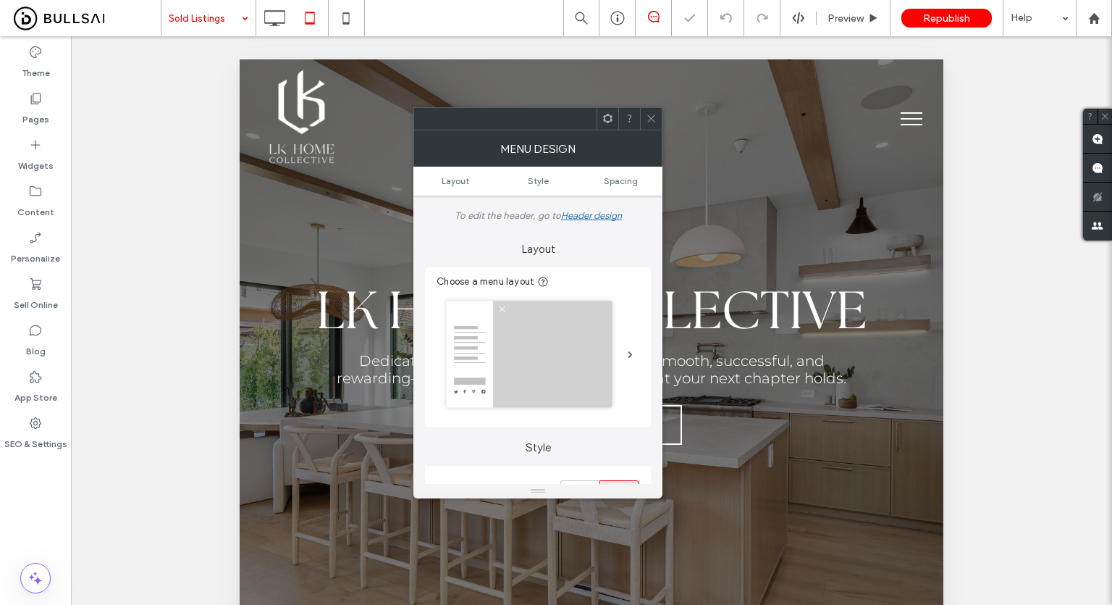
click at [652, 113] on icon at bounding box center [651, 118] width 11 height 11
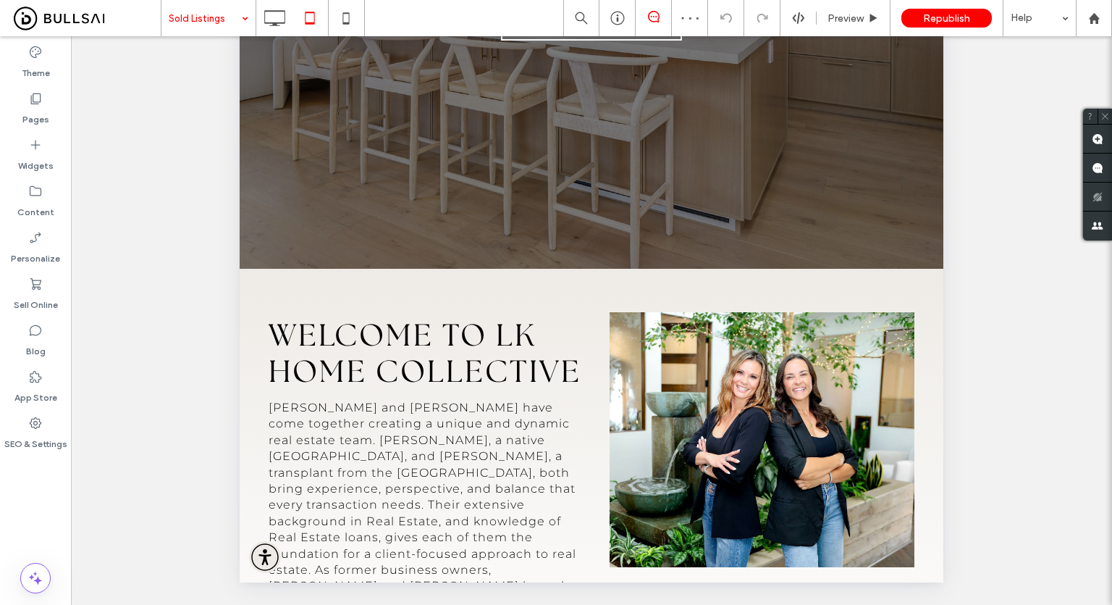
scroll to position [0, 0]
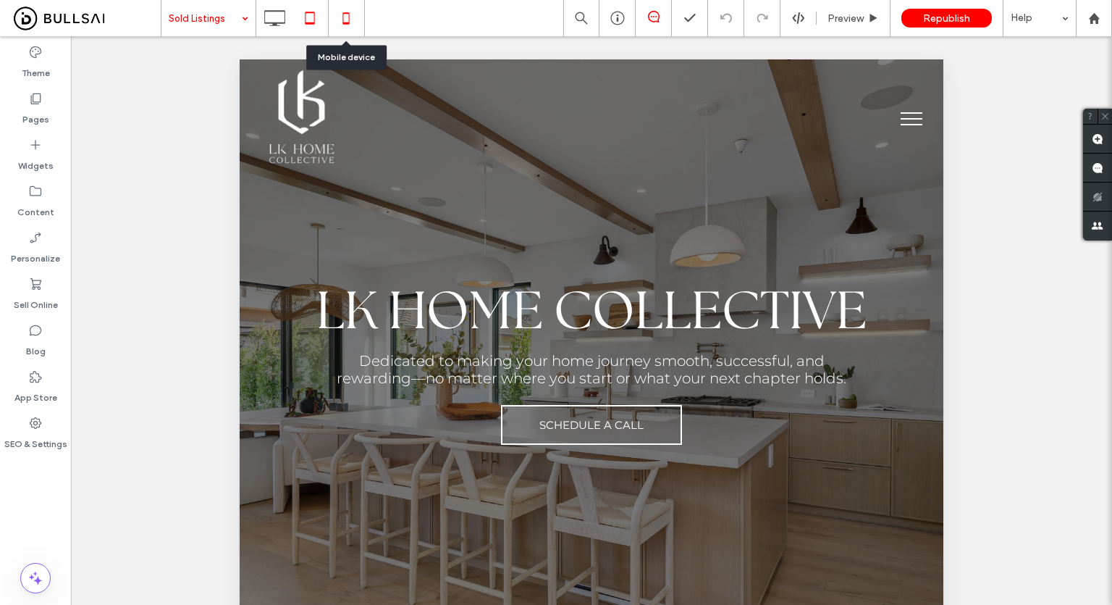
click at [335, 21] on icon at bounding box center [346, 18] width 29 height 29
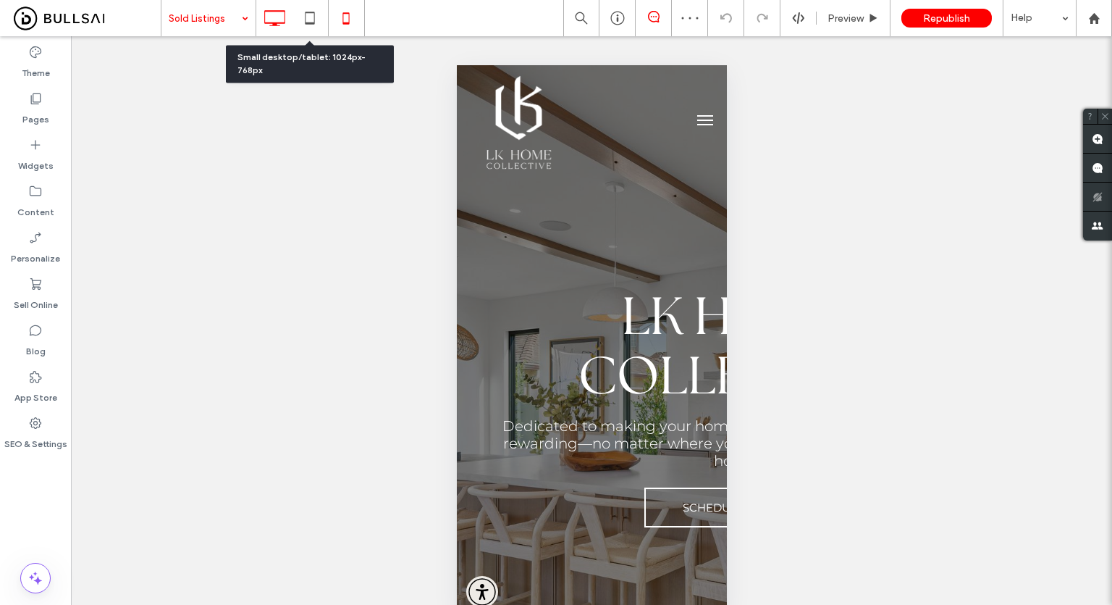
click at [275, 9] on icon at bounding box center [274, 18] width 29 height 29
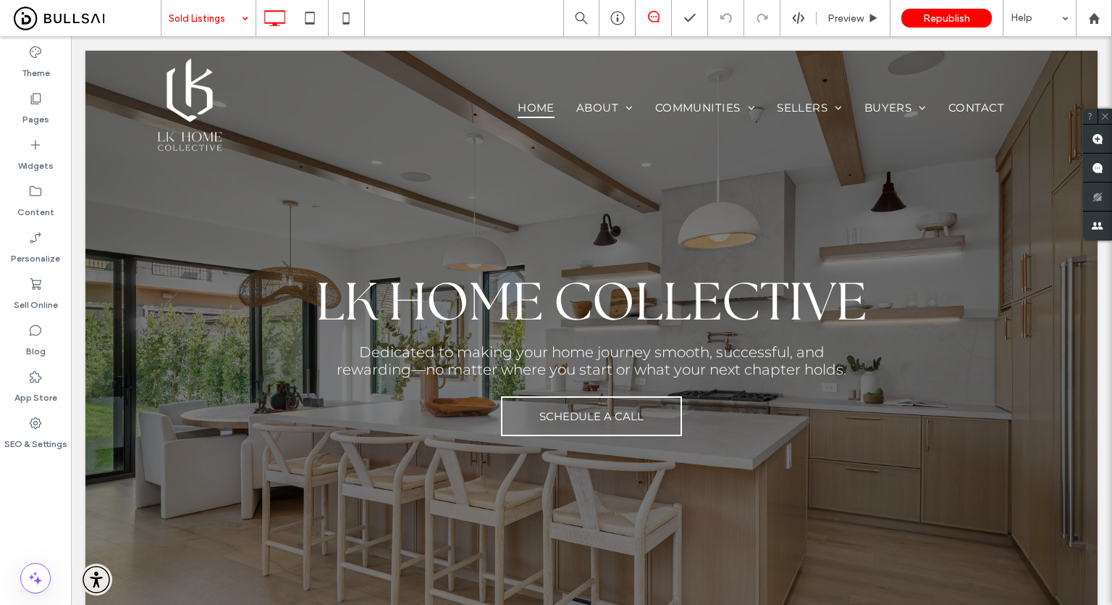
drag, startPoint x: 0, startPoint y: 525, endPoint x: 38, endPoint y: 489, distance: 52.8
click at [0, 525] on div "Theme Pages Widgets Content Personalize Sell Online Blog App Store SEO & Settin…" at bounding box center [35, 320] width 71 height 568
click at [493, 21] on div "Sold Listings Preview Republish Help" at bounding box center [636, 18] width 951 height 36
click at [495, 11] on div "Sold Listings Preview Republish Help" at bounding box center [636, 18] width 951 height 36
click at [9, 498] on div "Theme Pages Widgets Content Personalize Sell Online Blog App Store SEO & Settin…" at bounding box center [35, 320] width 71 height 568
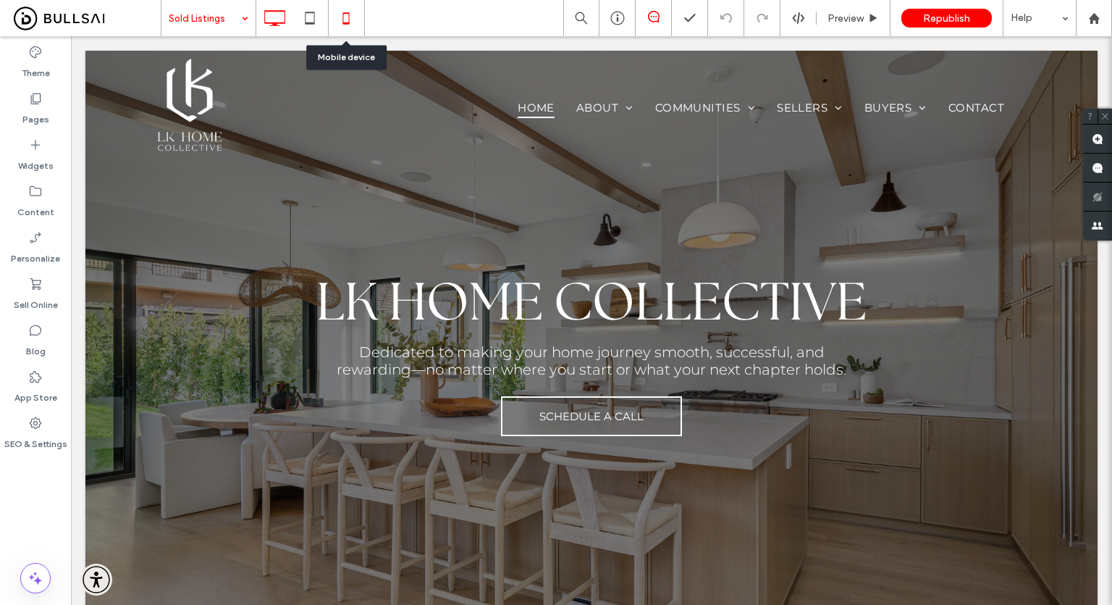
click at [344, 12] on icon at bounding box center [346, 18] width 29 height 29
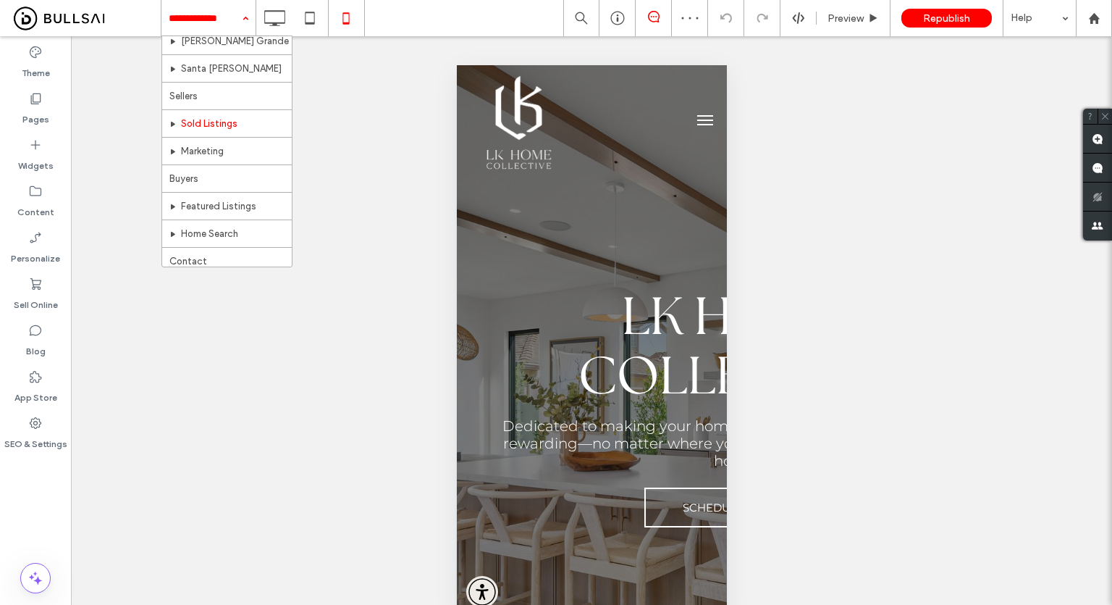
scroll to position [385, 0]
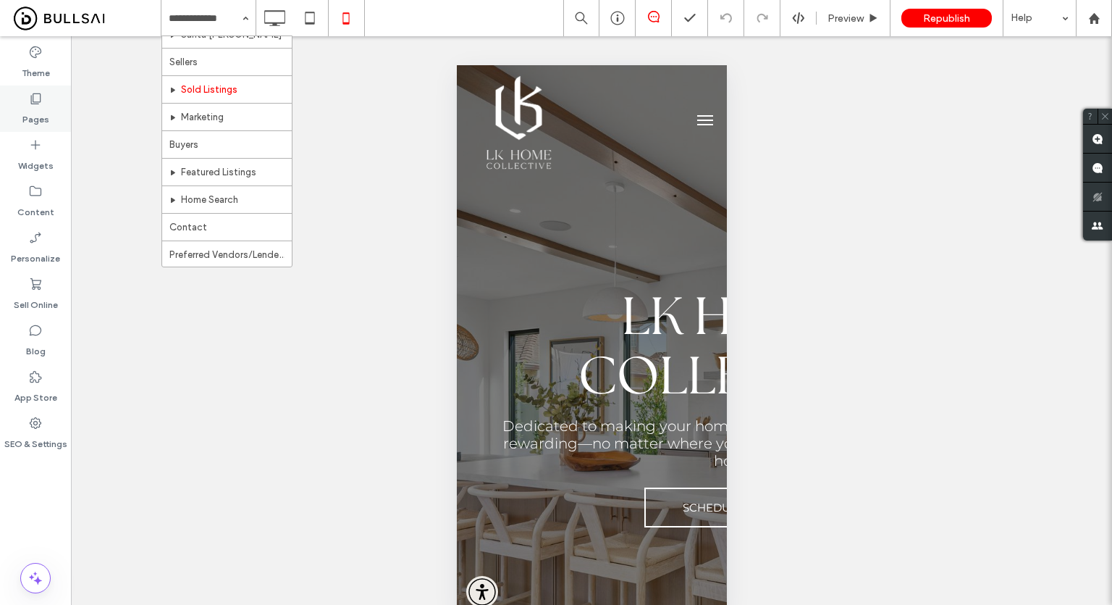
click at [38, 114] on label "Pages" at bounding box center [35, 116] width 27 height 20
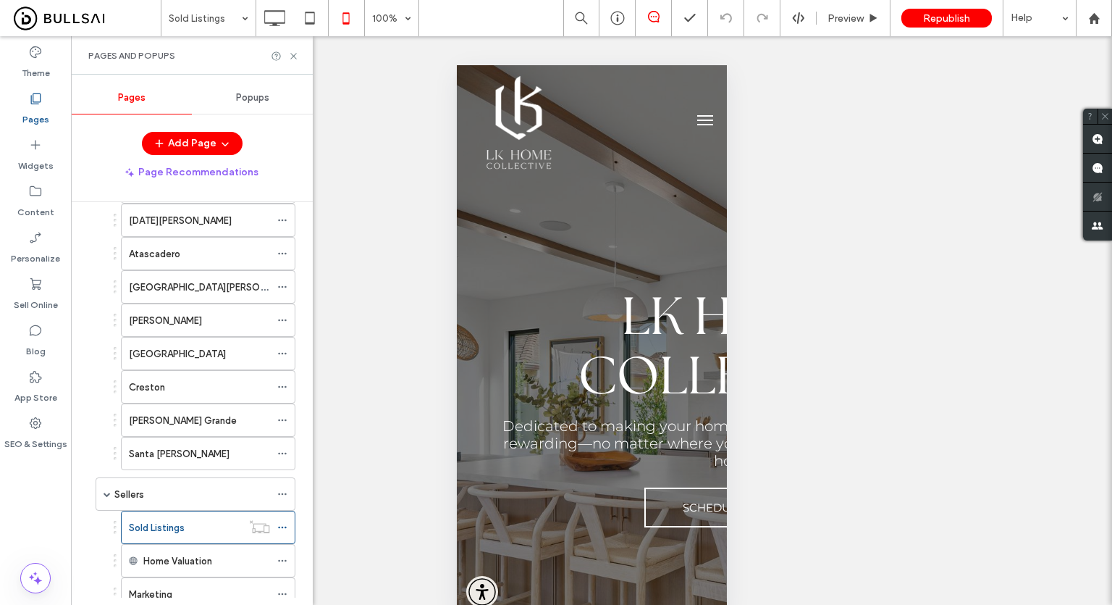
scroll to position [541, 0]
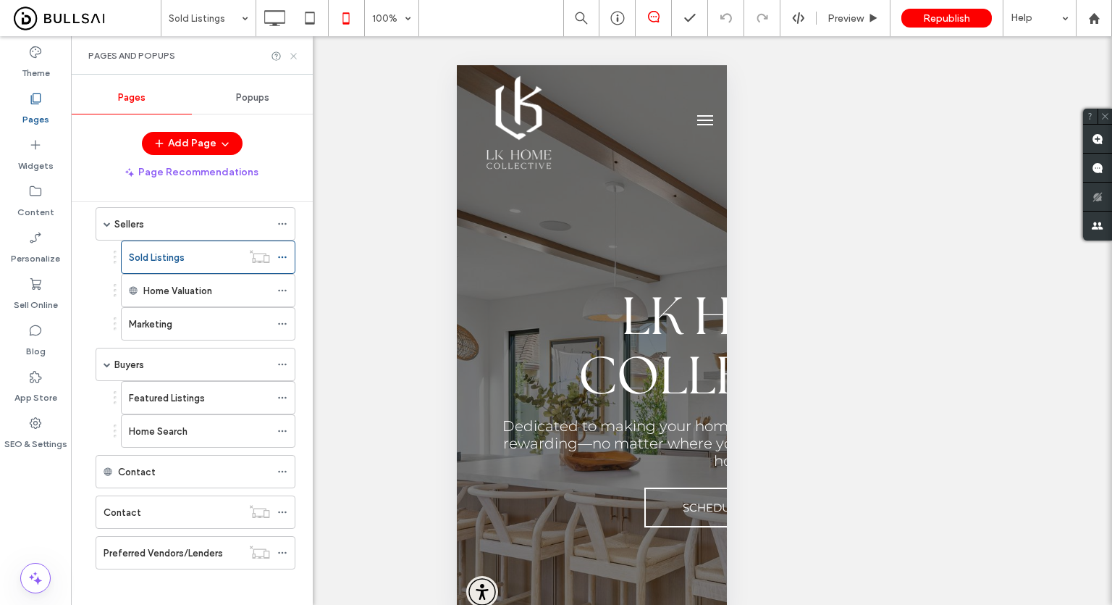
click at [294, 56] on icon at bounding box center [293, 56] width 11 height 11
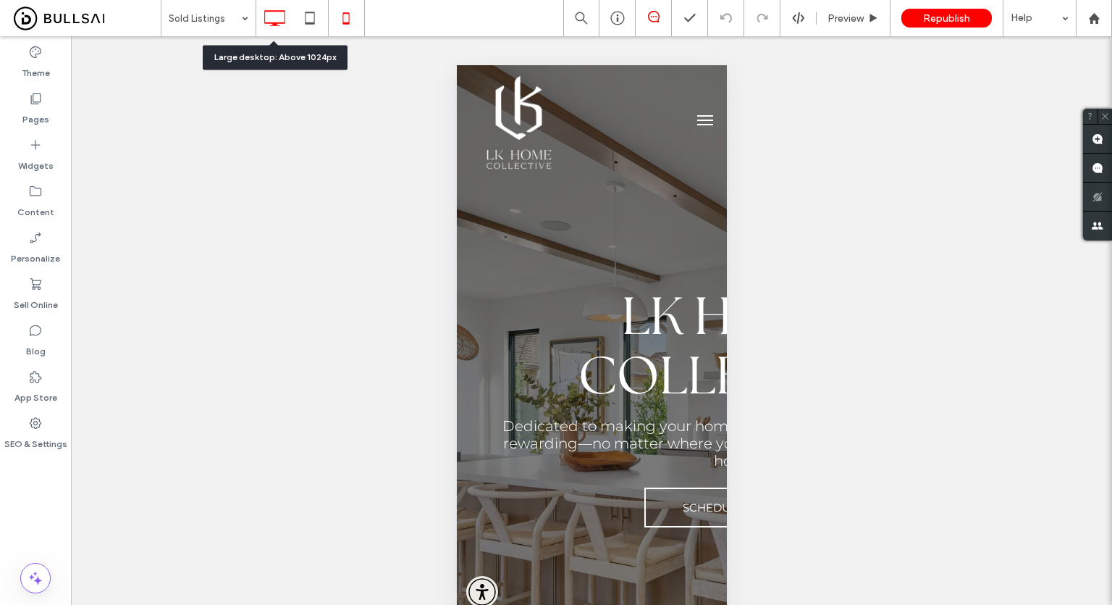
click at [257, 14] on div at bounding box center [274, 18] width 36 height 29
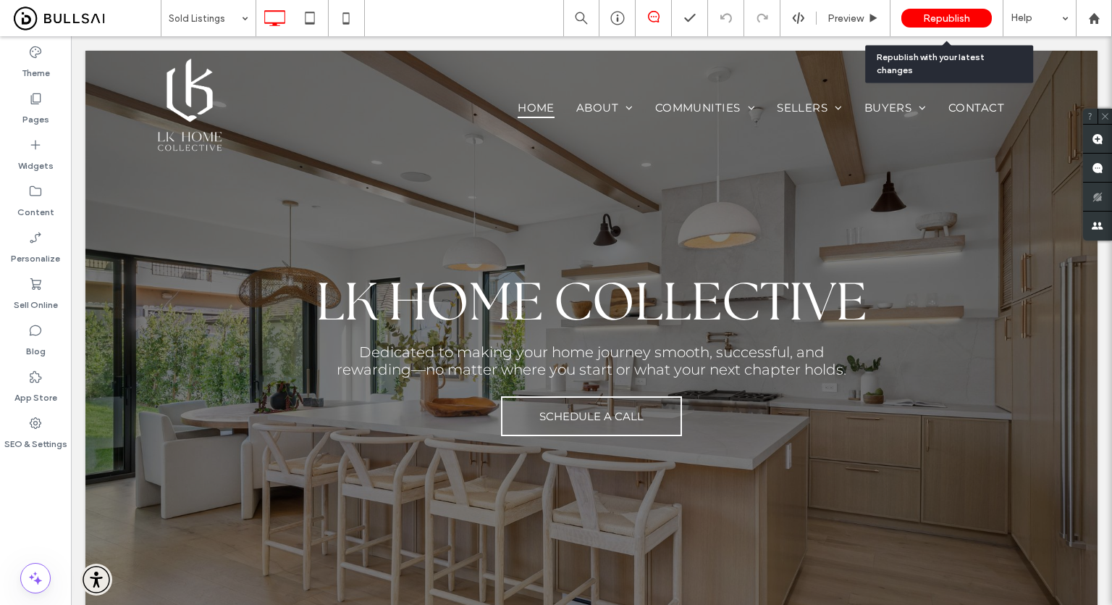
click at [938, 12] on span "Republish" at bounding box center [946, 18] width 47 height 12
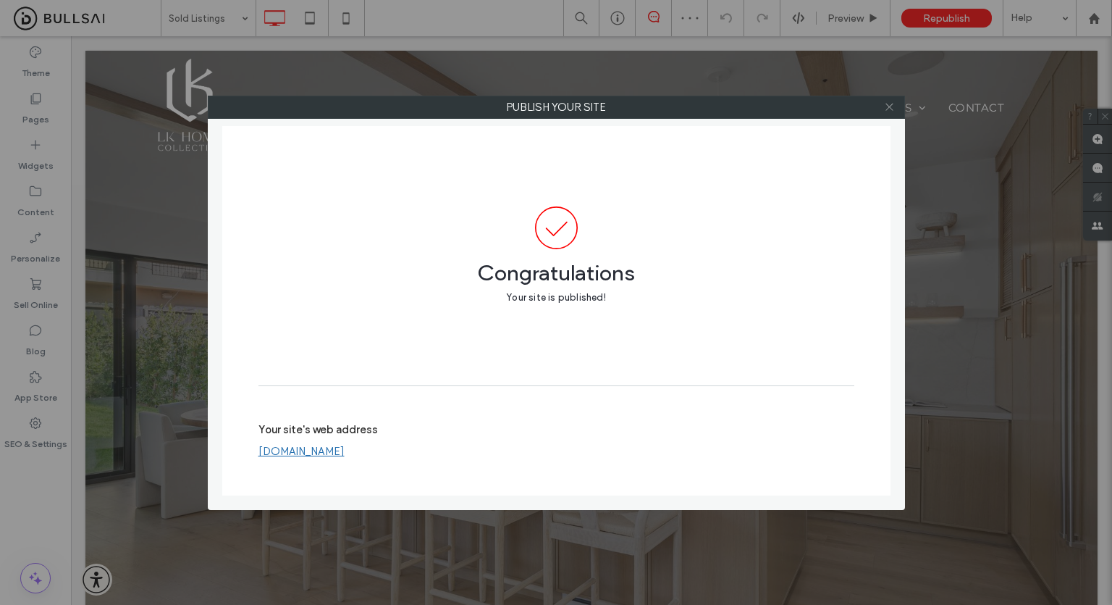
click at [889, 105] on icon at bounding box center [889, 106] width 11 height 11
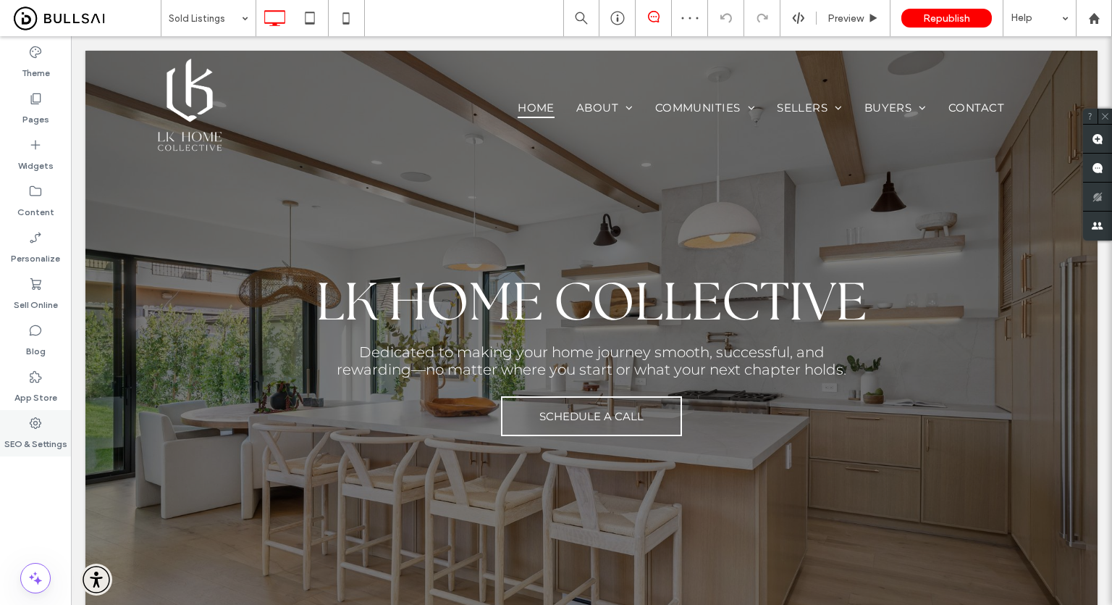
click at [20, 438] on label "SEO & Settings" at bounding box center [35, 440] width 63 height 20
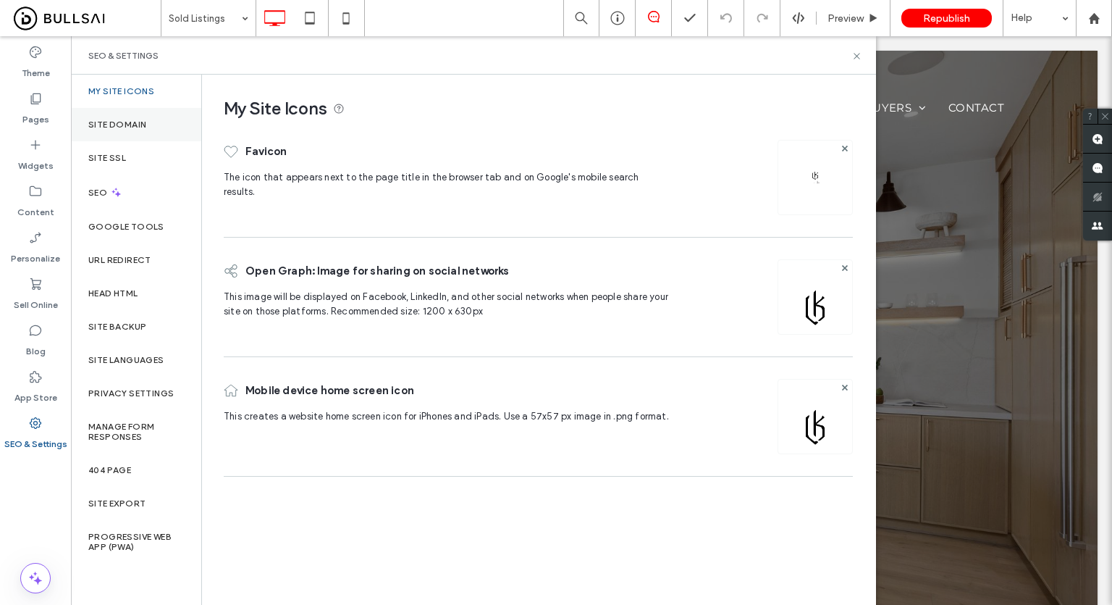
click at [153, 121] on div "Site Domain" at bounding box center [136, 124] width 130 height 33
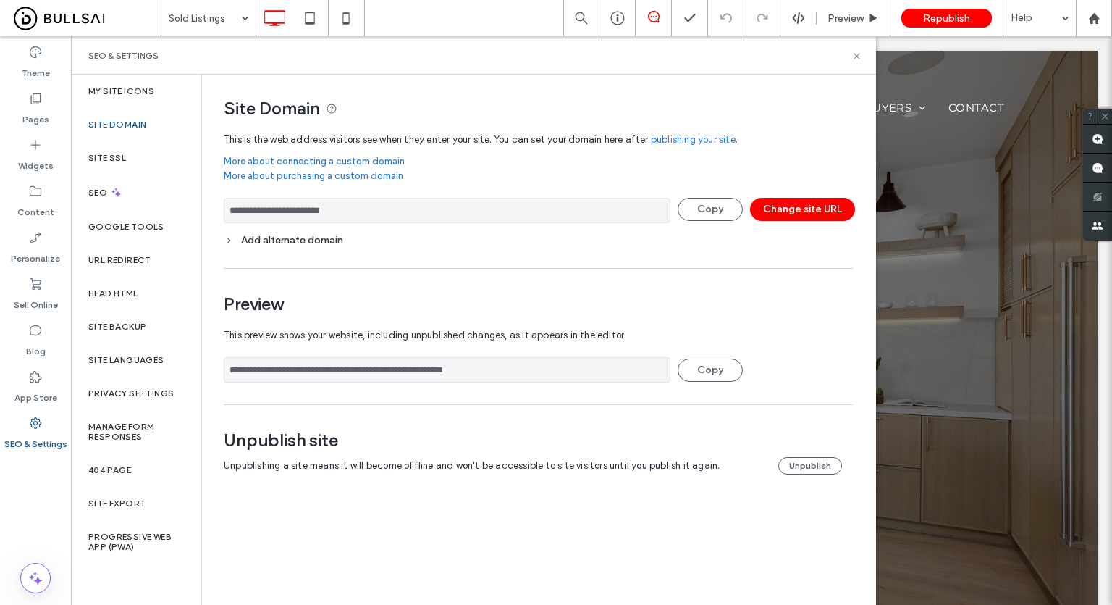
click at [158, 108] on div "Site Domain" at bounding box center [136, 124] width 130 height 33
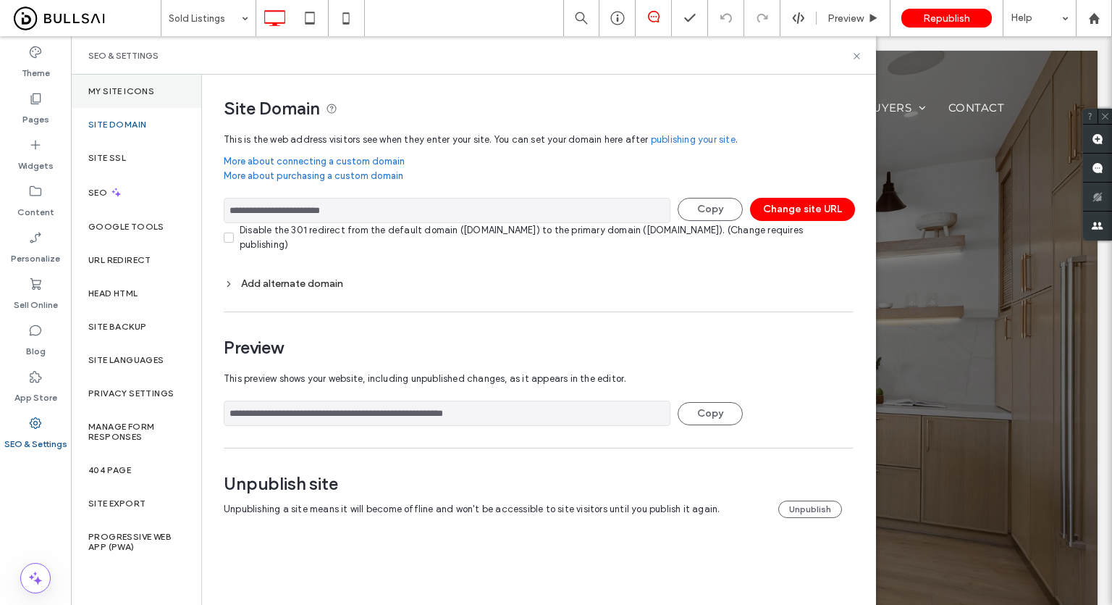
click at [160, 99] on div "My Site Icons" at bounding box center [136, 91] width 130 height 33
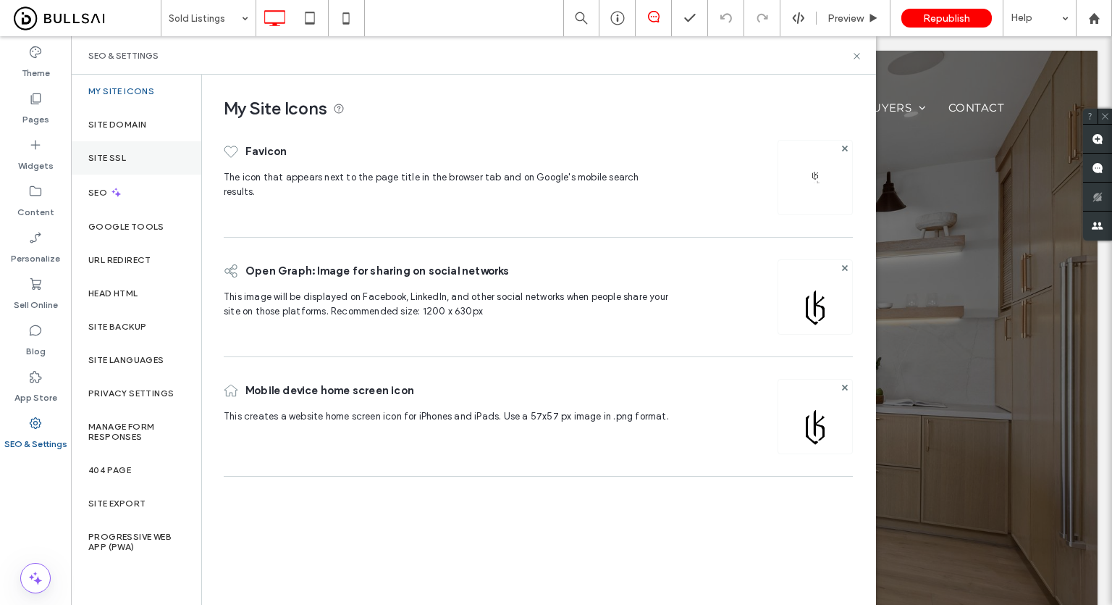
click at [140, 172] on div "Site SSL" at bounding box center [136, 157] width 130 height 33
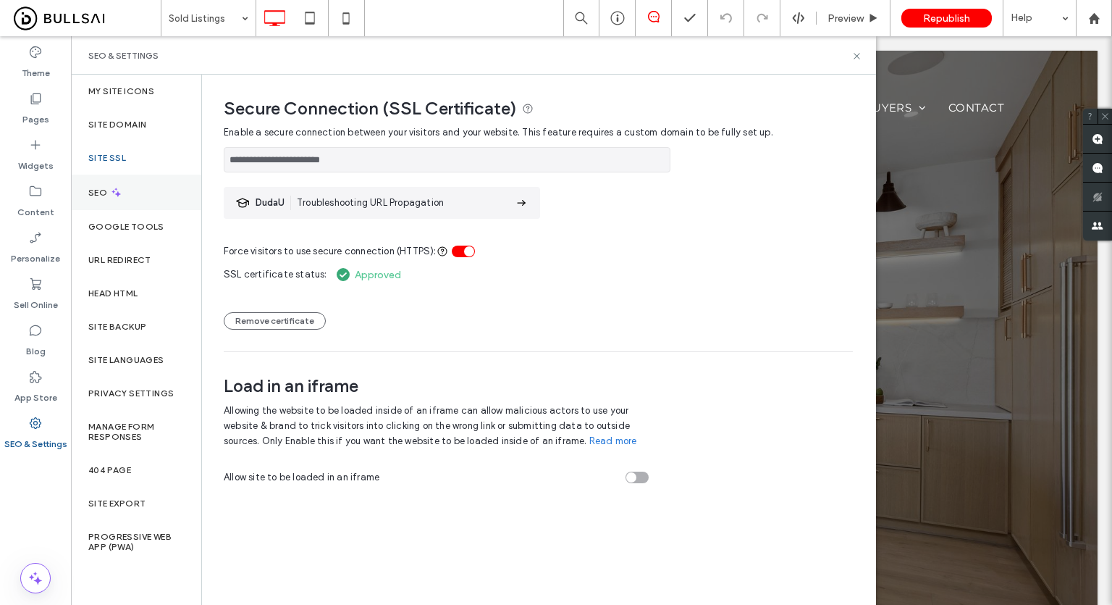
click at [139, 181] on div "SEO" at bounding box center [136, 191] width 130 height 35
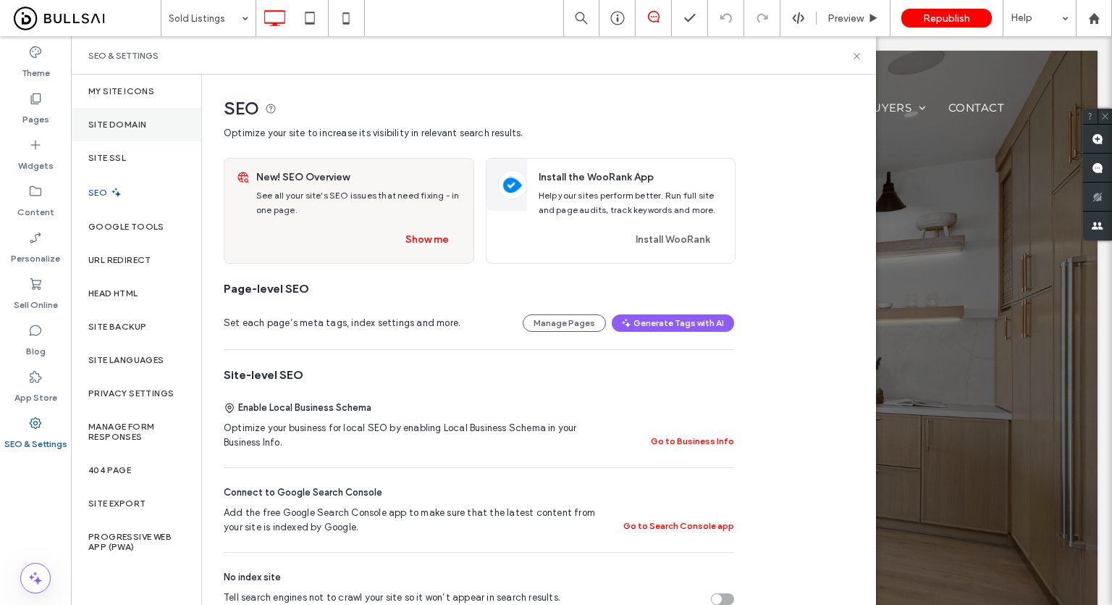
click at [151, 127] on div "Site Domain" at bounding box center [136, 124] width 130 height 33
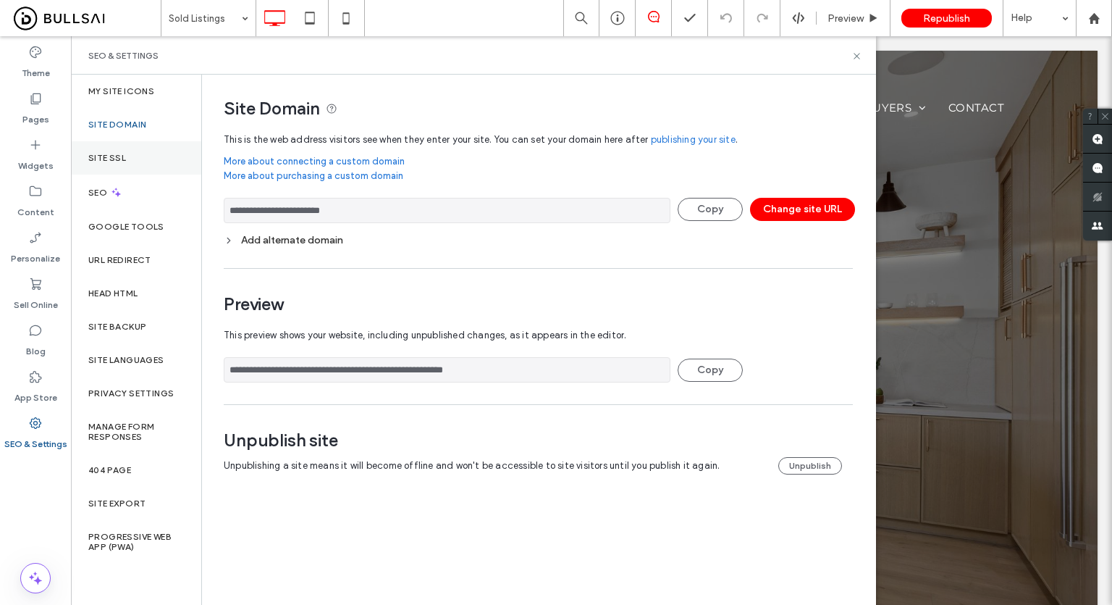
click at [139, 160] on div "Site SSL" at bounding box center [136, 157] width 130 height 33
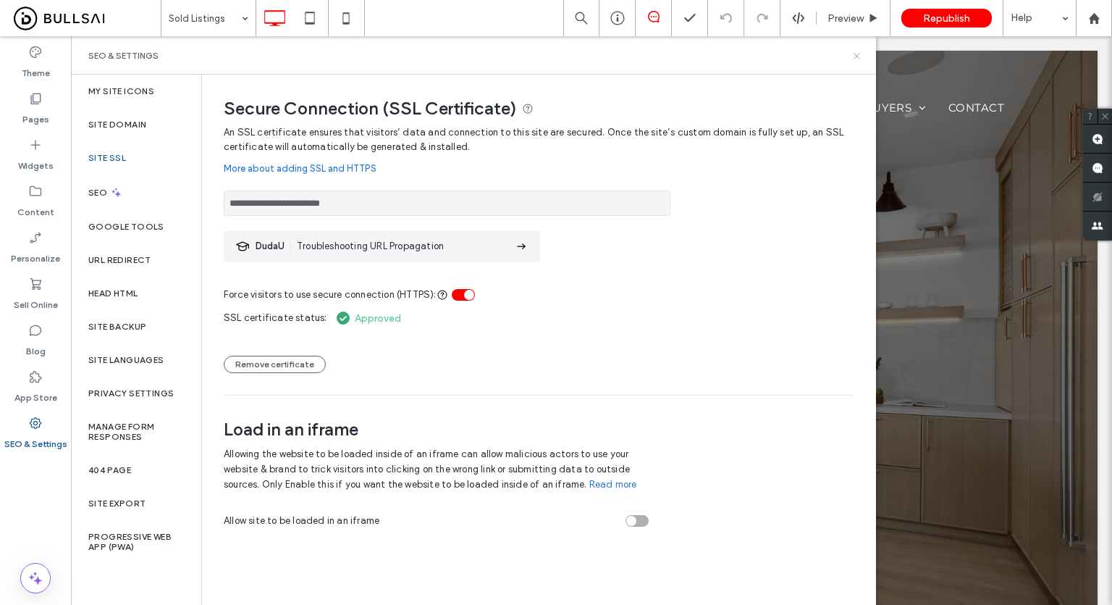
click at [859, 54] on icon at bounding box center [856, 56] width 11 height 11
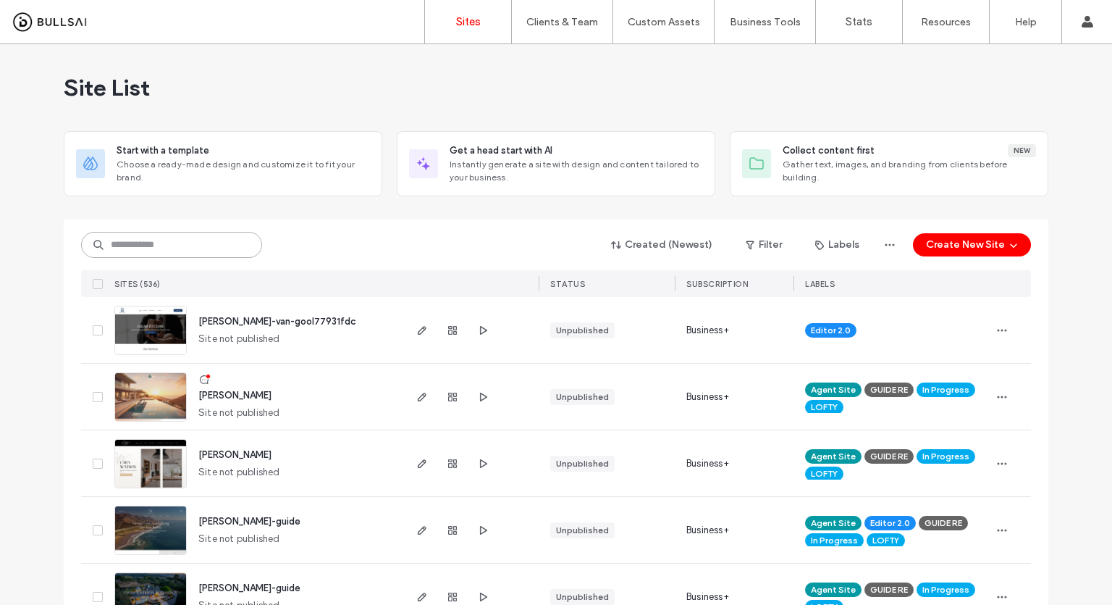
click at [171, 253] on input at bounding box center [171, 245] width 181 height 26
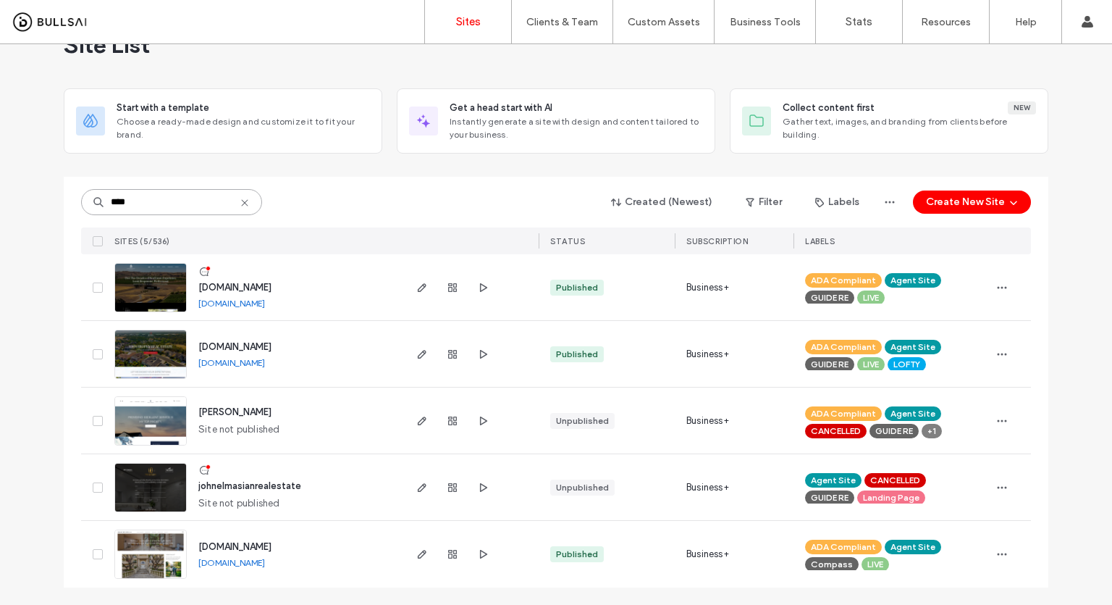
scroll to position [42, 0]
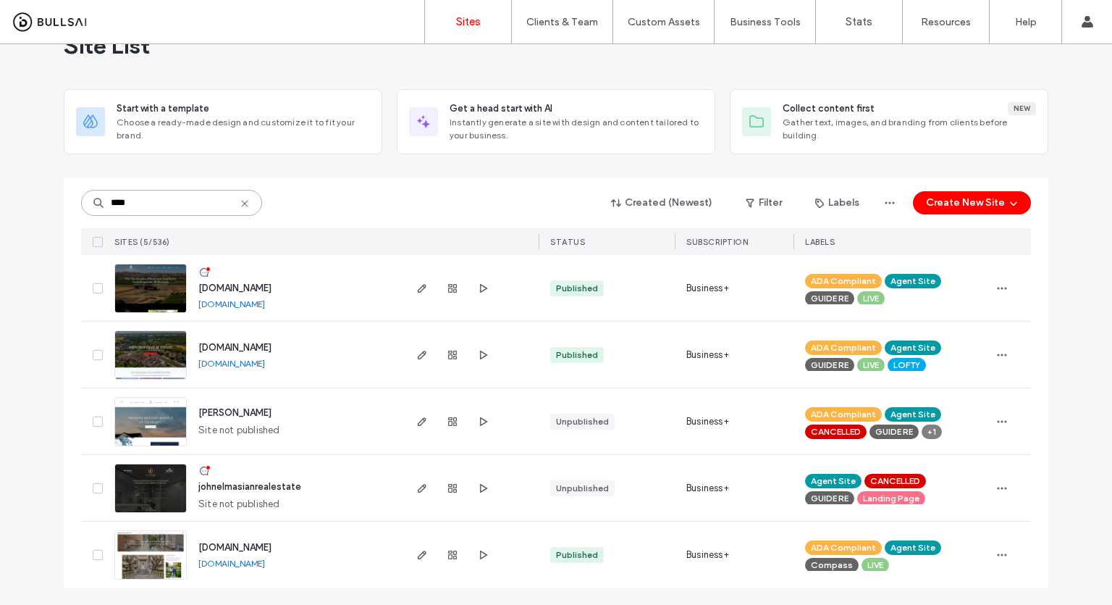
type input "****"
click at [235, 305] on link "www.jd4homes.com" at bounding box center [231, 303] width 67 height 11
click at [158, 302] on img at bounding box center [150, 313] width 71 height 98
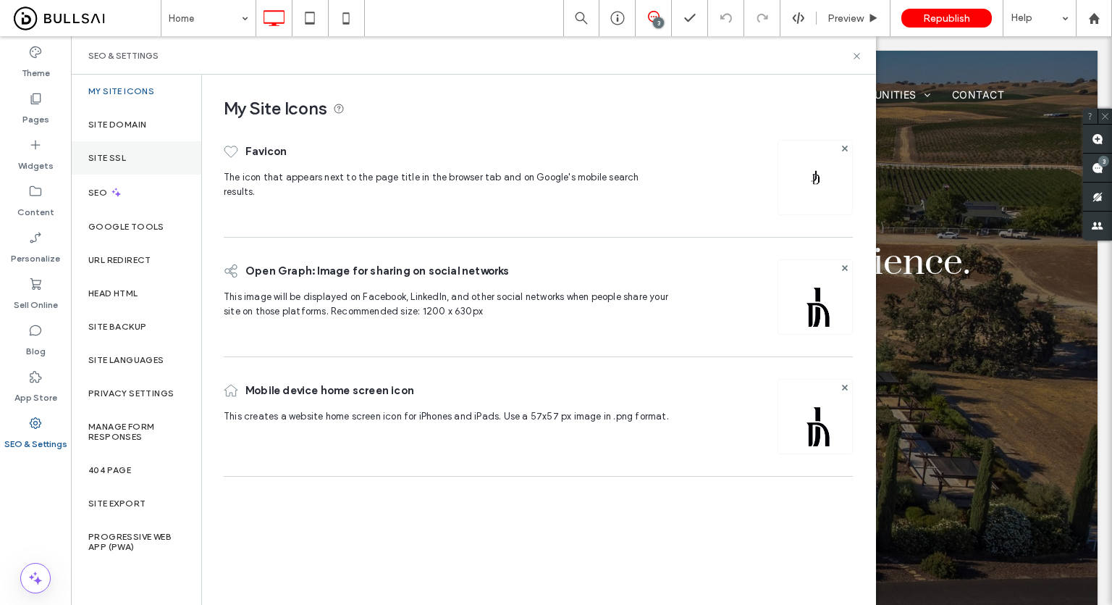
click at [126, 151] on div "Site SSL" at bounding box center [136, 157] width 130 height 33
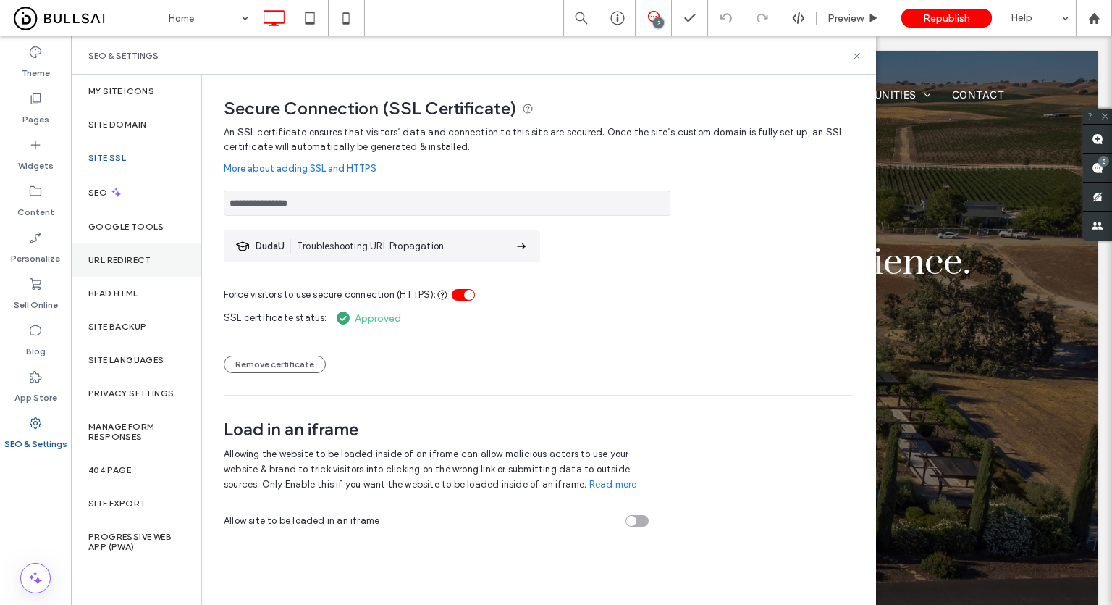
drag, startPoint x: 25, startPoint y: 469, endPoint x: 190, endPoint y: 255, distance: 270.5
click at [25, 469] on div at bounding box center [35, 463] width 71 height 14
